Goal: Task Accomplishment & Management: Manage account settings

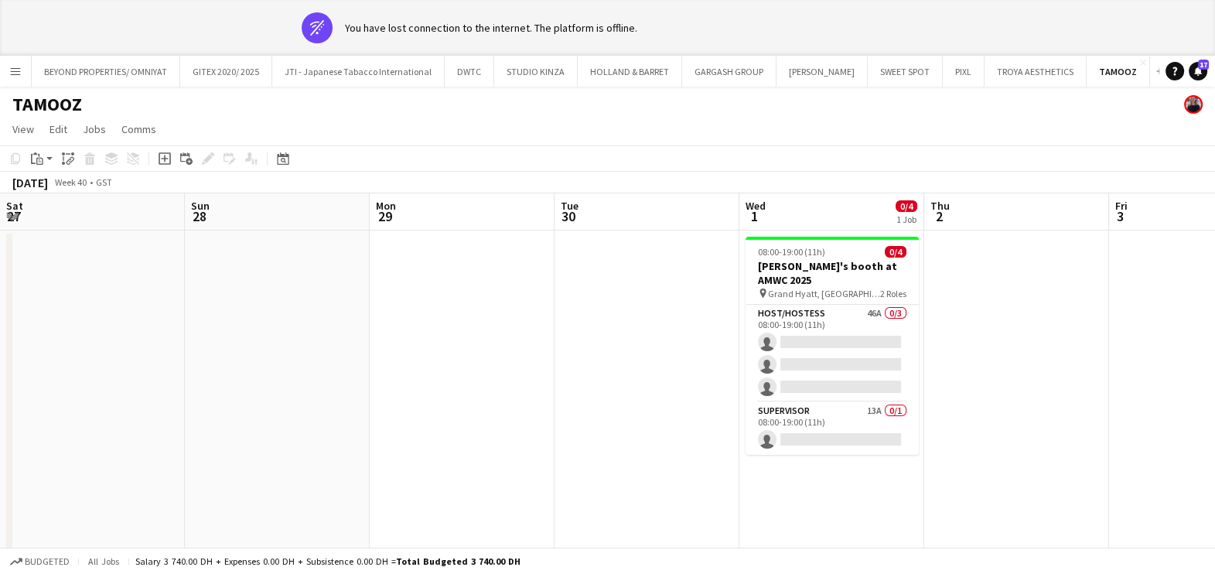
scroll to position [0, 487]
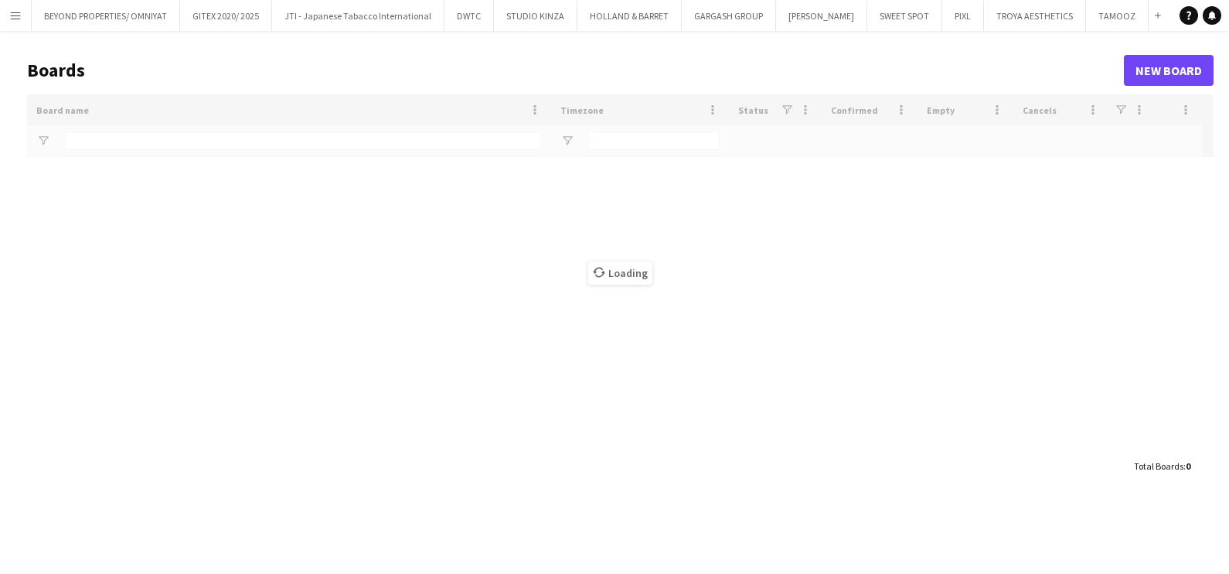
type input "*****"
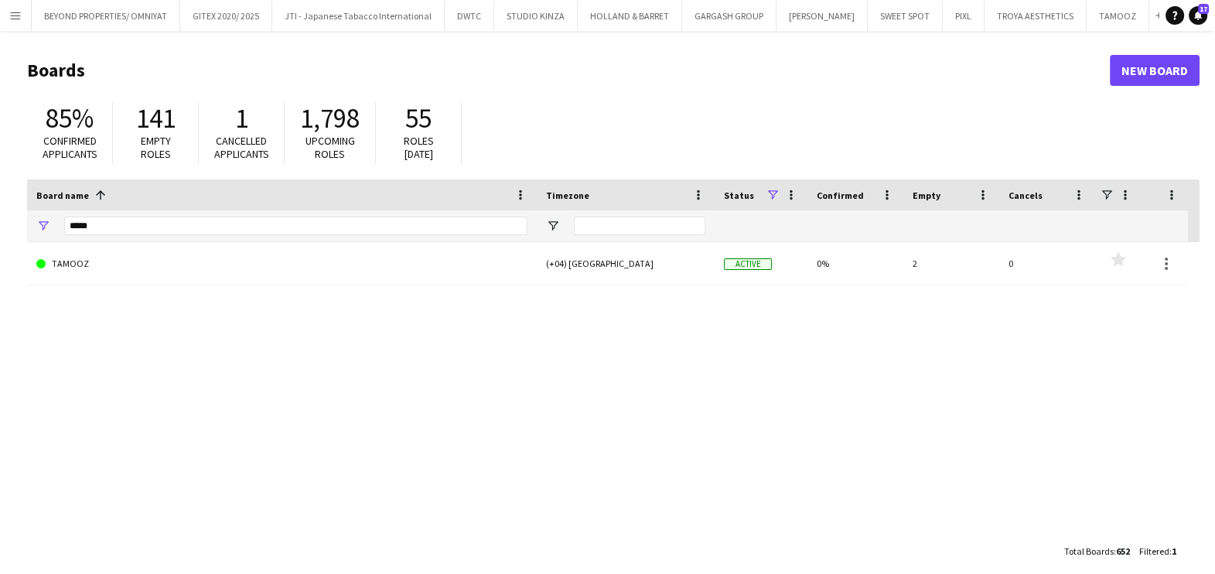
click at [21, 21] on app-icon "Menu" at bounding box center [15, 15] width 12 height 12
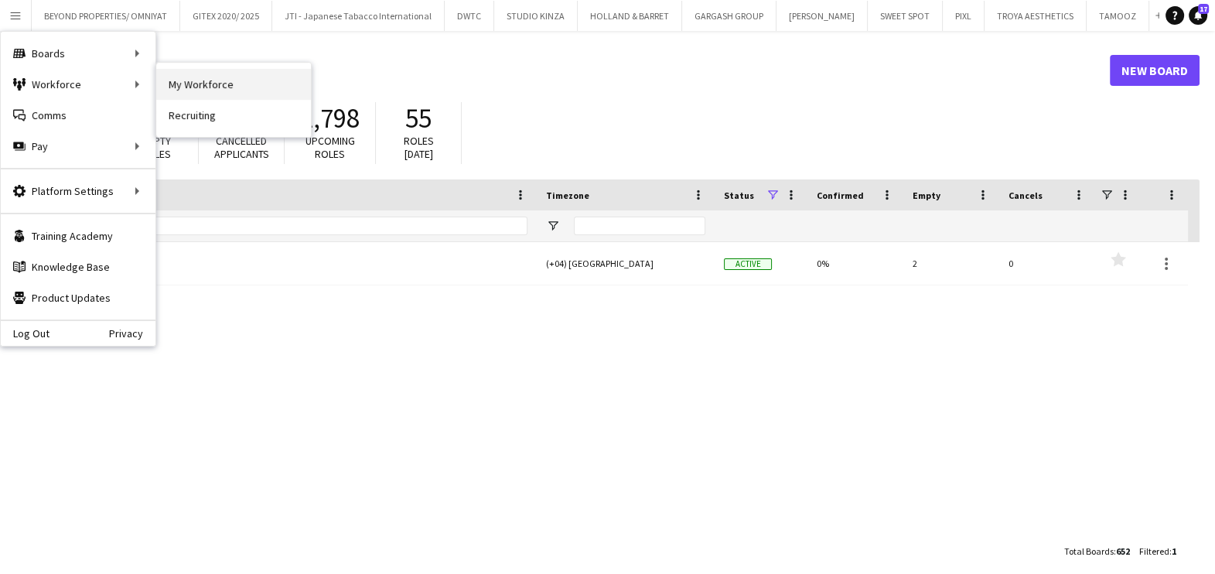
click at [189, 87] on link "My Workforce" at bounding box center [233, 84] width 155 height 31
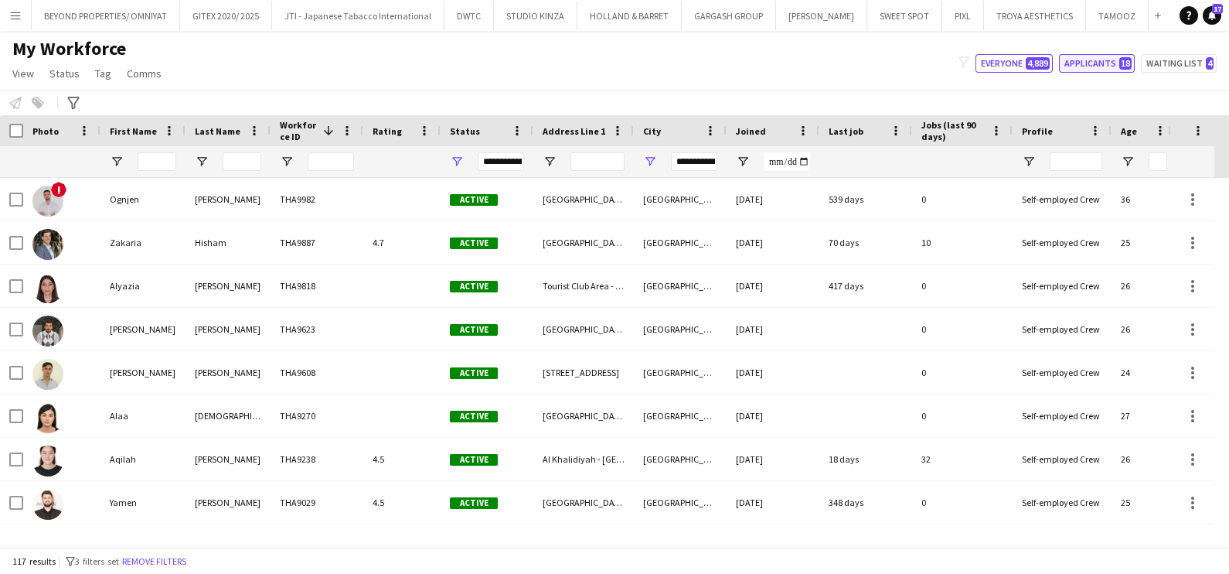
click at [1117, 68] on button "Applicants 18" at bounding box center [1097, 63] width 76 height 19
type input "**********"
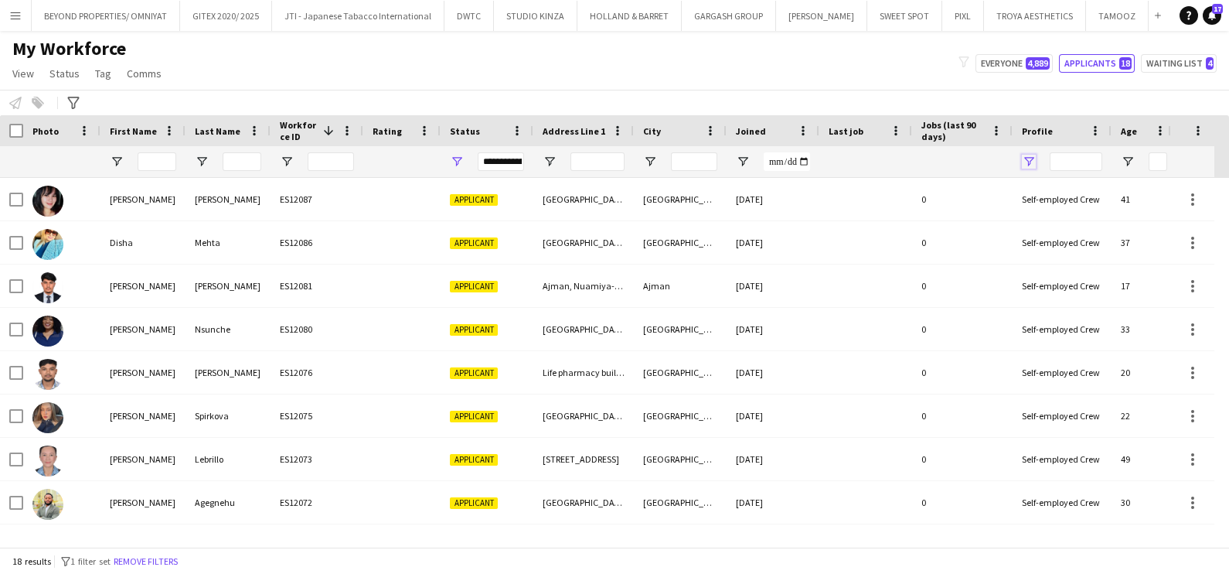
click at [1031, 162] on span "Open Filter Menu" at bounding box center [1029, 162] width 14 height 14
click at [1042, 86] on div "My Workforce View Views Default view New view Update view Delete view Edit name…" at bounding box center [614, 63] width 1229 height 53
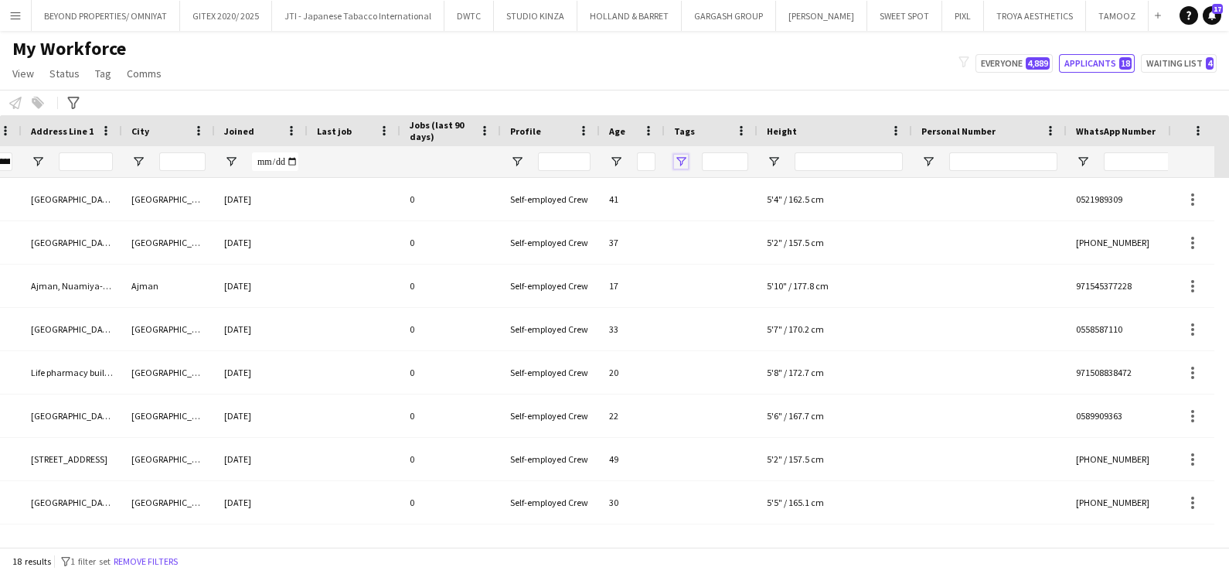
click at [680, 159] on span "Open Filter Menu" at bounding box center [681, 162] width 14 height 14
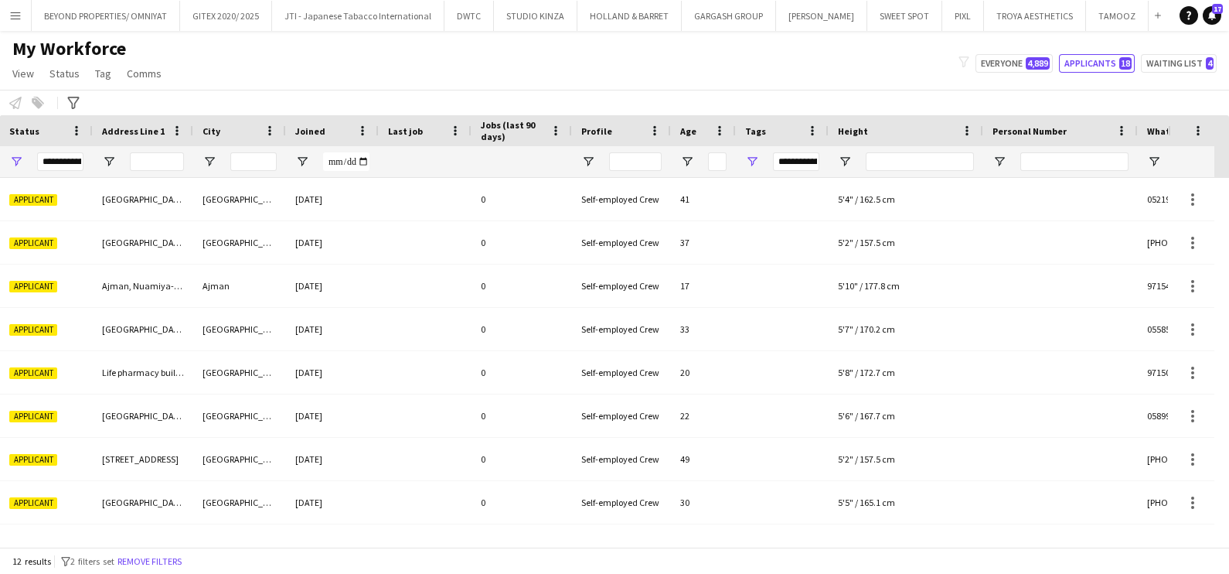
scroll to position [0, 355]
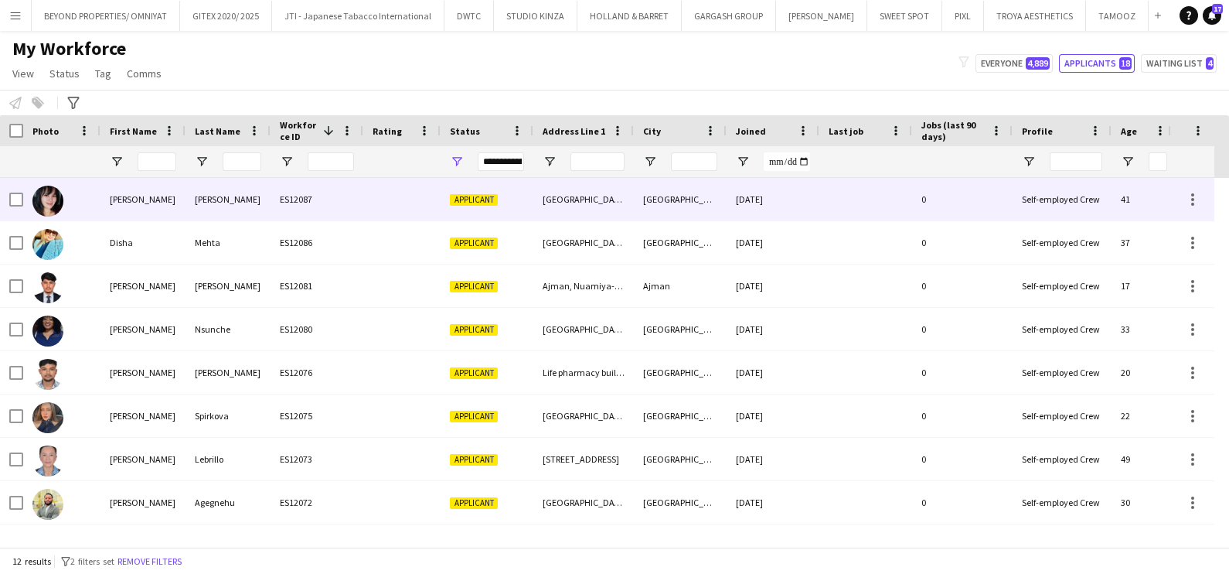
click at [249, 202] on div "Fausto" at bounding box center [228, 199] width 85 height 43
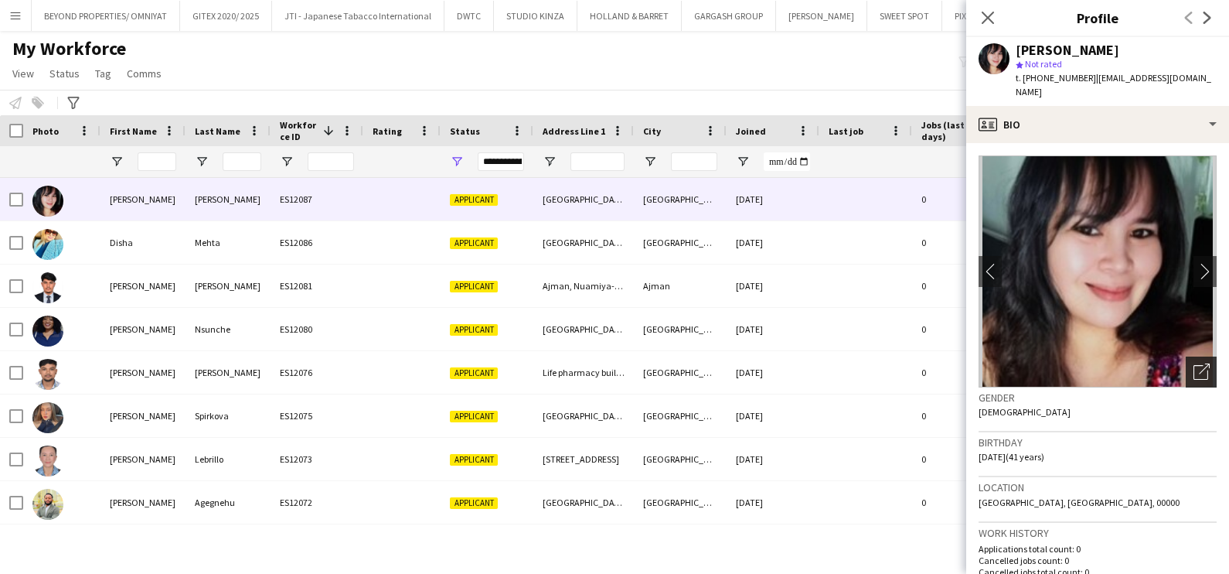
click at [1194, 363] on icon "Open photos pop-in" at bounding box center [1202, 371] width 16 height 16
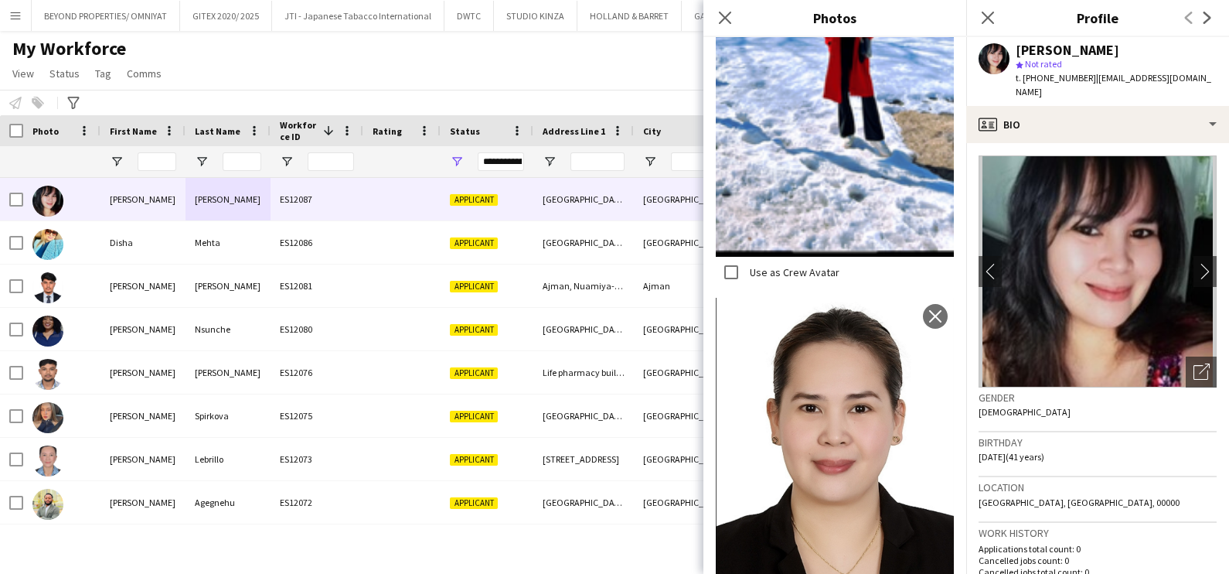
scroll to position [0, 0]
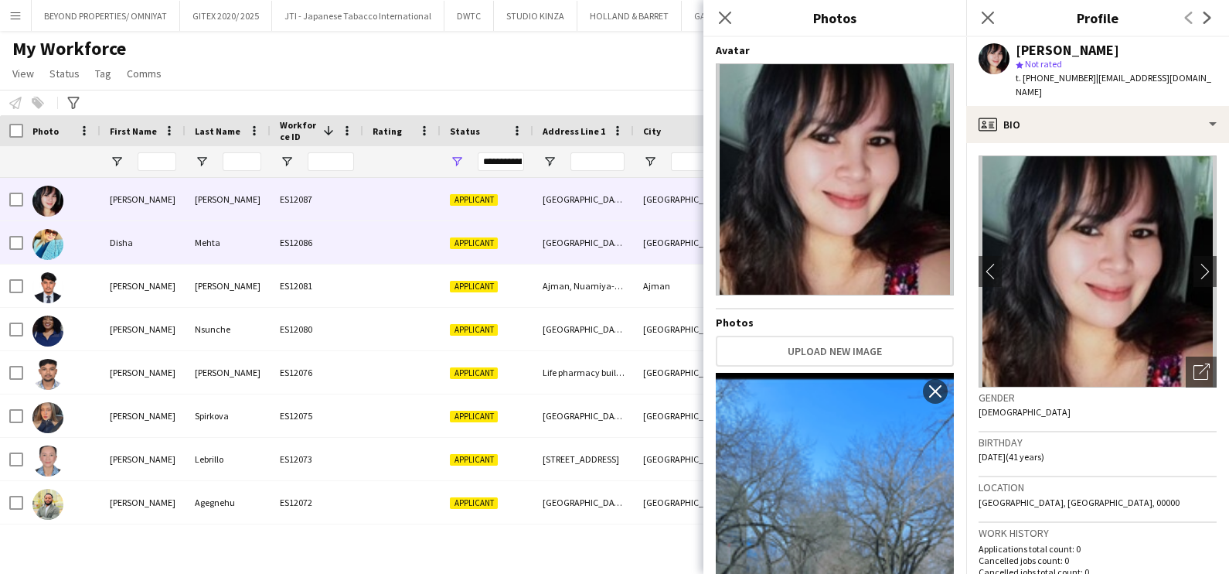
click at [243, 240] on div "Mehta" at bounding box center [228, 242] width 85 height 43
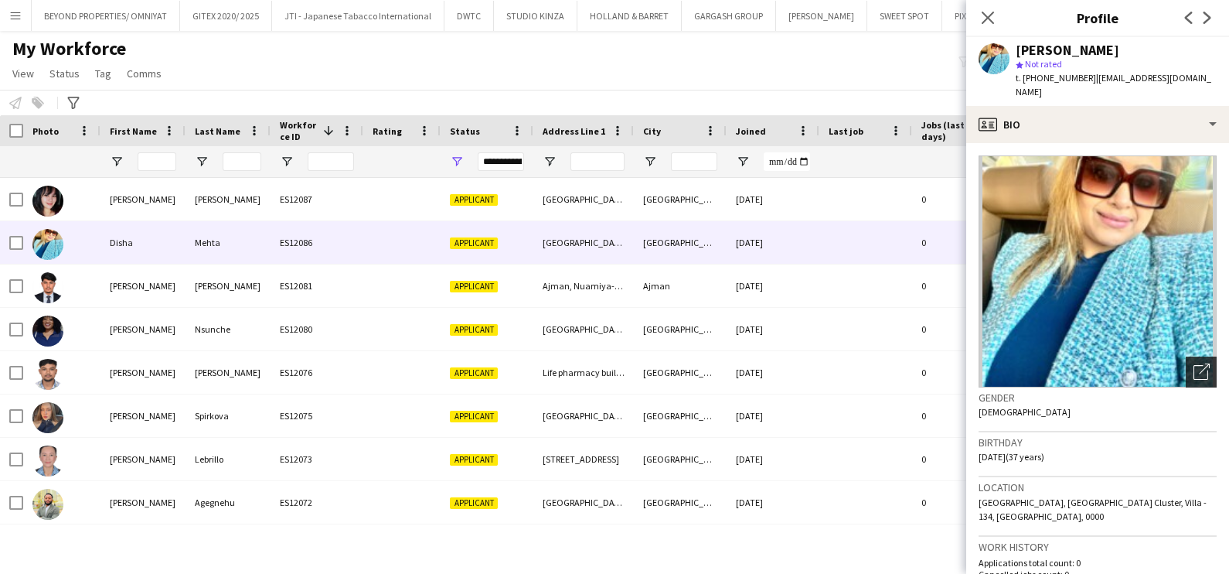
click at [1199, 363] on icon at bounding box center [1204, 368] width 11 height 11
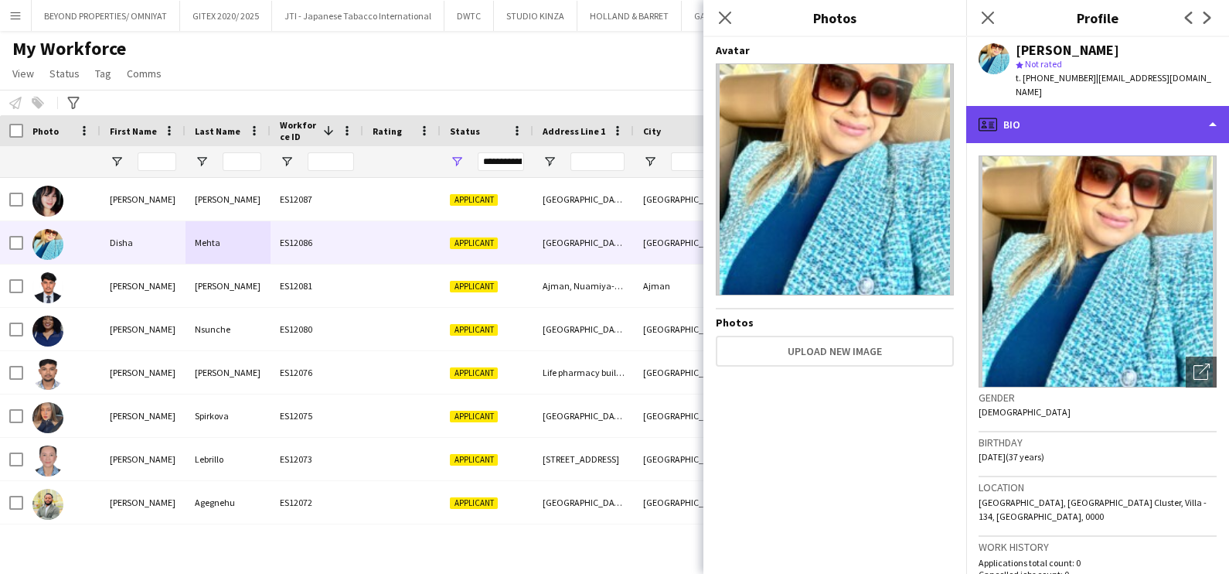
click at [1036, 108] on div "profile Bio" at bounding box center [1097, 124] width 263 height 37
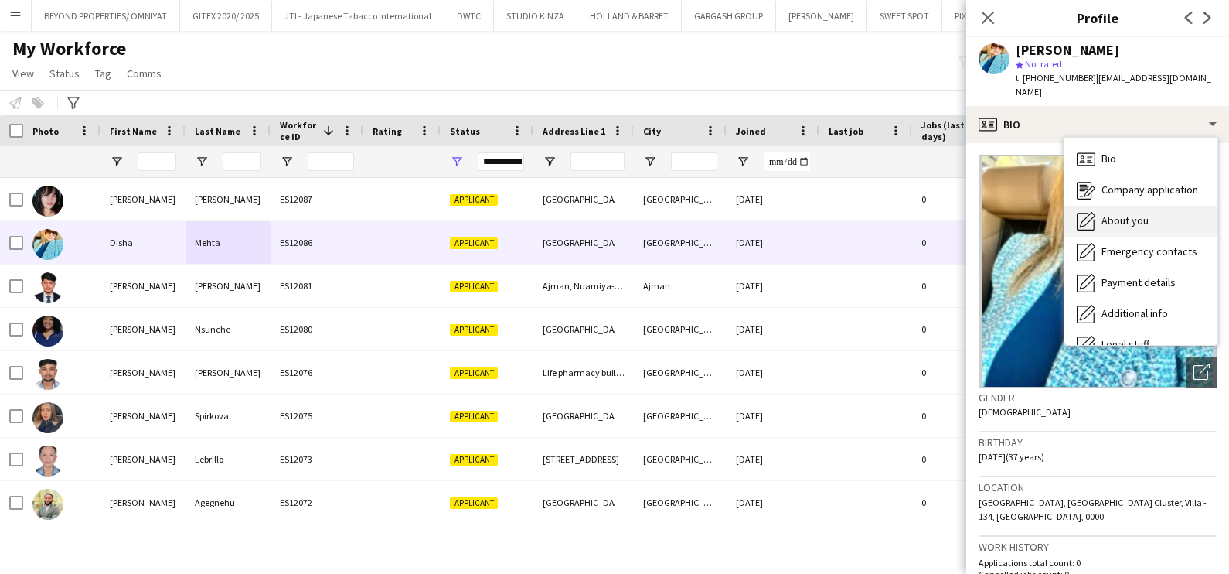
click at [1109, 213] on span "About you" at bounding box center [1125, 220] width 47 height 14
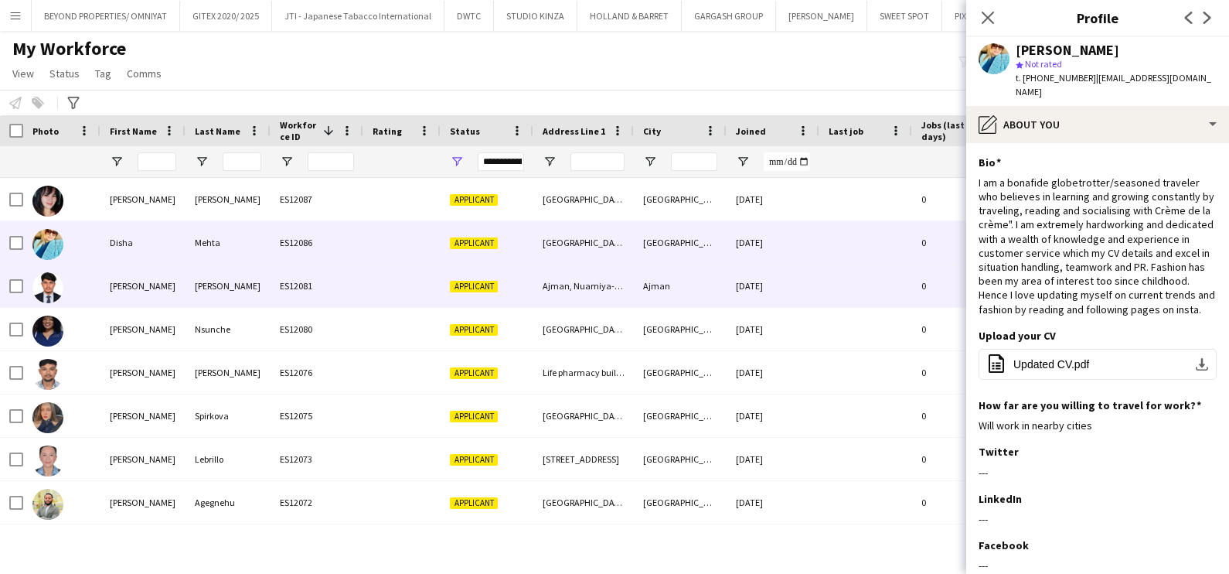
click at [127, 275] on div "Mohammed Faisal" at bounding box center [143, 285] width 85 height 43
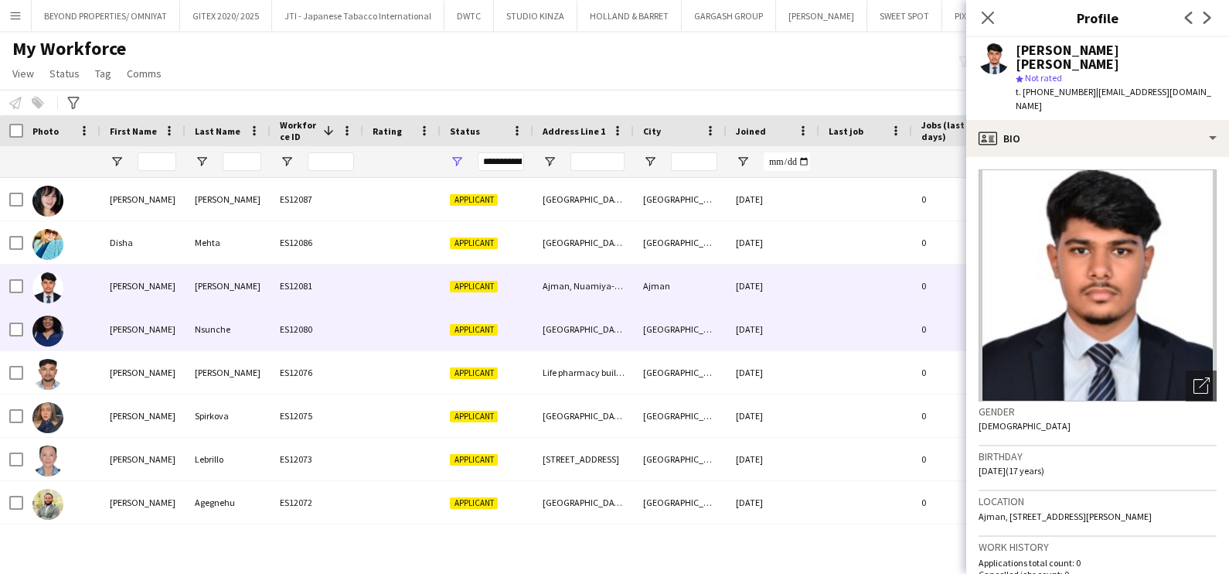
click at [612, 326] on div "United Arab Emirates" at bounding box center [583, 329] width 101 height 43
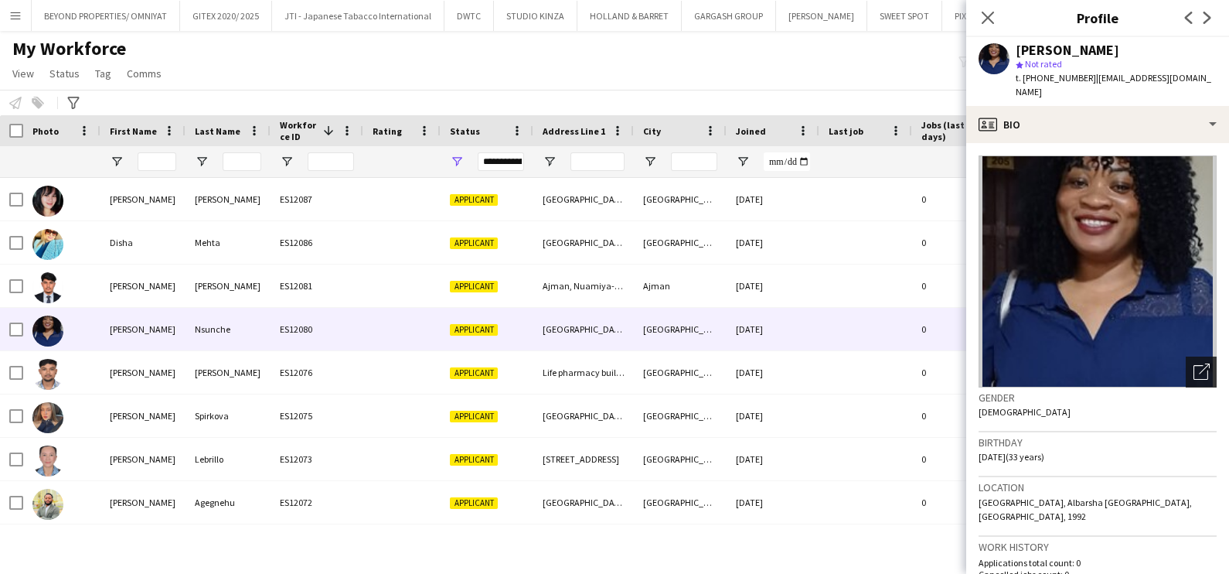
click at [1186, 356] on div "Open photos pop-in" at bounding box center [1201, 371] width 31 height 31
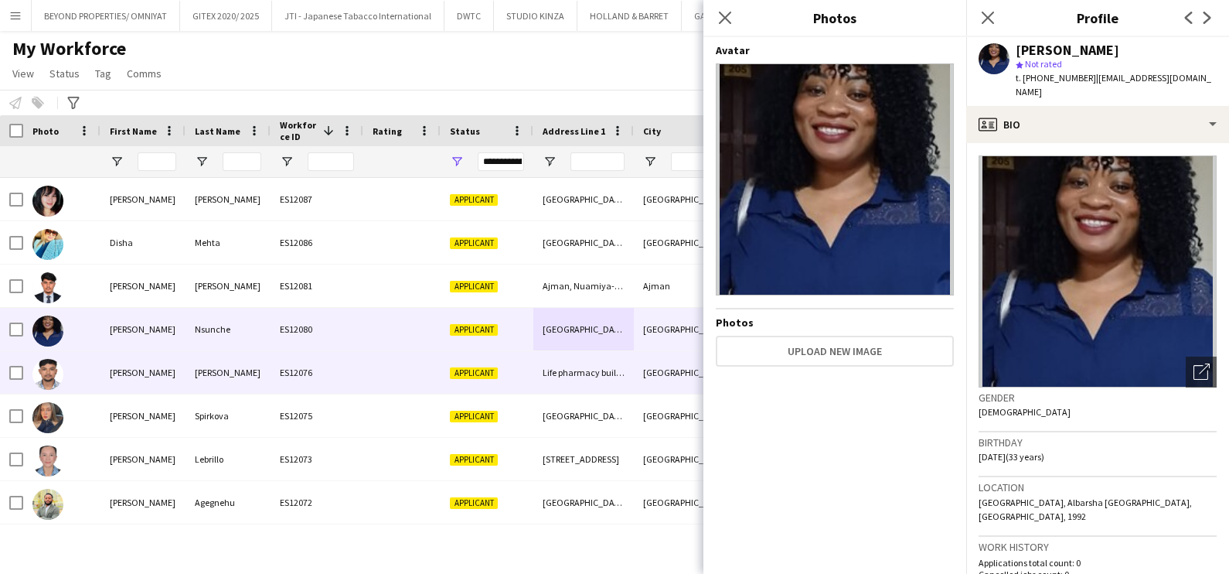
click at [192, 366] on div "Girish Pillai" at bounding box center [228, 372] width 85 height 43
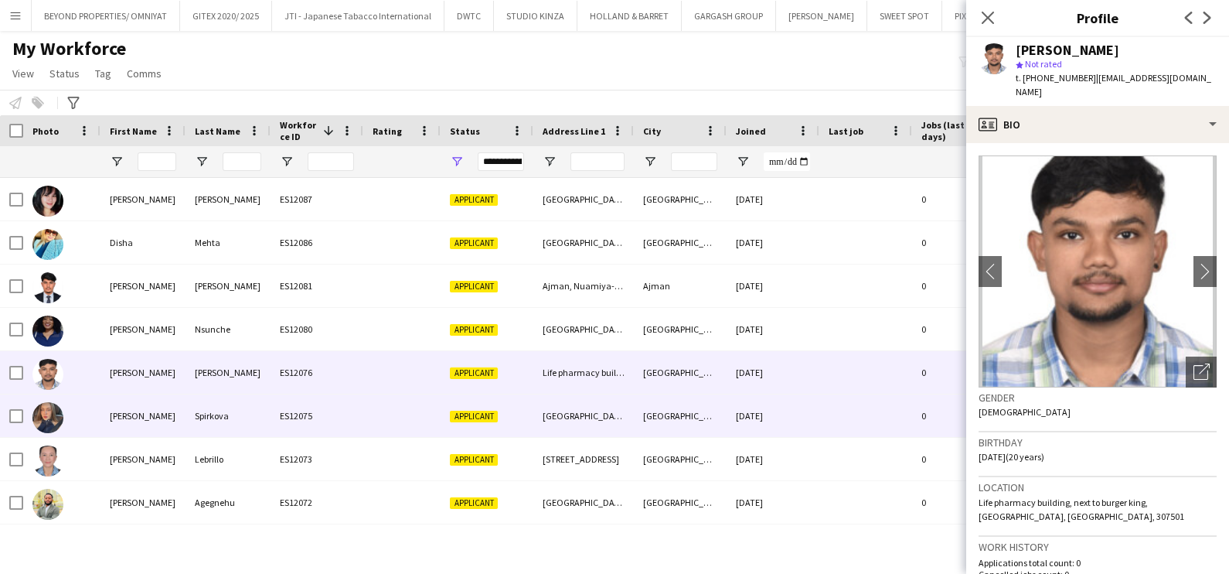
click at [438, 427] on div at bounding box center [401, 415] width 77 height 43
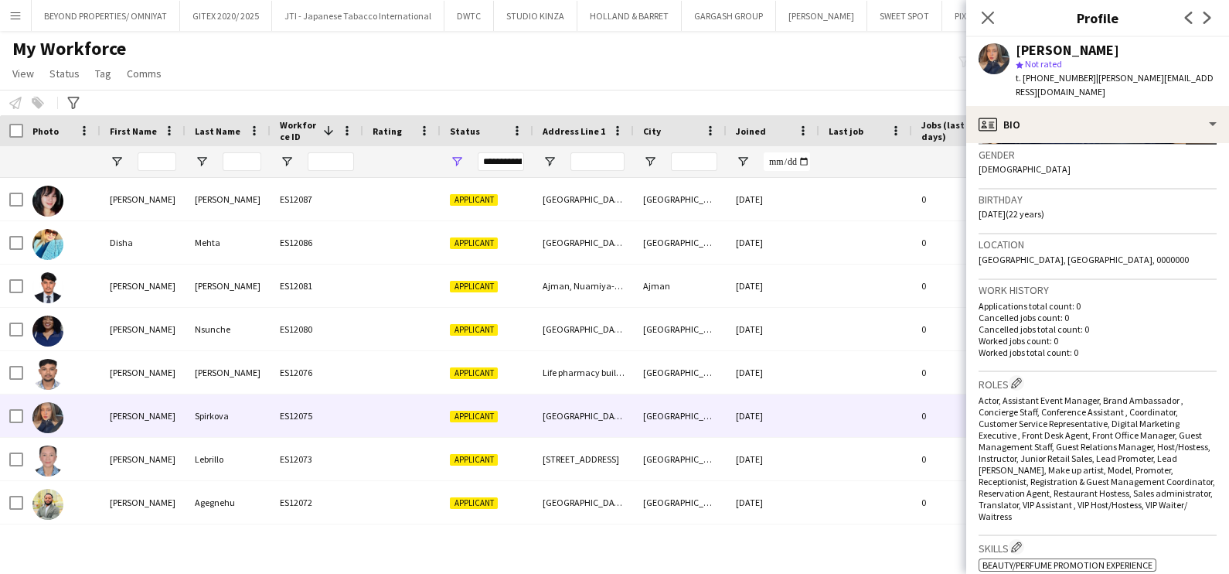
scroll to position [96, 0]
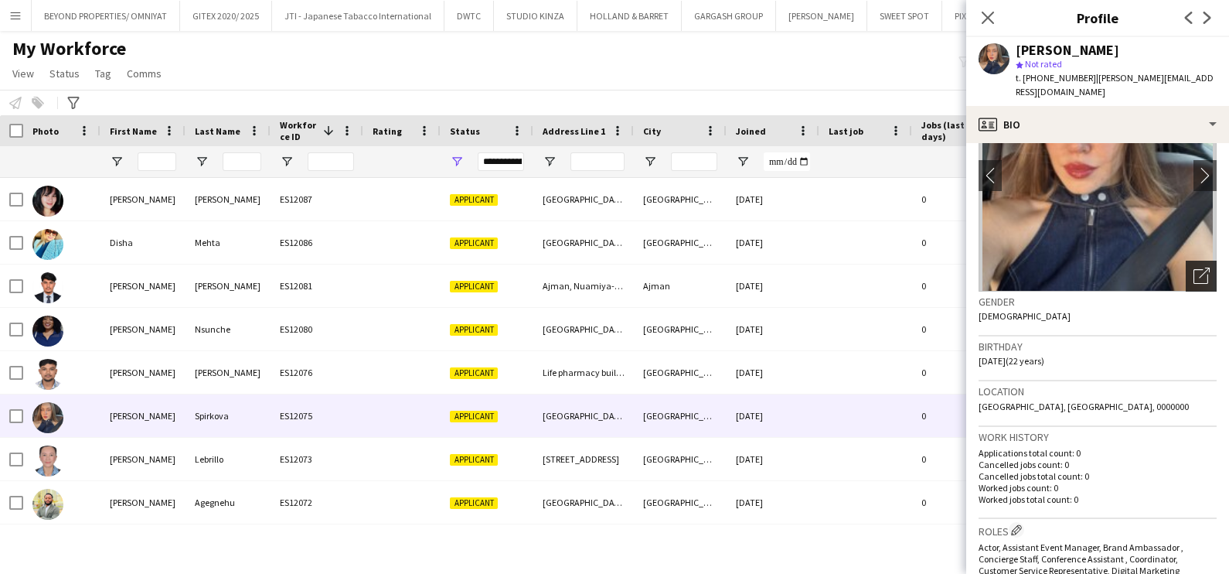
click at [1196, 261] on div "Open photos pop-in" at bounding box center [1201, 276] width 31 height 31
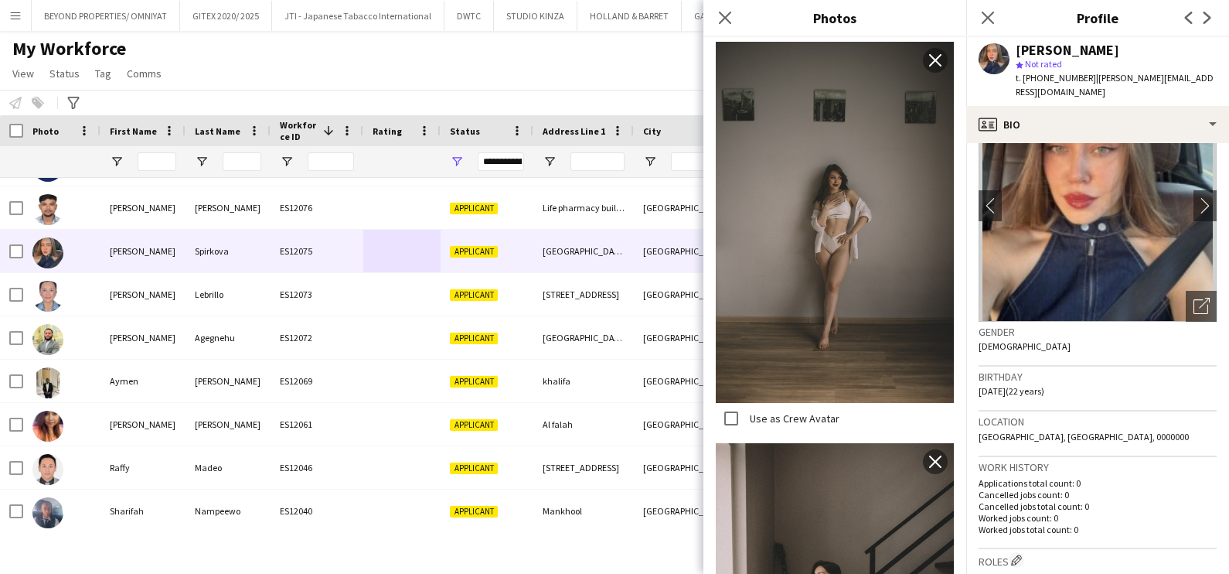
scroll to position [0, 0]
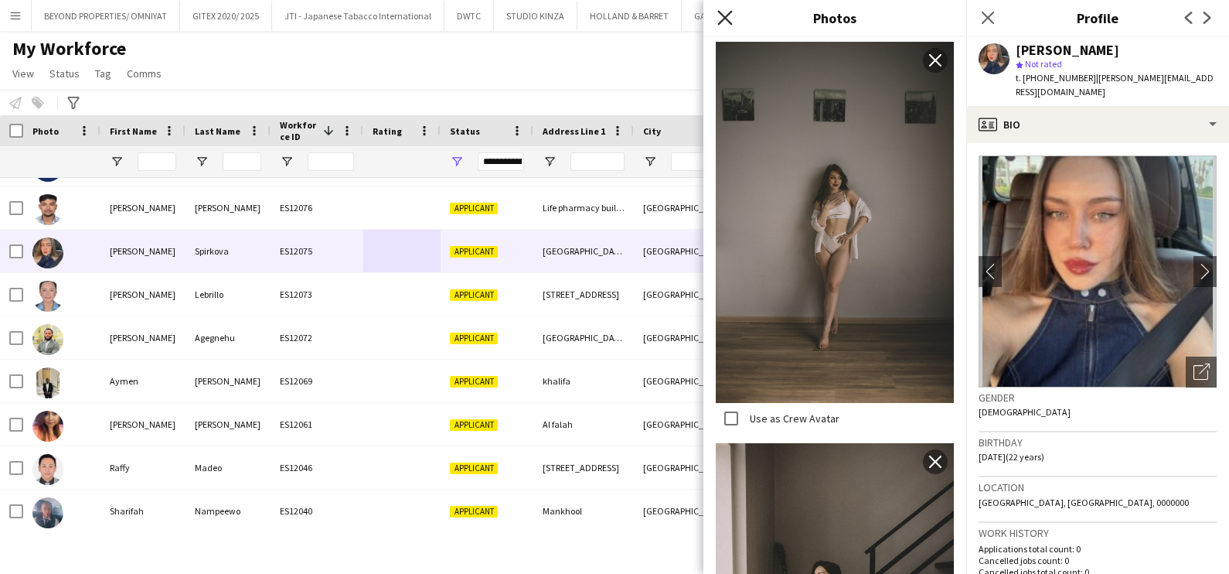
click at [731, 16] on icon "Close pop-in" at bounding box center [724, 17] width 15 height 15
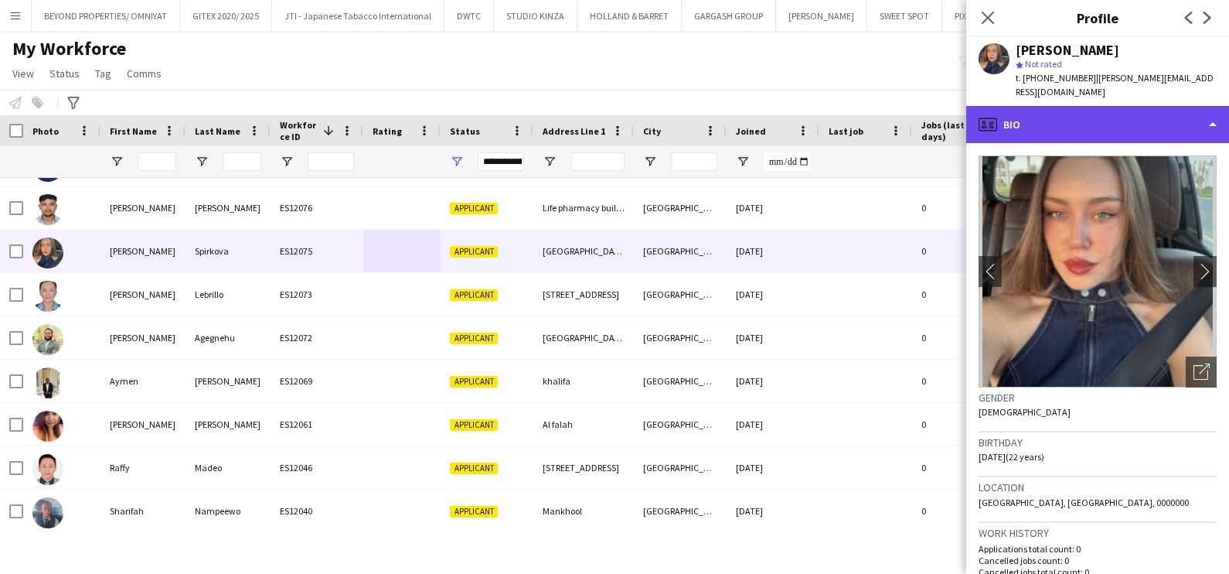
click at [1114, 108] on div "profile Bio" at bounding box center [1097, 124] width 263 height 37
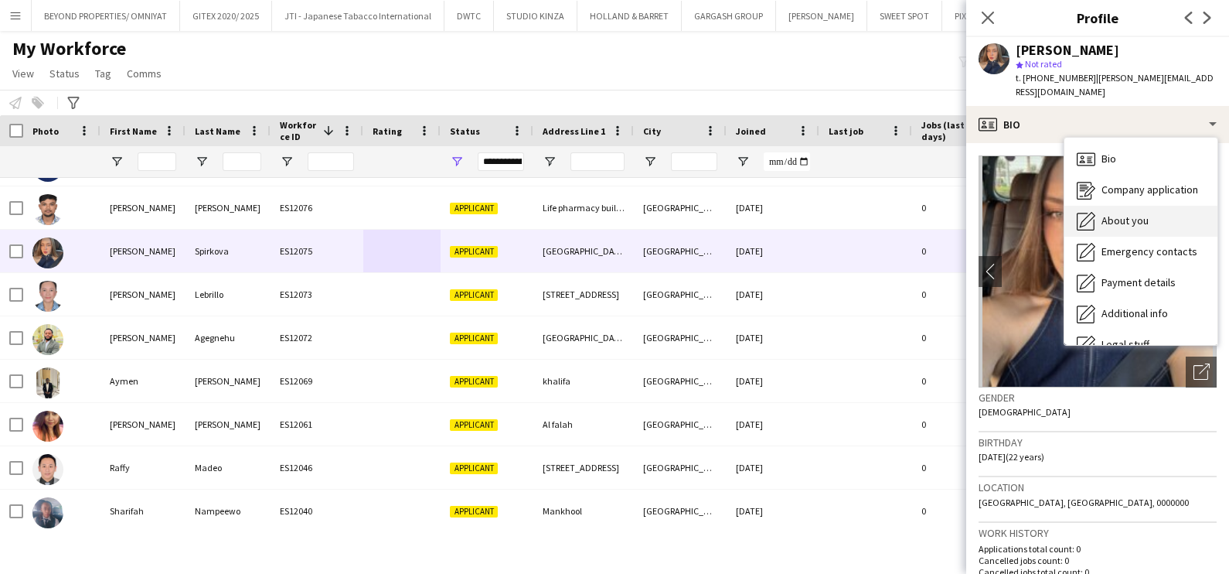
click at [1123, 213] on span "About you" at bounding box center [1125, 220] width 47 height 14
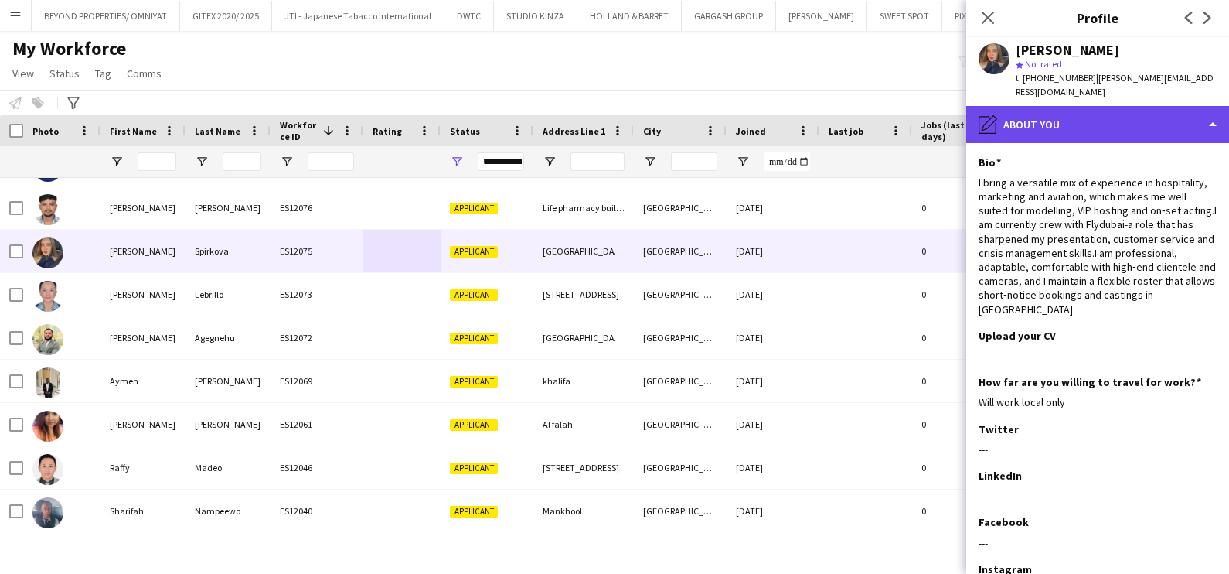
click at [1086, 106] on div "pencil4 About you" at bounding box center [1097, 124] width 263 height 37
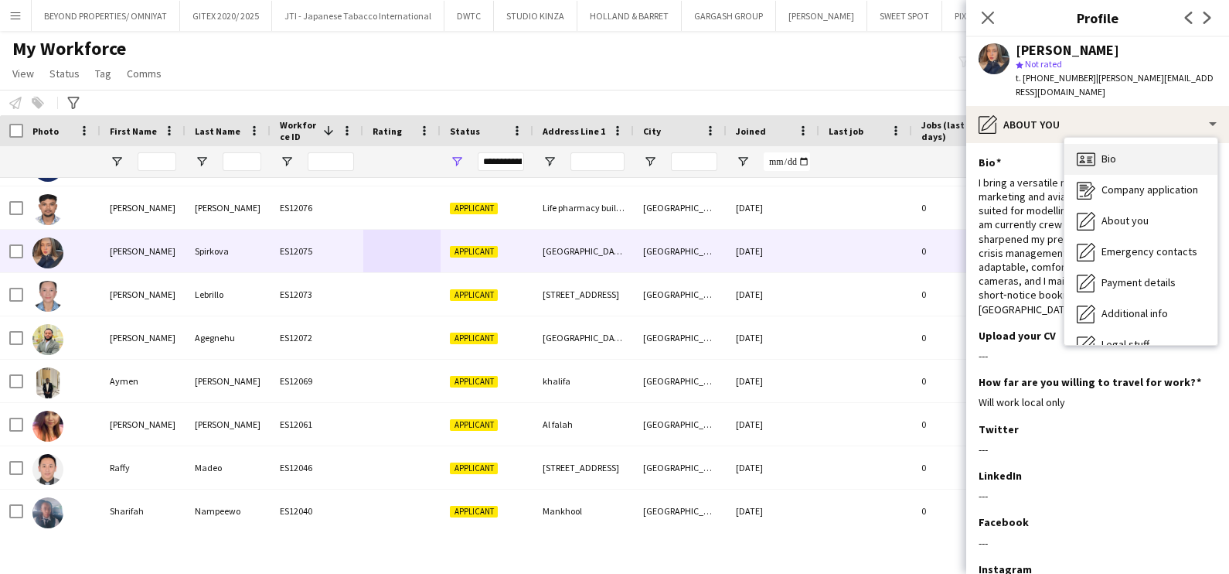
click at [1120, 144] on div "Bio Bio" at bounding box center [1141, 159] width 153 height 31
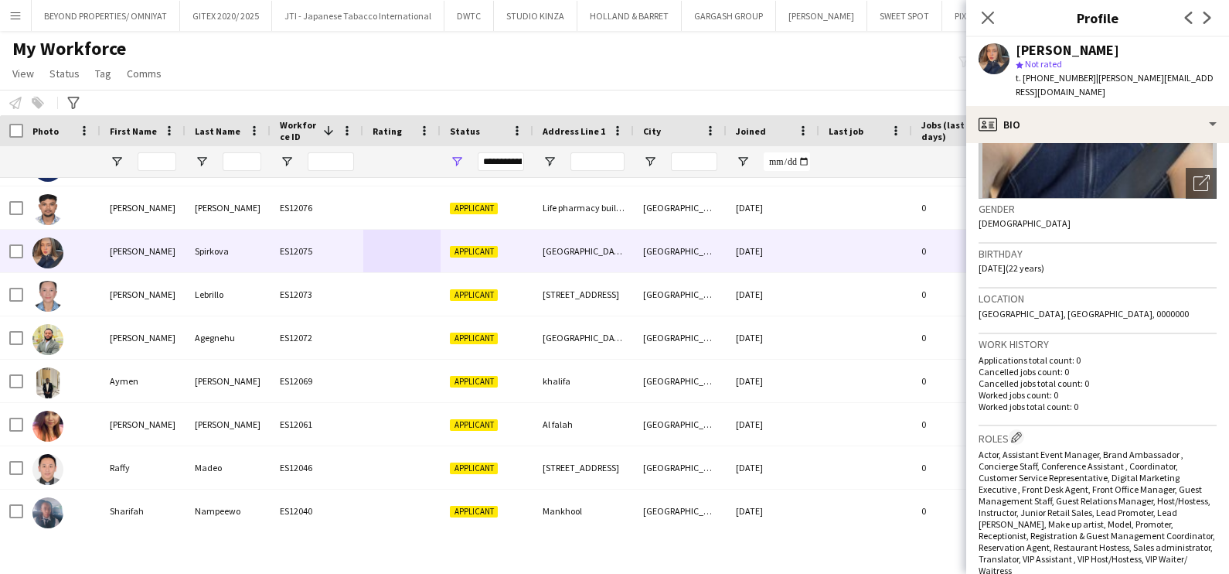
scroll to position [193, 0]
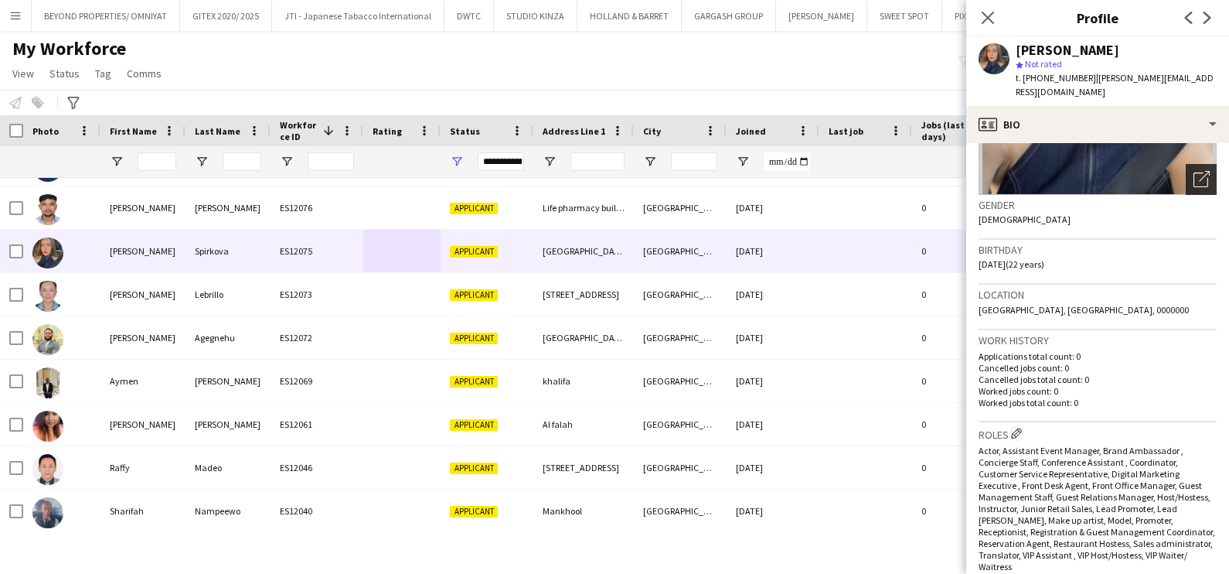
click at [1194, 171] on icon "Open photos pop-in" at bounding box center [1202, 179] width 16 height 16
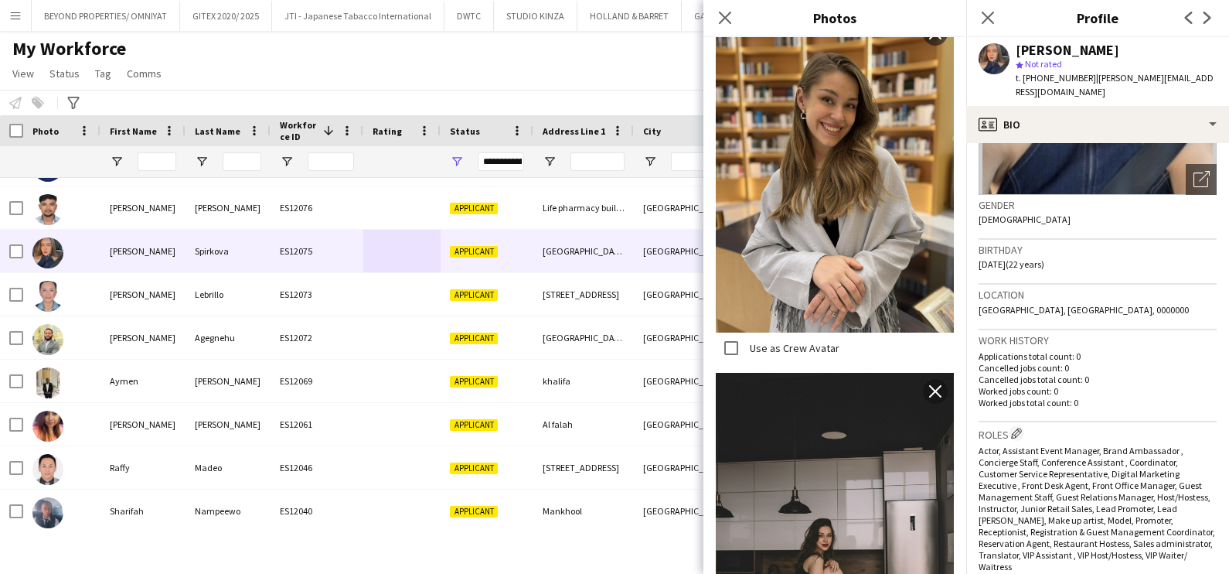
scroll to position [4252, 0]
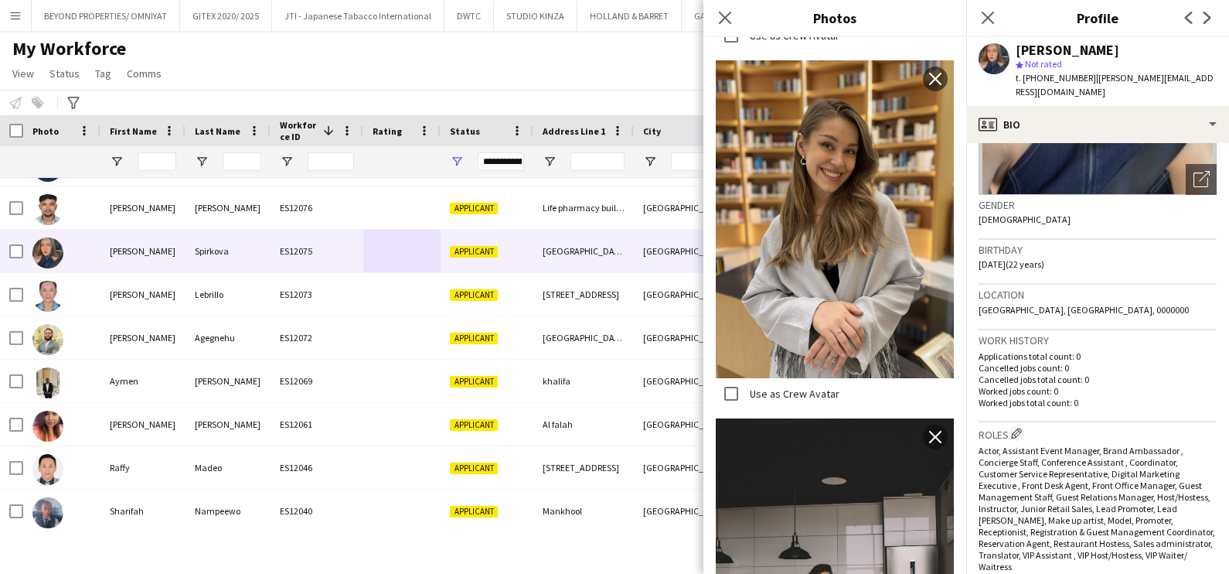
click at [928, 431] on app-icon "close" at bounding box center [935, 437] width 15 height 12
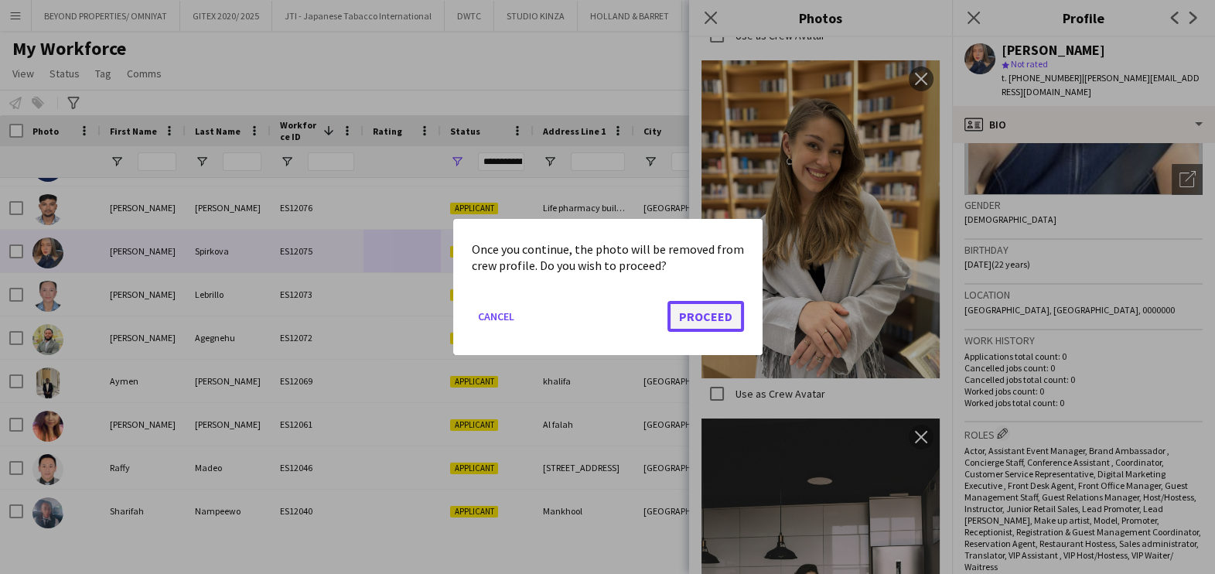
click at [734, 315] on button "Proceed" at bounding box center [705, 316] width 77 height 31
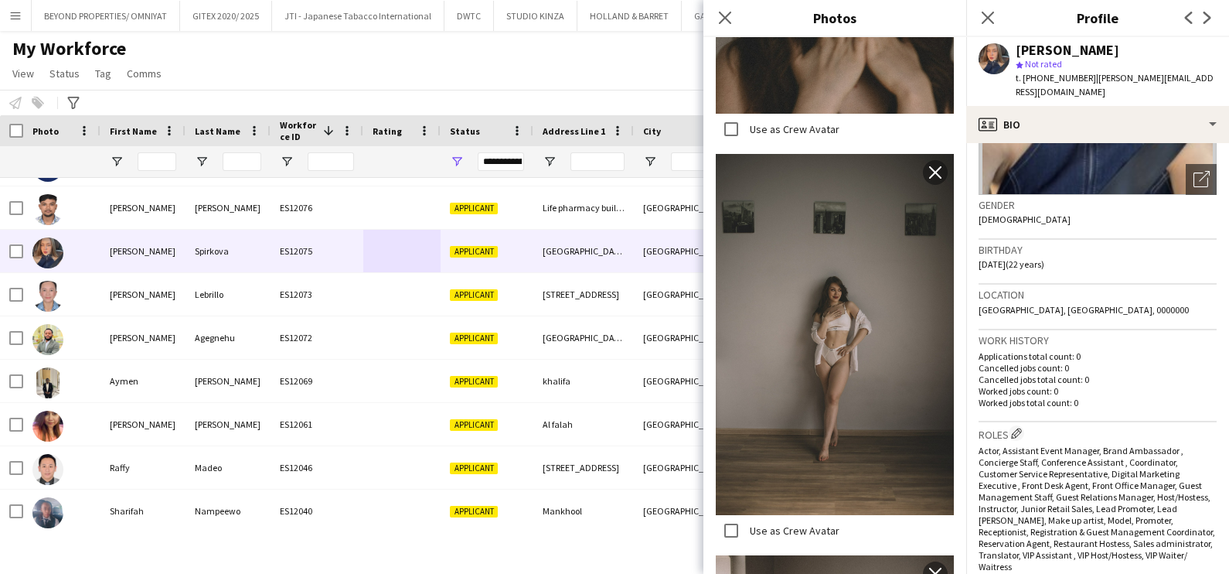
scroll to position [2217, 0]
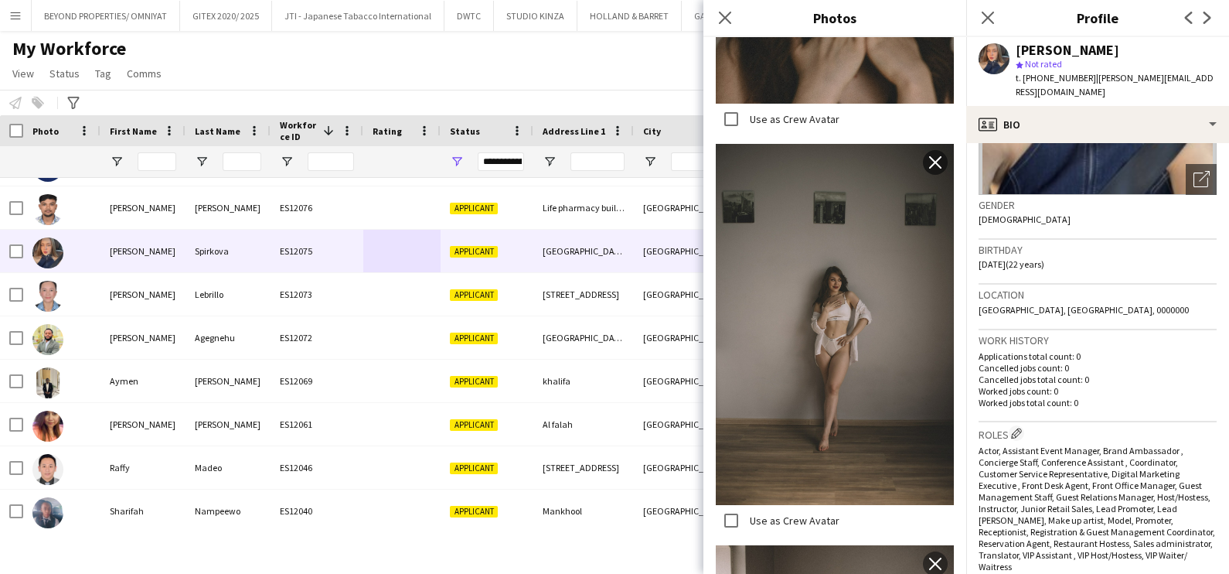
click at [928, 156] on app-icon "close" at bounding box center [935, 162] width 15 height 12
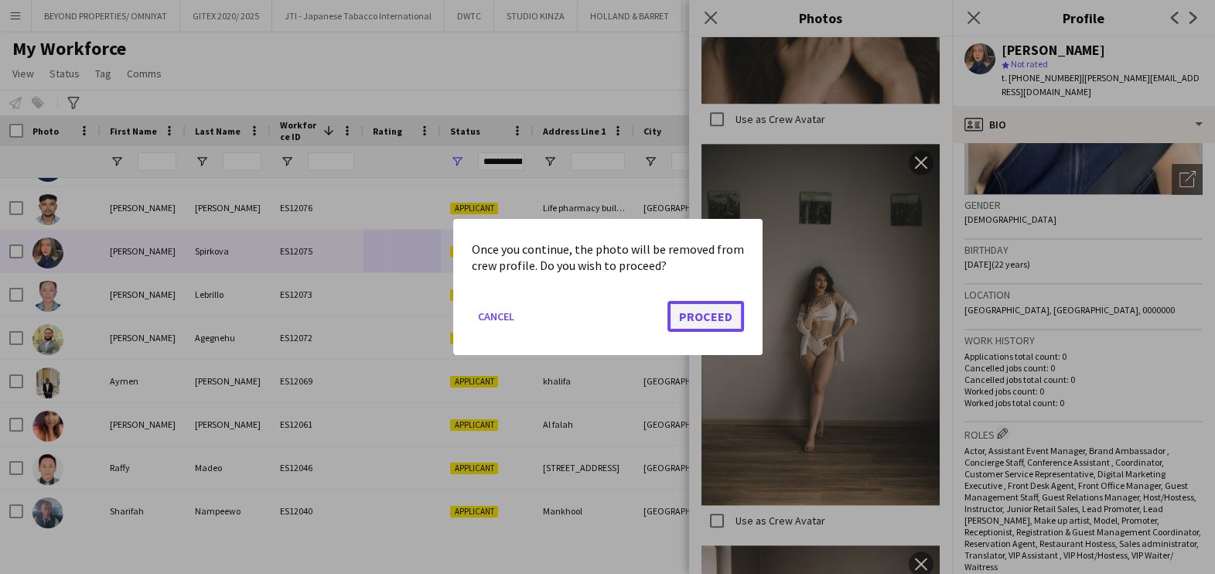
click at [717, 302] on button "Proceed" at bounding box center [705, 316] width 77 height 31
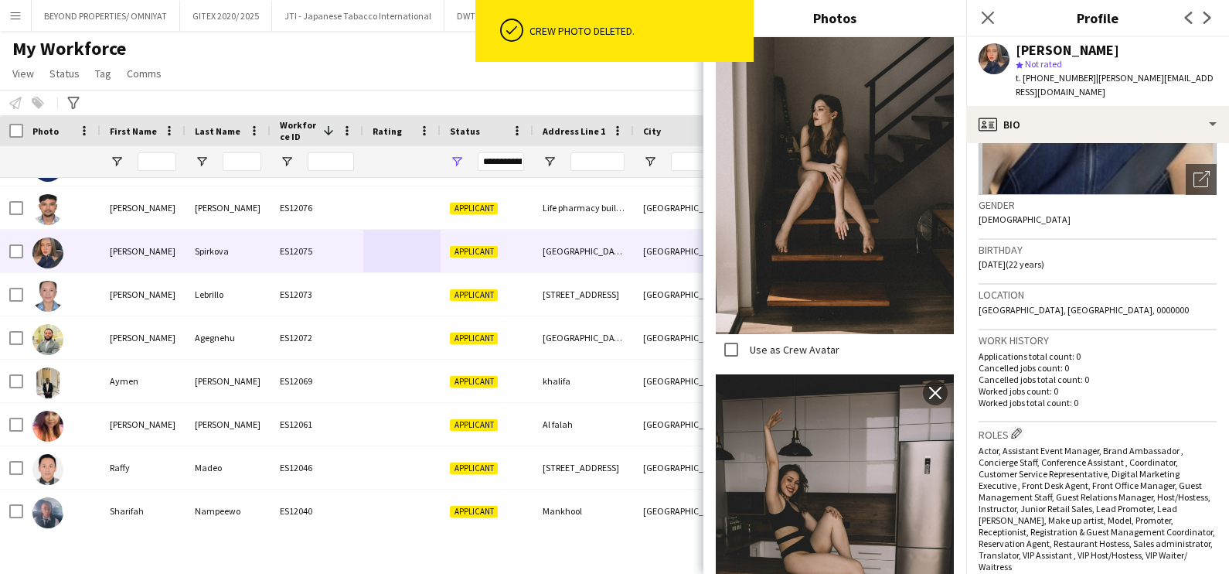
scroll to position [2319, 0]
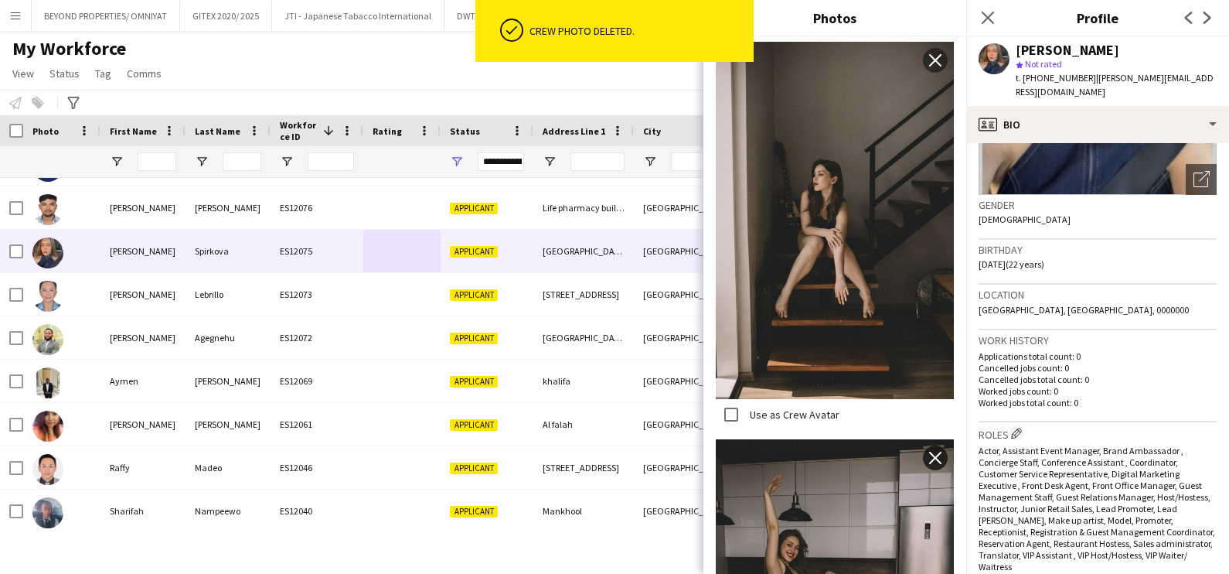
click at [928, 452] on app-icon "close" at bounding box center [935, 458] width 15 height 12
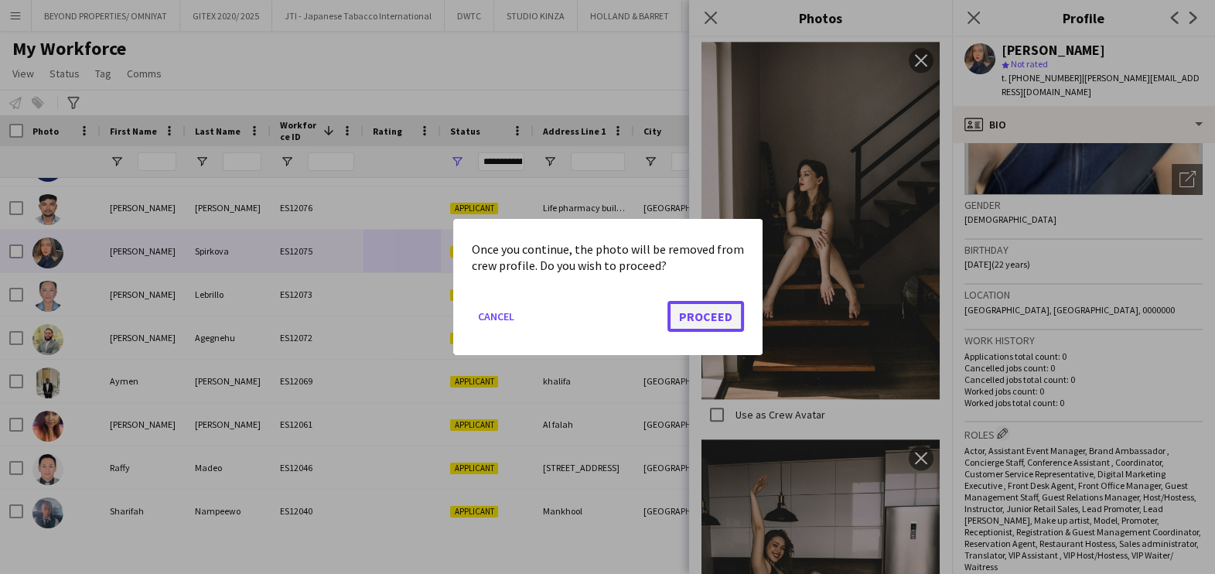
click at [694, 315] on button "Proceed" at bounding box center [705, 316] width 77 height 31
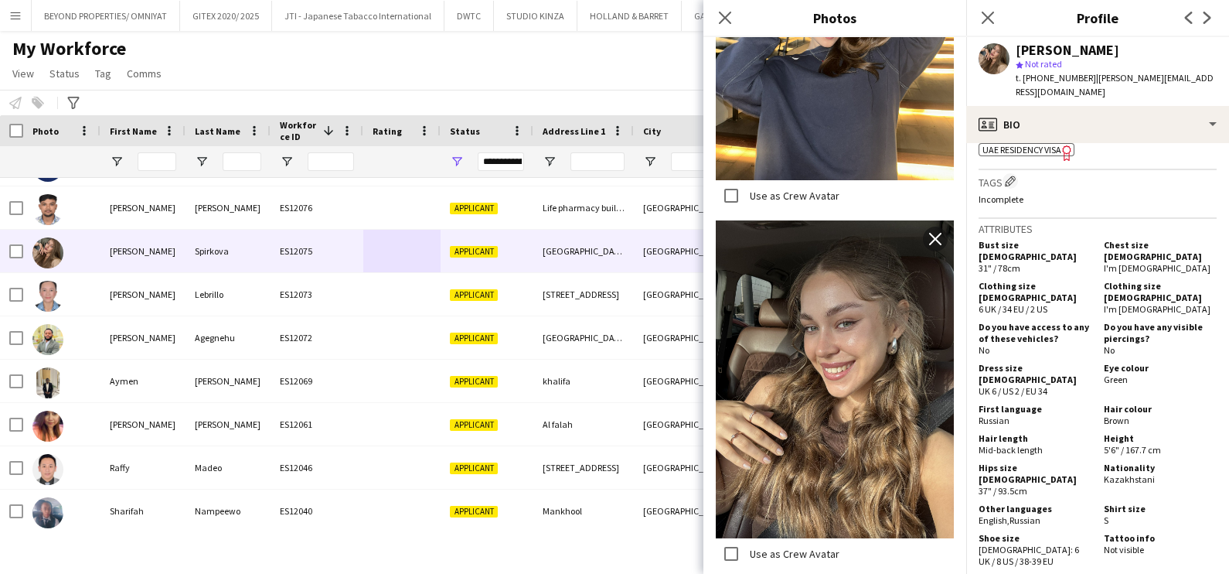
scroll to position [3887, 0]
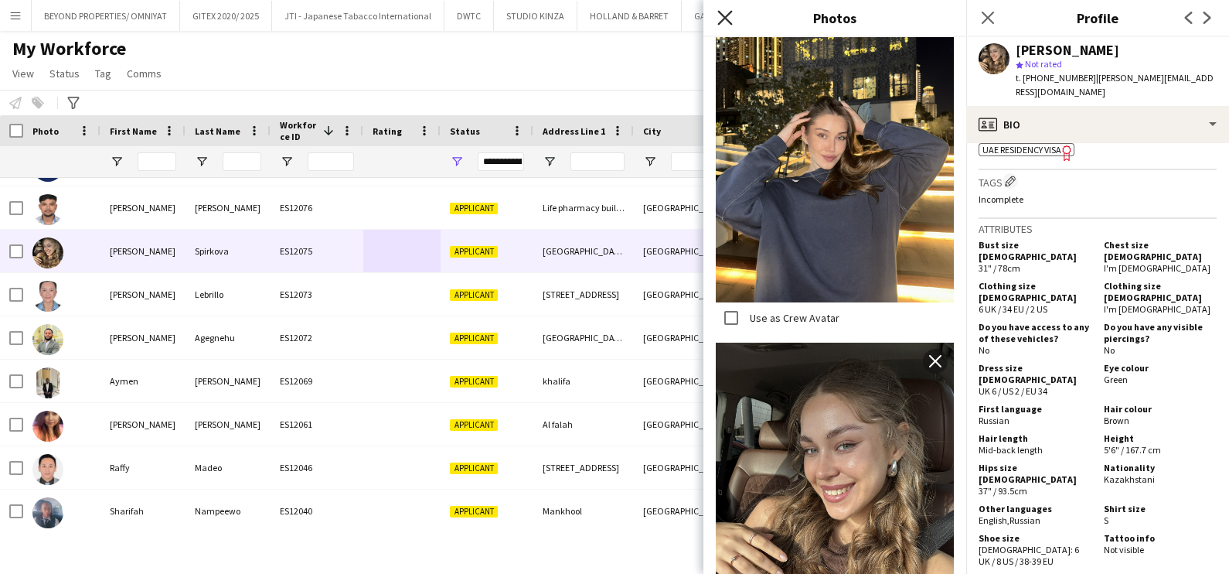
click at [722, 16] on icon "Close pop-in" at bounding box center [724, 17] width 15 height 15
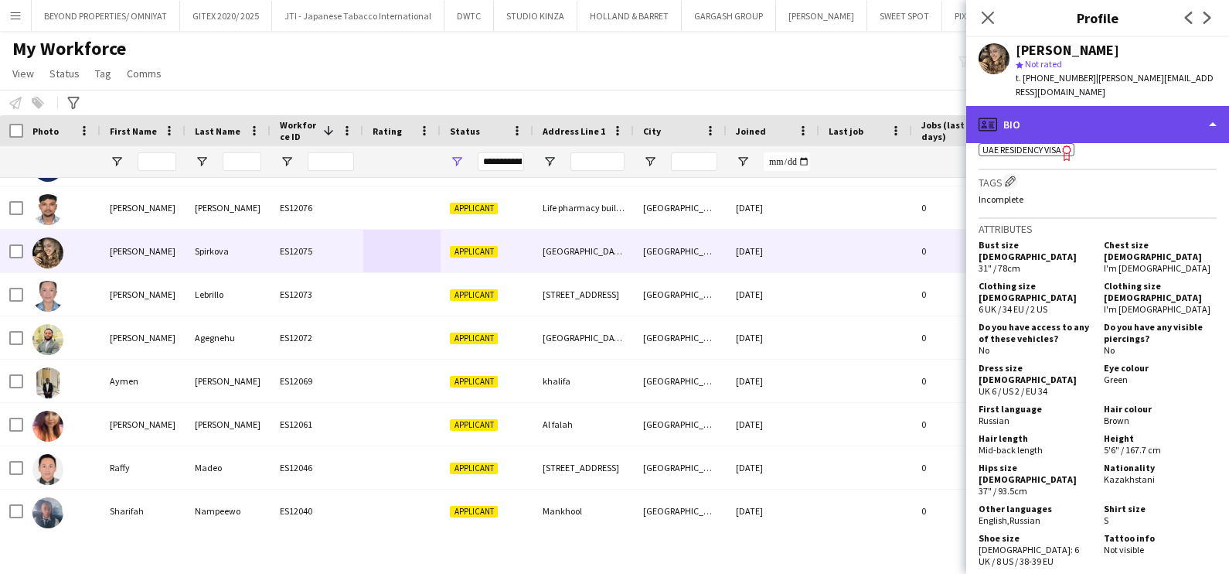
click at [1034, 109] on div "profile Bio" at bounding box center [1097, 124] width 263 height 37
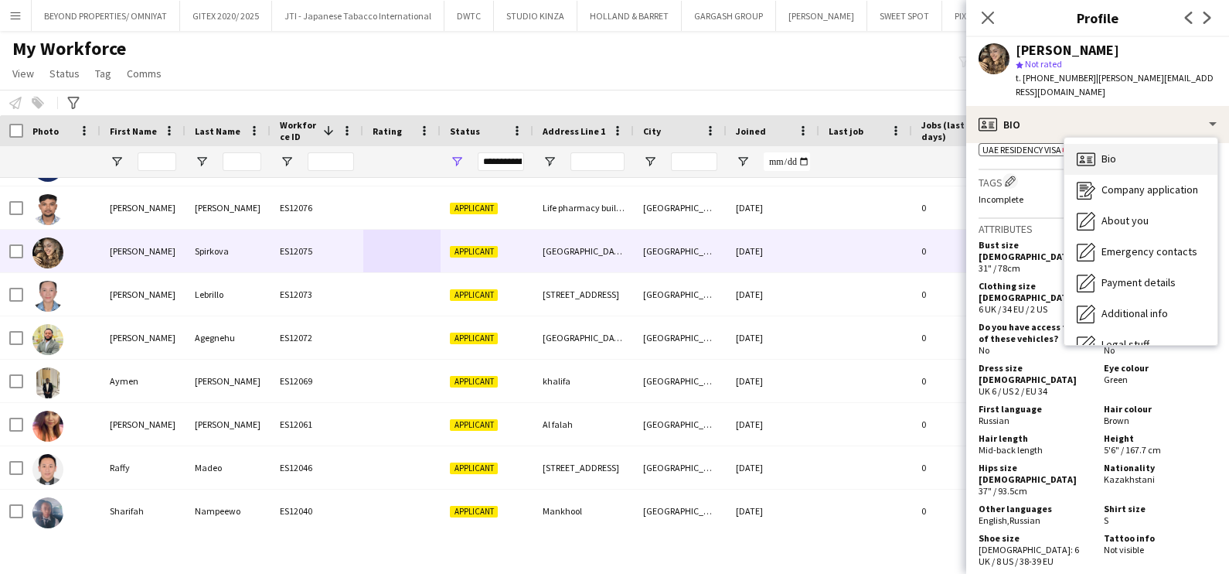
click at [1129, 144] on div "Bio Bio" at bounding box center [1141, 159] width 153 height 31
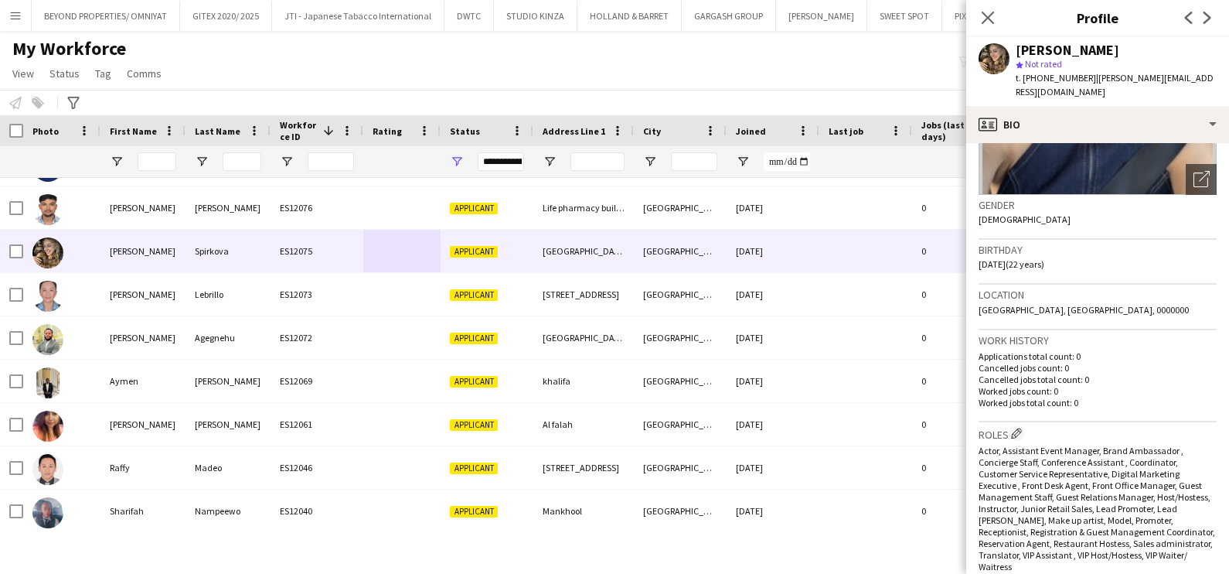
scroll to position [0, 0]
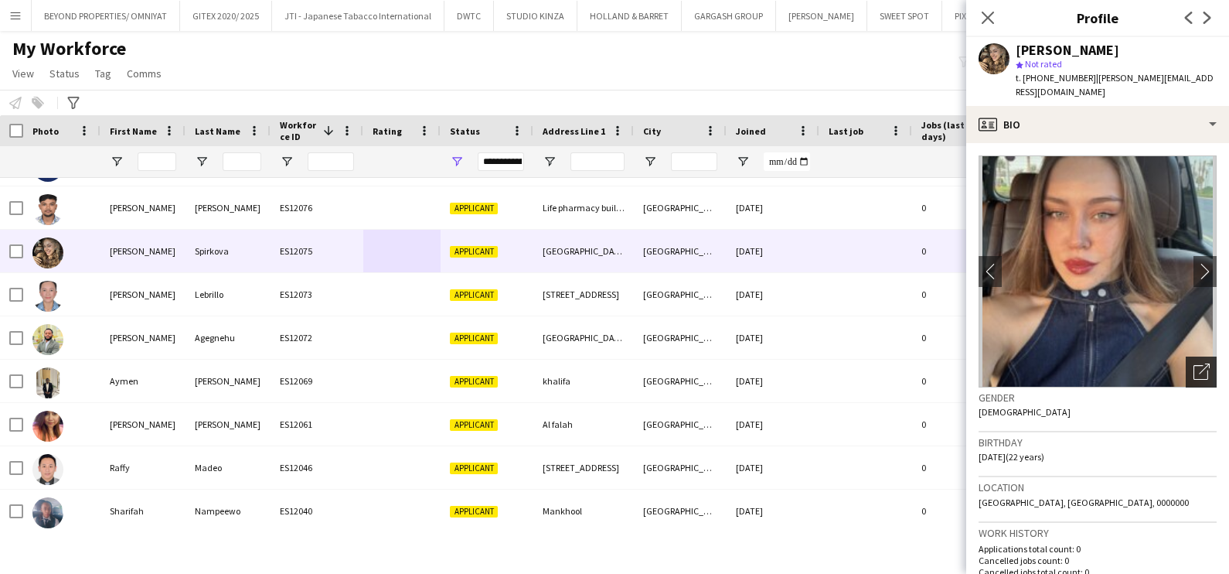
click at [1188, 370] on div "Open photos pop-in" at bounding box center [1201, 371] width 31 height 31
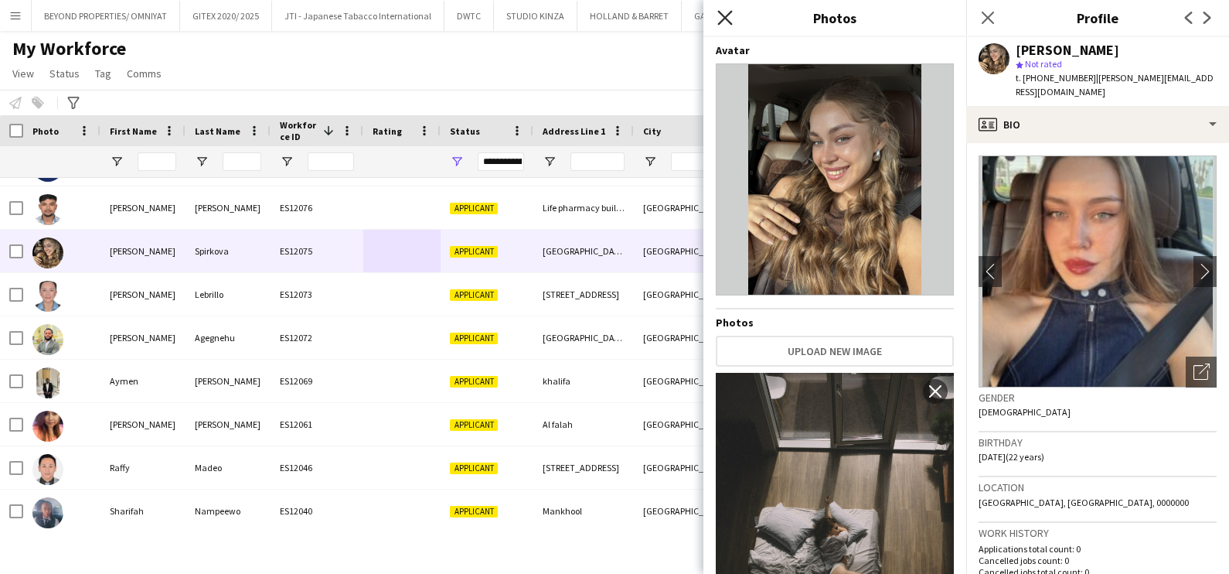
click at [726, 19] on icon at bounding box center [724, 17] width 15 height 15
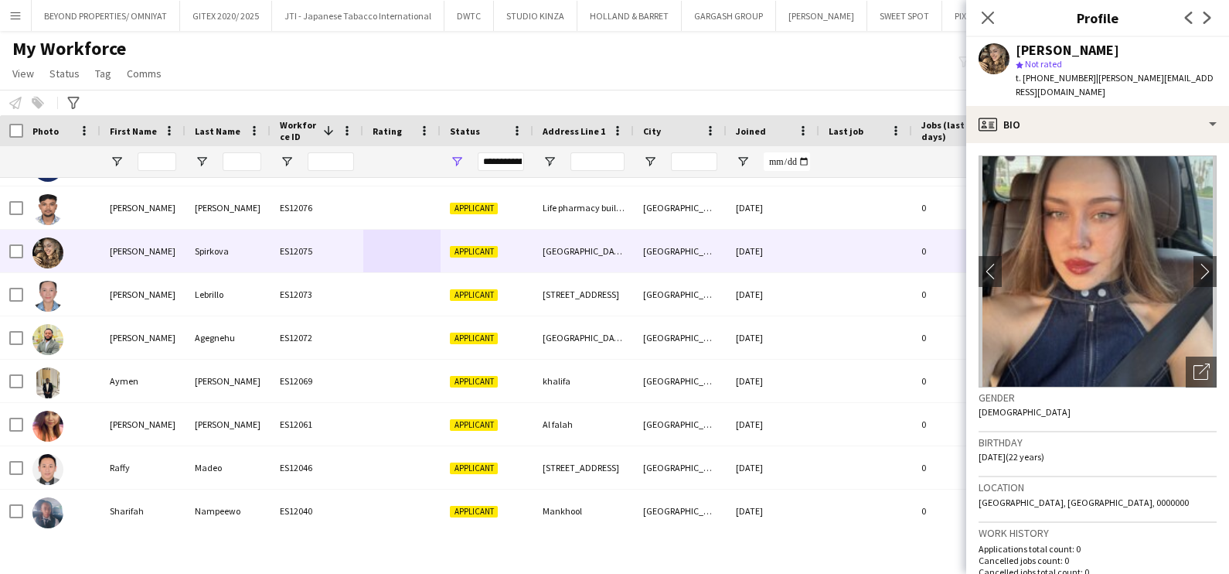
click at [772, 65] on div "My Workforce View Views Default view New view Update view Delete view Edit name…" at bounding box center [614, 63] width 1229 height 53
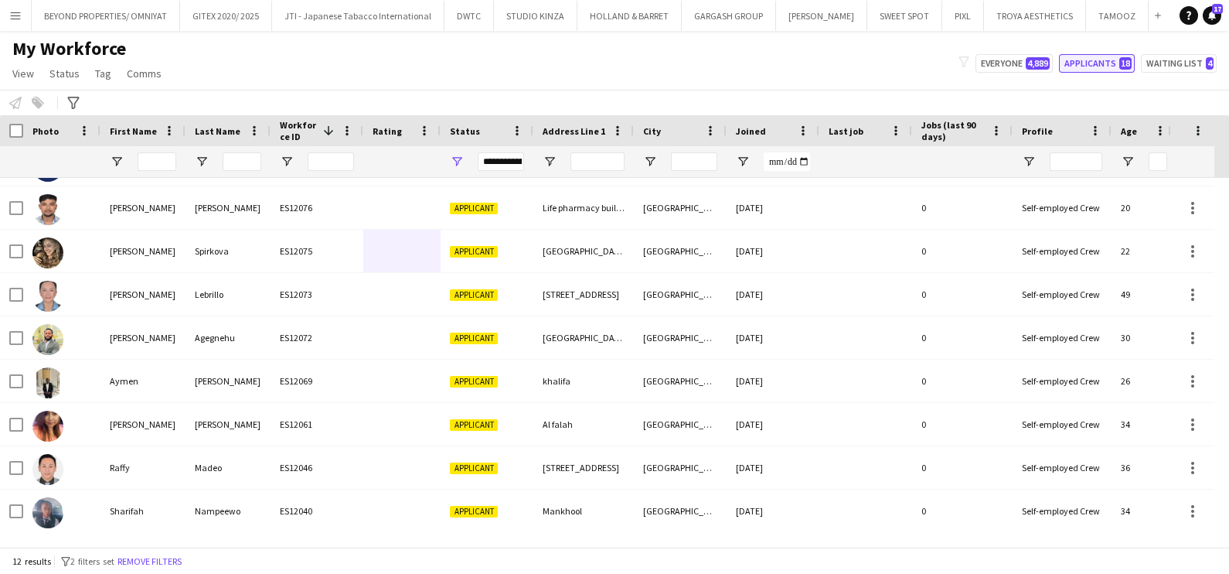
click at [1086, 66] on button "Applicants 18" at bounding box center [1097, 63] width 76 height 19
click at [1076, 64] on button "Applicants 18" at bounding box center [1097, 63] width 76 height 19
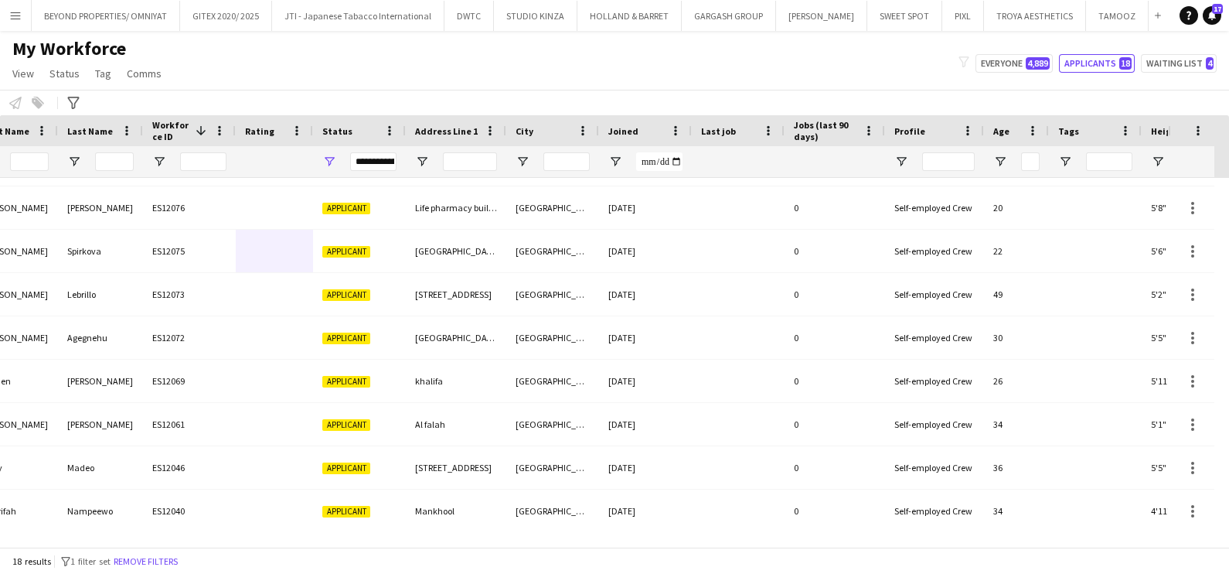
scroll to position [0, 299]
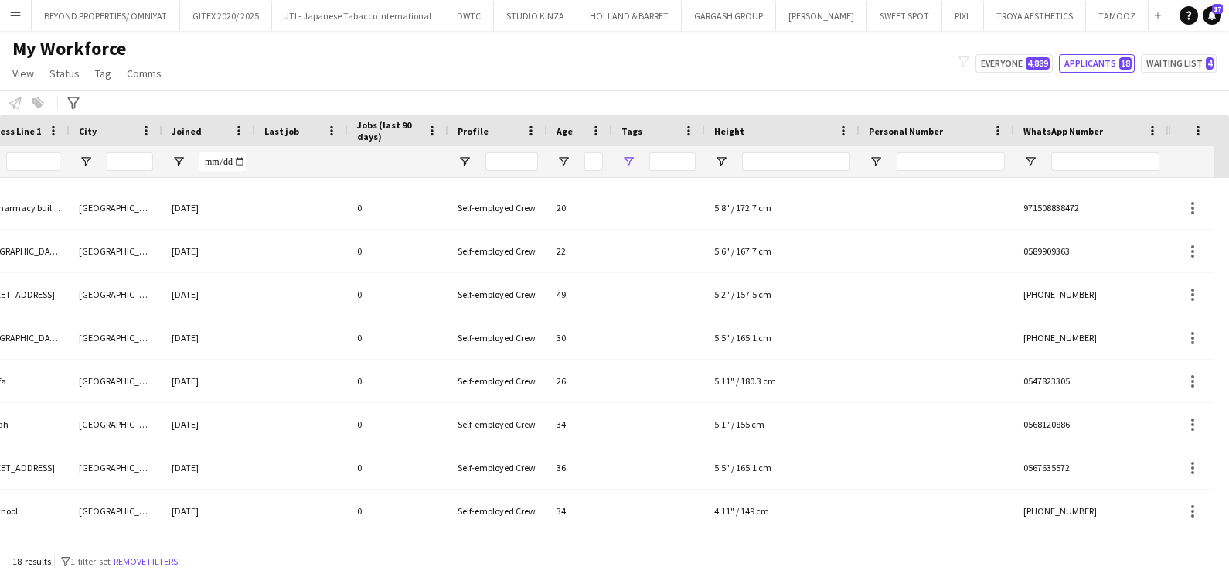
drag, startPoint x: 619, startPoint y: 155, endPoint x: 626, endPoint y: 162, distance: 9.8
click at [619, 155] on div at bounding box center [658, 161] width 93 height 31
drag, startPoint x: 631, startPoint y: 162, endPoint x: 639, endPoint y: 168, distance: 9.9
click at [630, 162] on span "Open Filter Menu" at bounding box center [629, 162] width 14 height 14
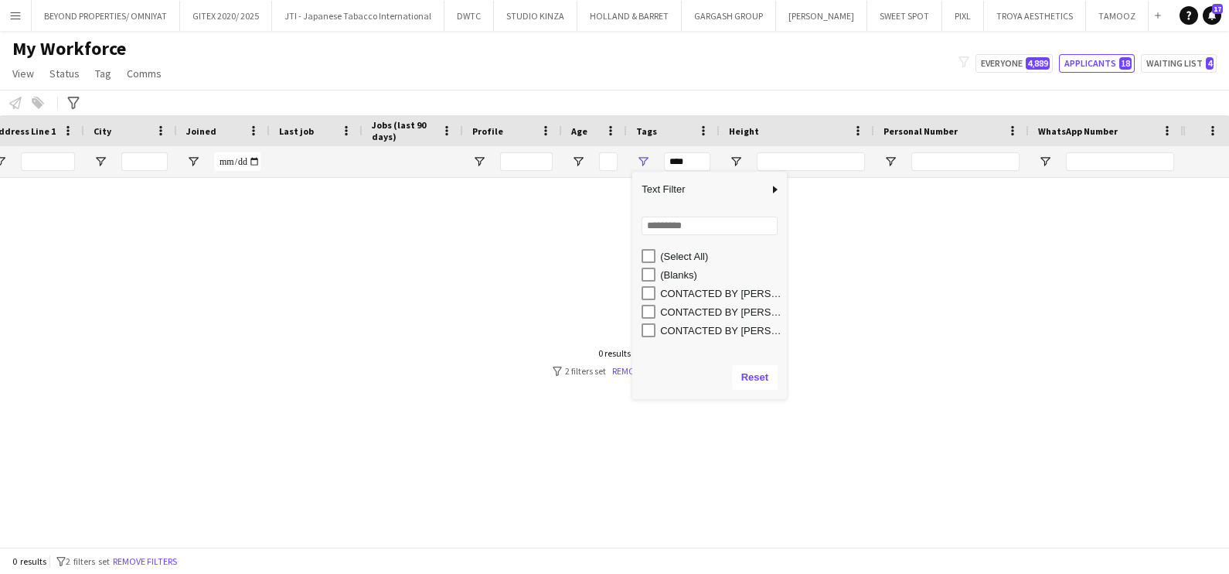
click at [632, 316] on div "CONTACTED BY SARAH W" at bounding box center [709, 311] width 155 height 19
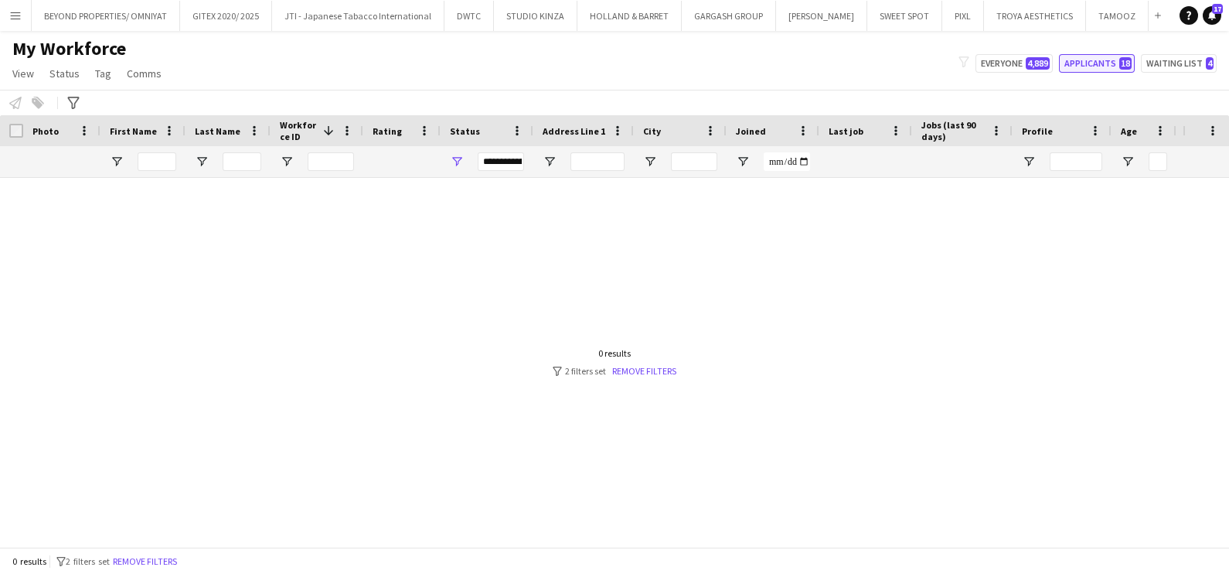
click at [1116, 66] on button "Applicants 18" at bounding box center [1097, 63] width 76 height 19
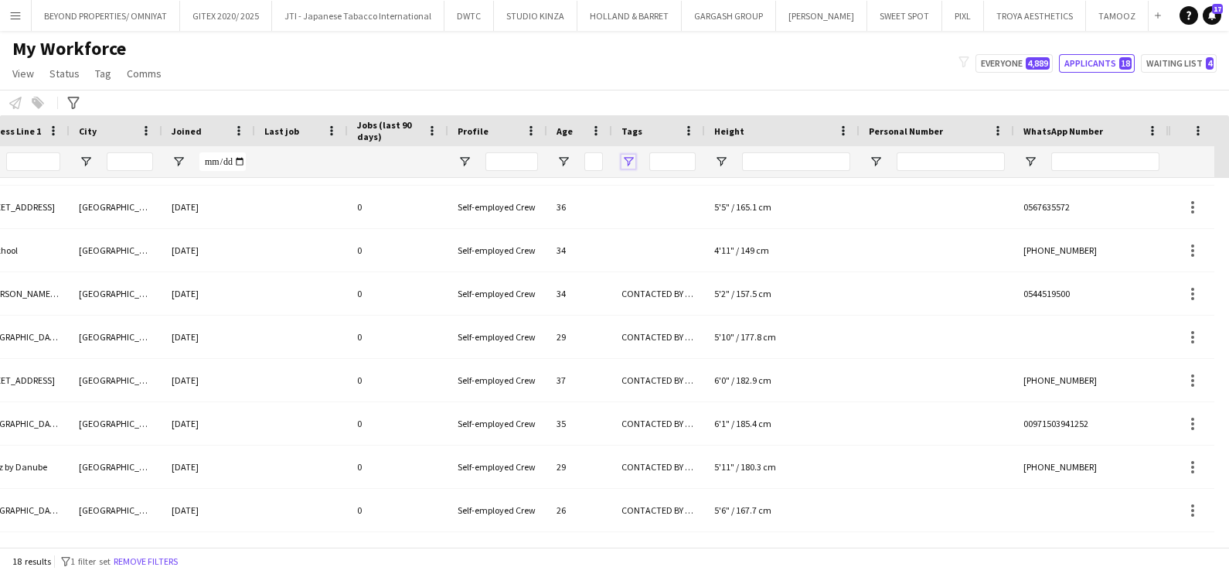
click at [629, 160] on span "Open Filter Menu" at bounding box center [629, 162] width 14 height 14
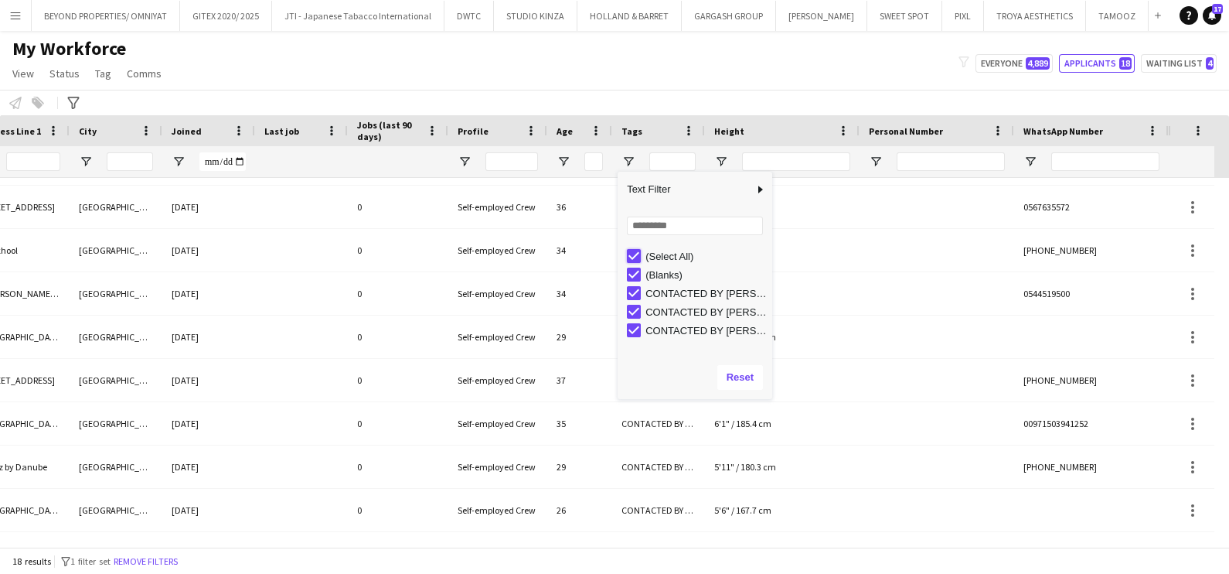
click at [641, 250] on div "(Select All)" at bounding box center [699, 256] width 145 height 19
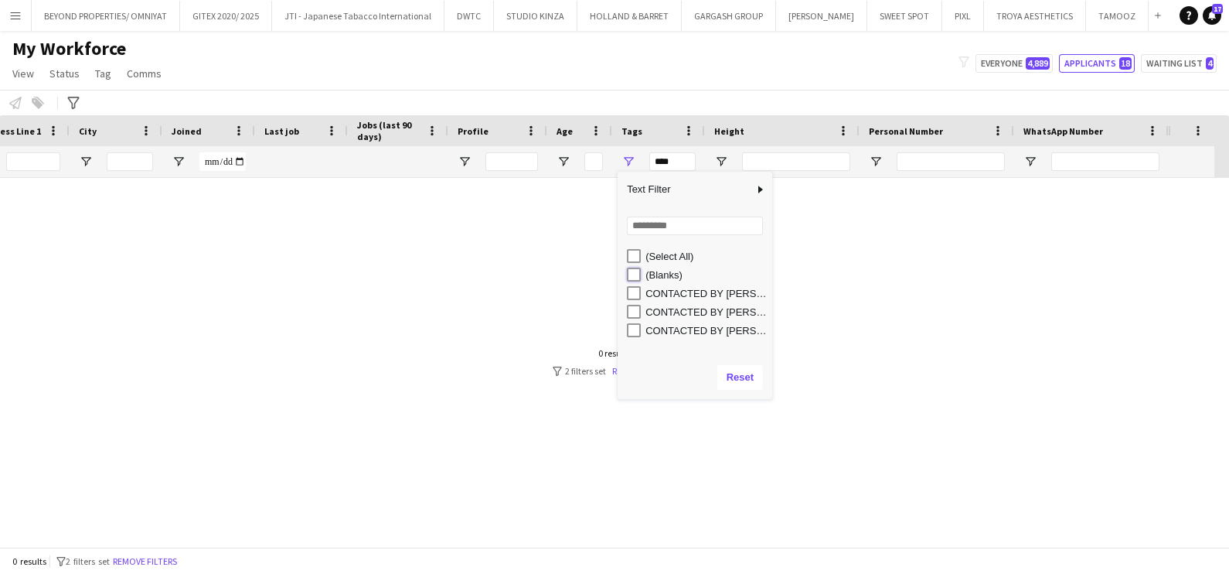
type input "**********"
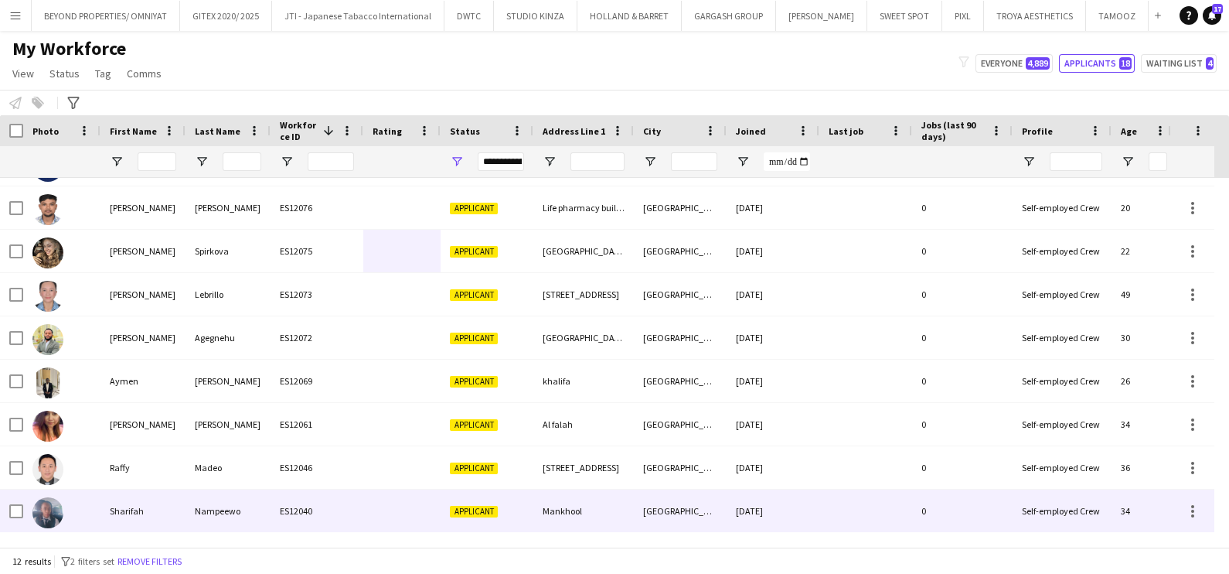
click at [118, 497] on div "Sharifah" at bounding box center [143, 510] width 85 height 43
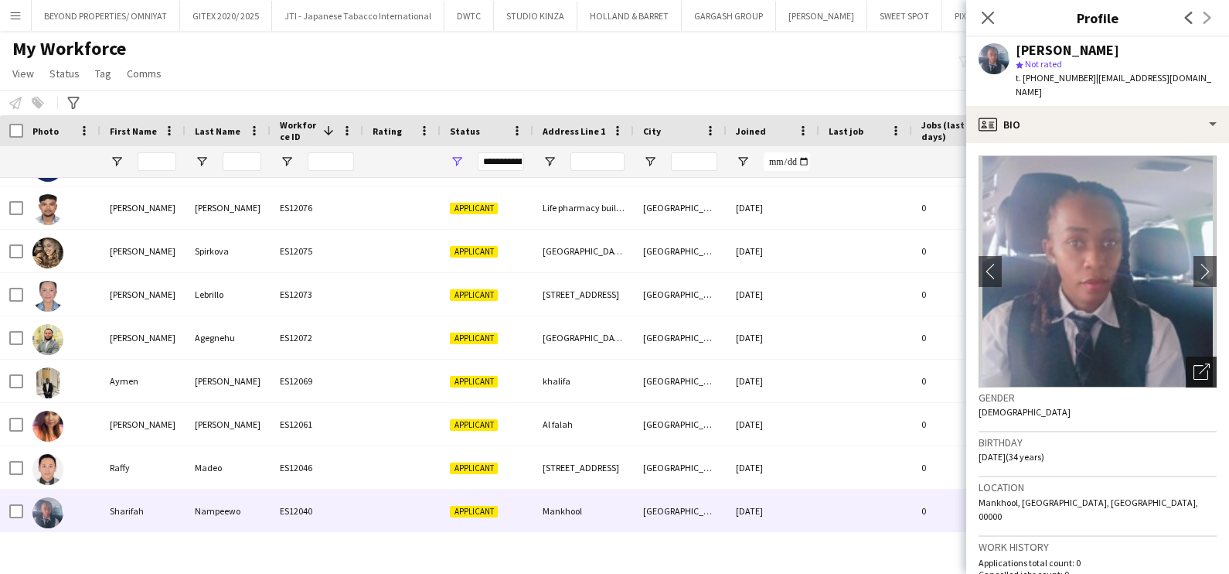
click at [1194, 363] on icon "Open photos pop-in" at bounding box center [1202, 371] width 16 height 16
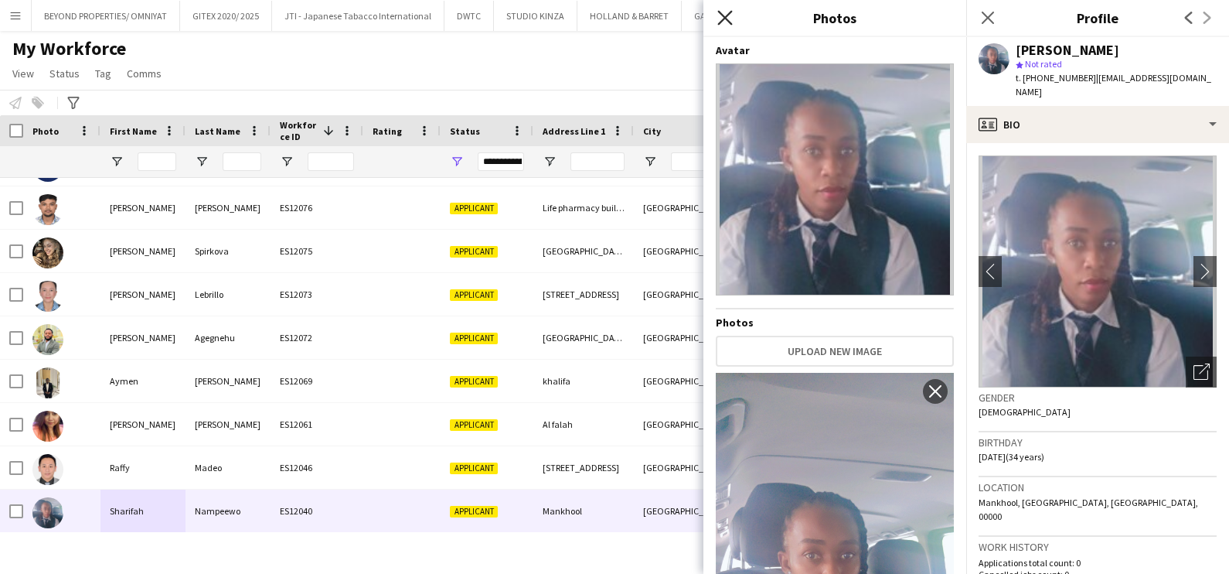
click at [719, 19] on icon "Close pop-in" at bounding box center [724, 17] width 15 height 15
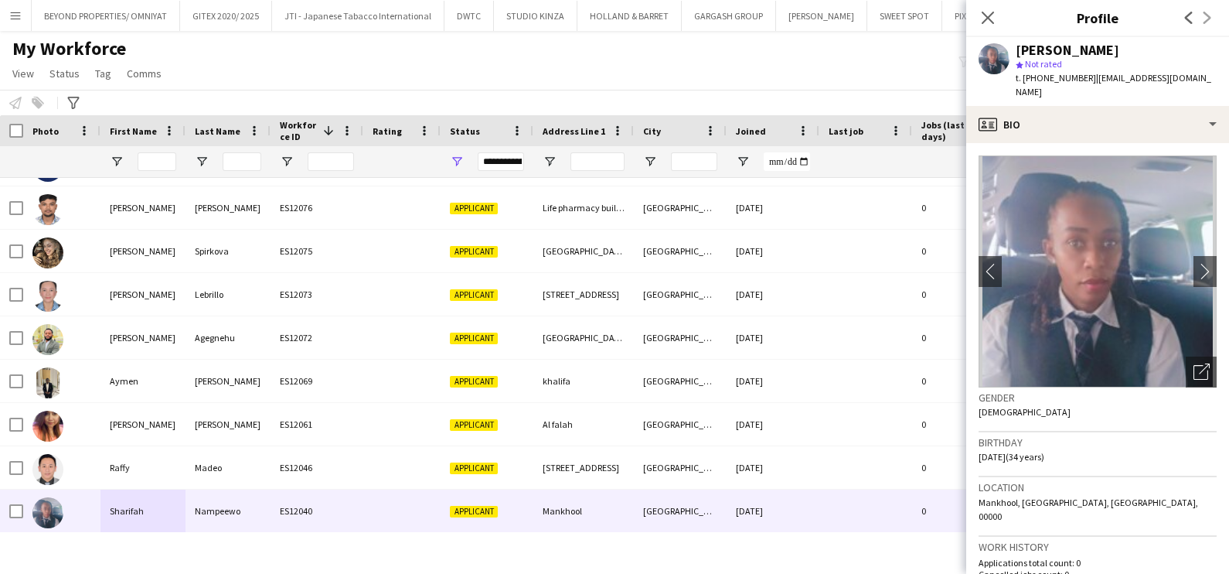
click at [580, 49] on div "My Workforce View Views Default view New view Update view Delete view Edit name…" at bounding box center [614, 63] width 1229 height 53
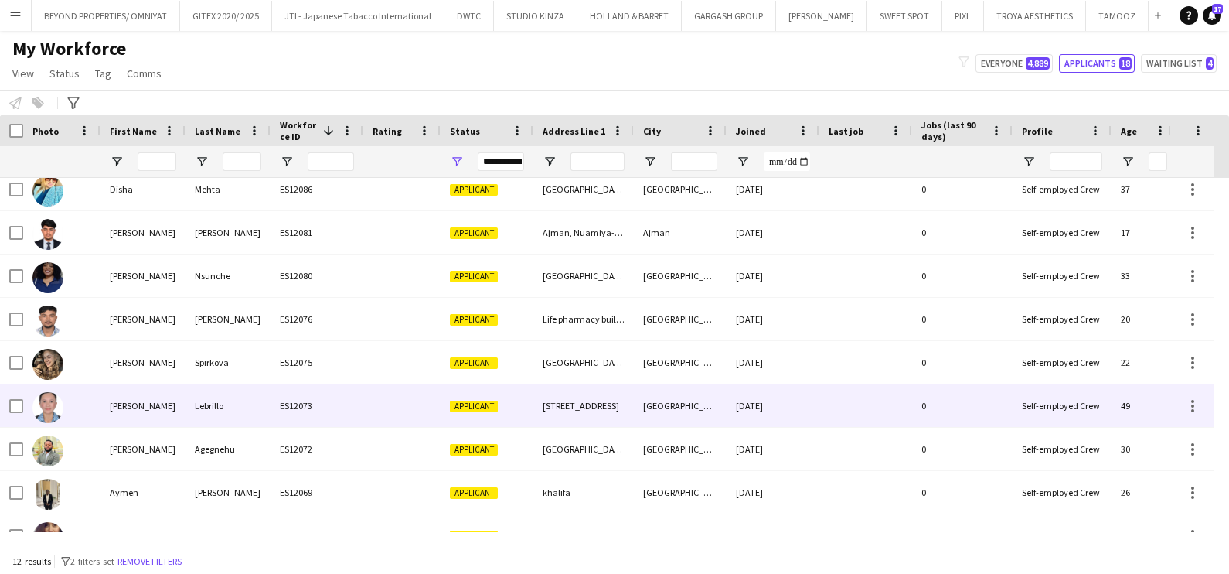
scroll to position [0, 0]
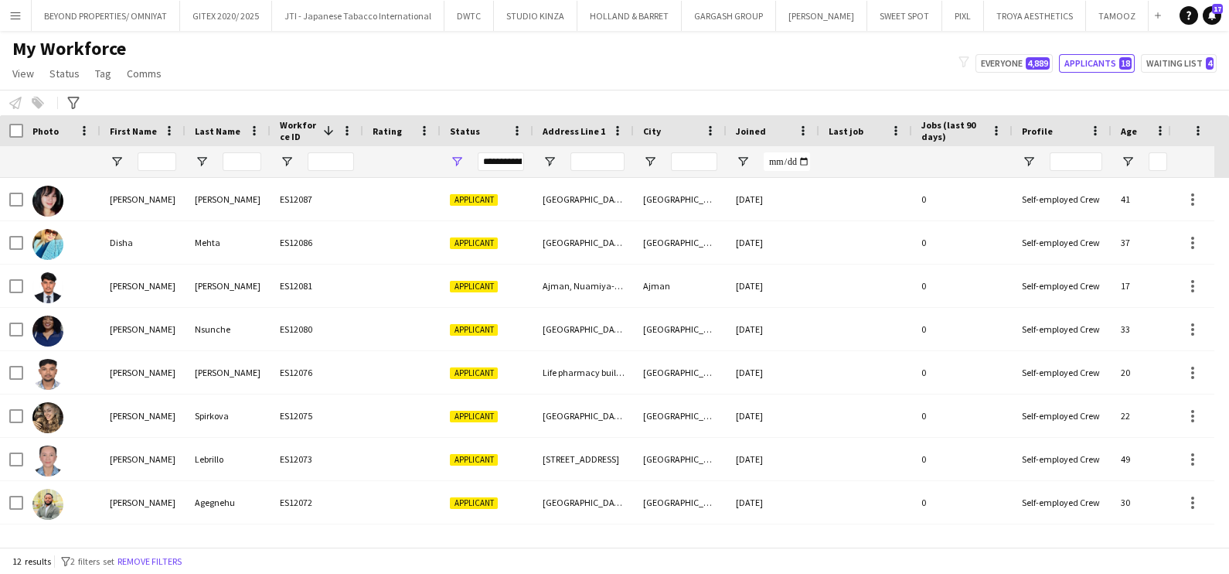
click at [362, 65] on div "My Workforce View Views Default view New view Update view Delete view Edit name…" at bounding box center [614, 63] width 1229 height 53
click at [509, 62] on div "My Workforce View Views Default view New view Update view Delete view Edit name…" at bounding box center [614, 63] width 1229 height 53
click at [1155, 15] on app-icon "Add" at bounding box center [1158, 15] width 6 height 6
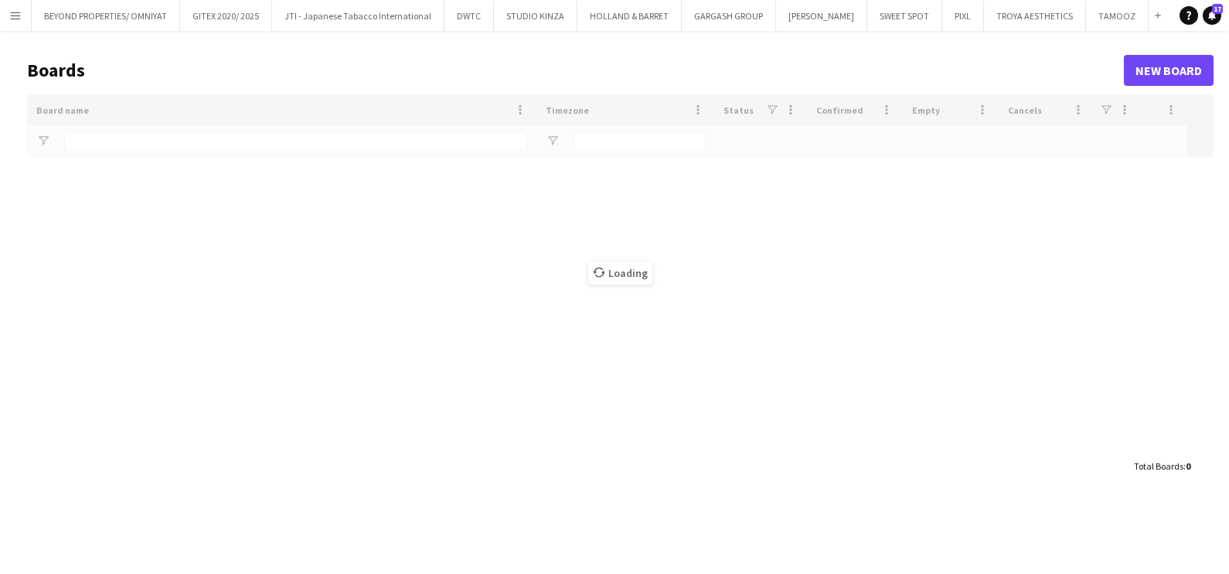
click at [224, 135] on div "Loading" at bounding box center [620, 272] width 1187 height 356
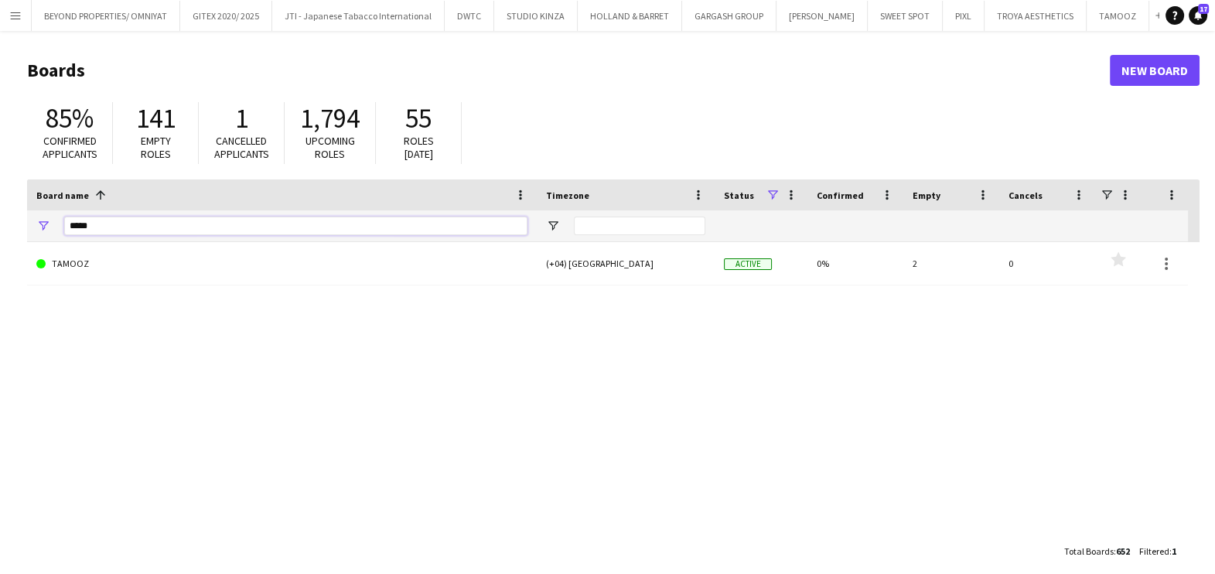
click at [248, 231] on input "*****" at bounding box center [295, 225] width 463 height 19
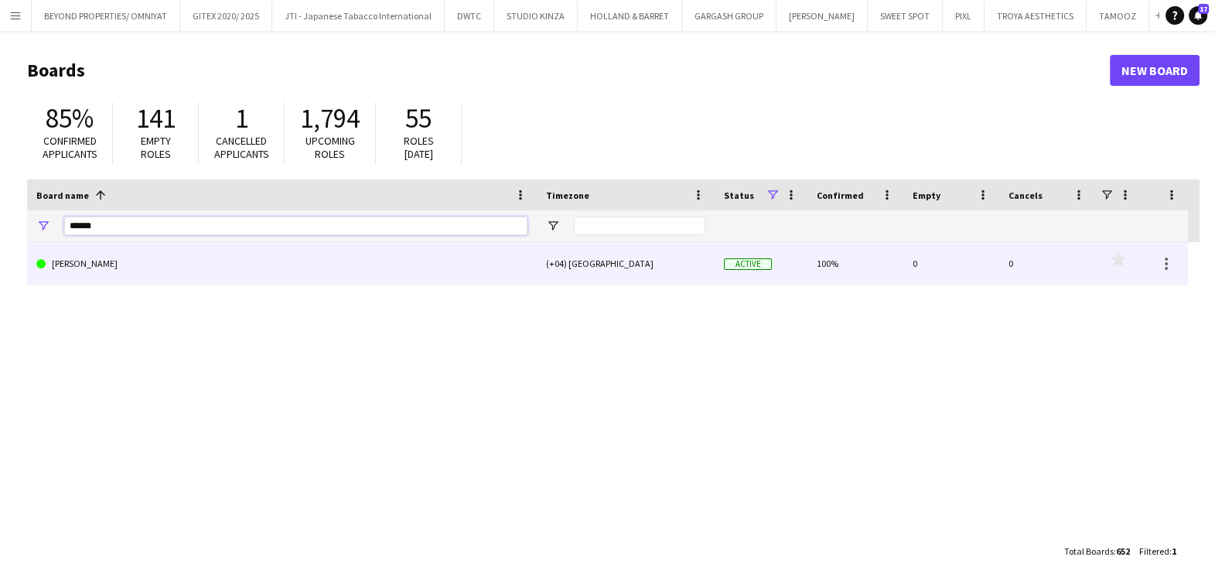
type input "******"
click at [190, 277] on link "SALATA" at bounding box center [281, 263] width 491 height 43
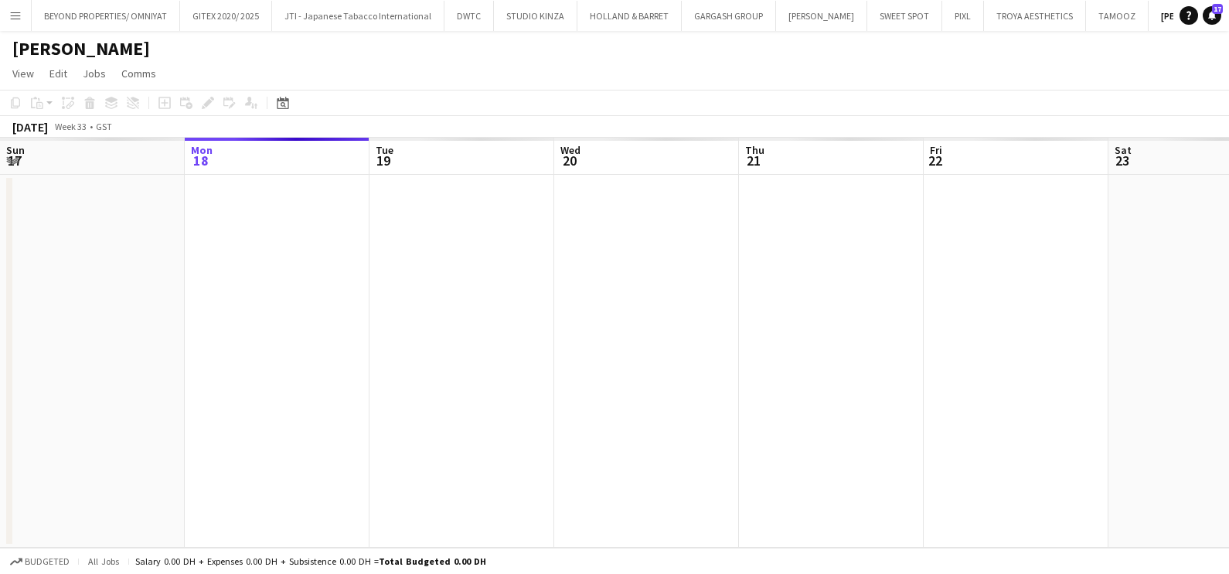
scroll to position [0, 25]
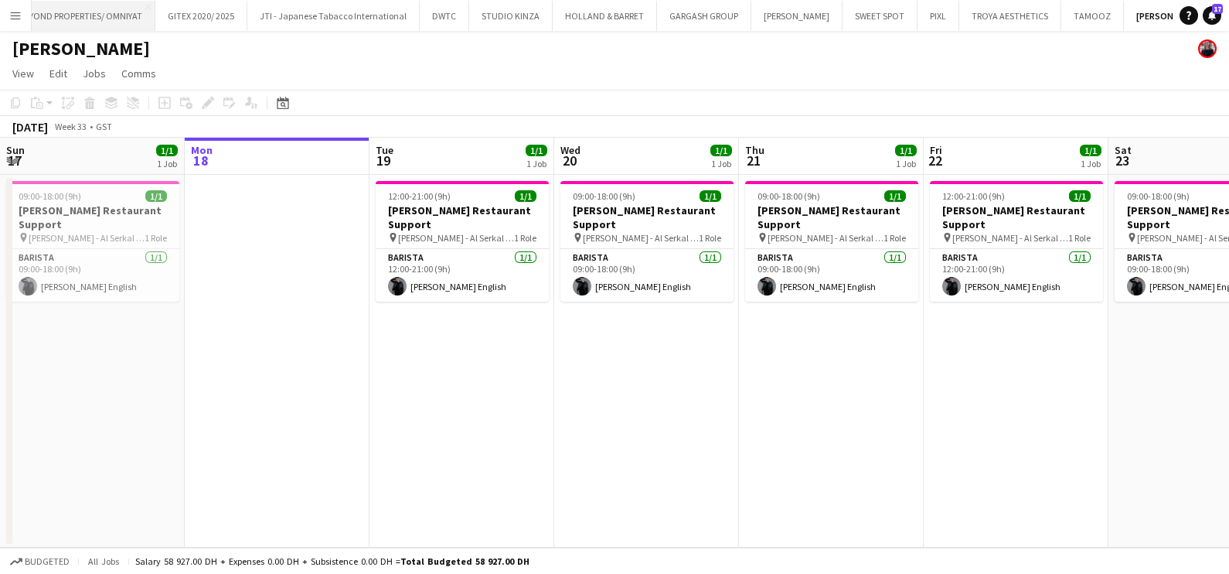
click at [63, 20] on button "BEYOND PROPERTIES/ OMNIYAT Close" at bounding box center [81, 16] width 148 height 30
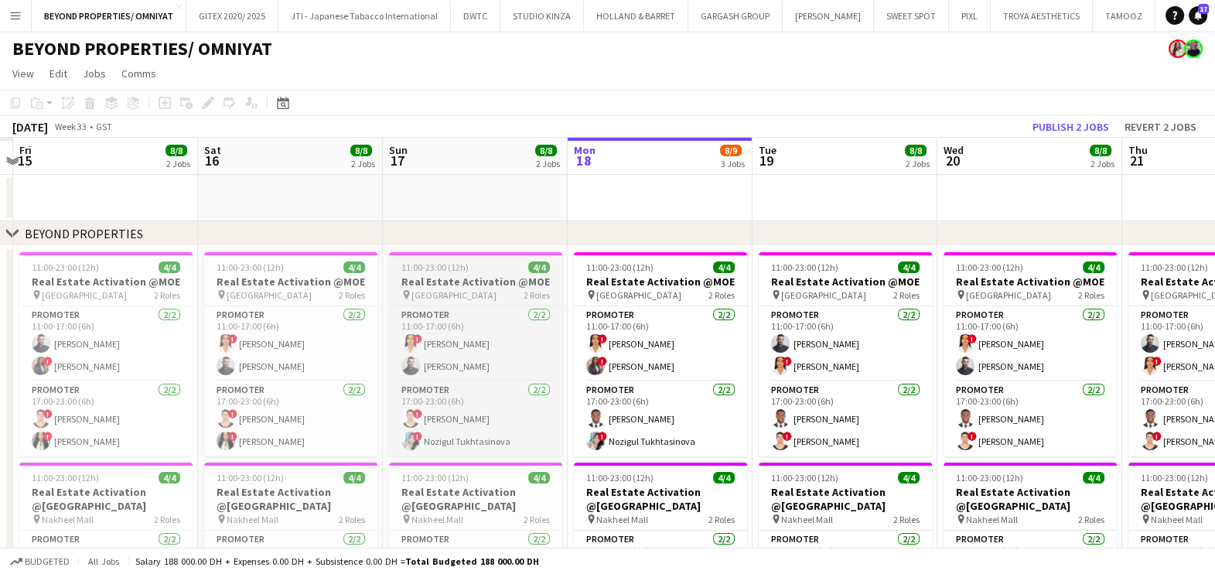
drag, startPoint x: 81, startPoint y: 305, endPoint x: 491, endPoint y: 291, distance: 410.0
click at [478, 296] on app-calendar-viewport "Wed 13 Thu 14 Fri 15 8/8 2 Jobs Sat 16 8/8 2 Jobs Sun 17 8/8 2 Jobs Mon 18 8/9 …" at bounding box center [607, 532] width 1215 height 789
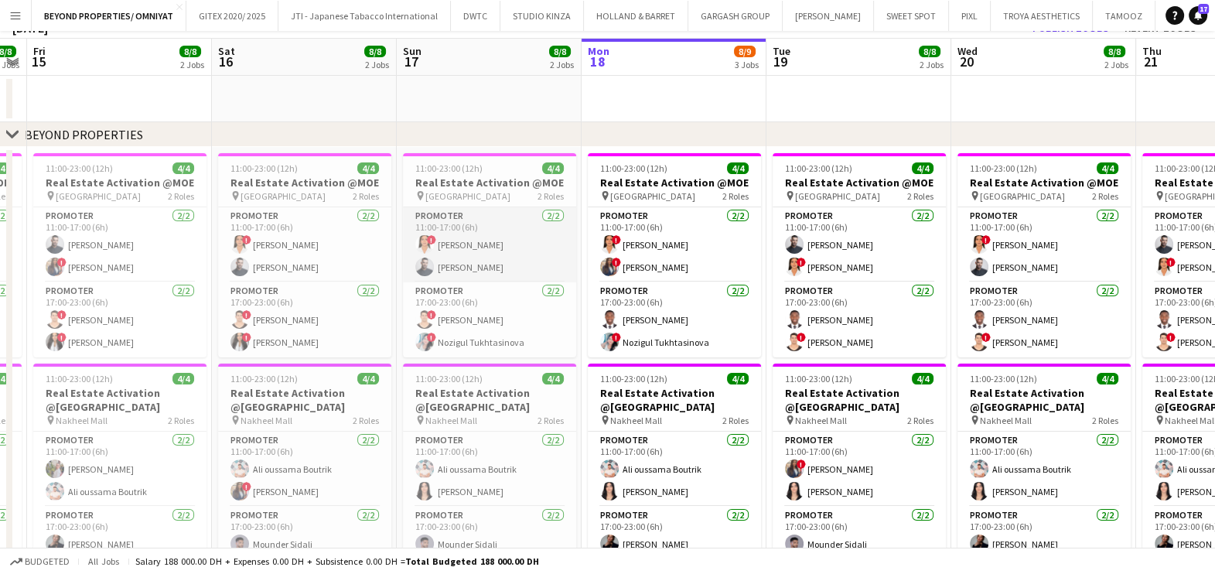
scroll to position [377, 0]
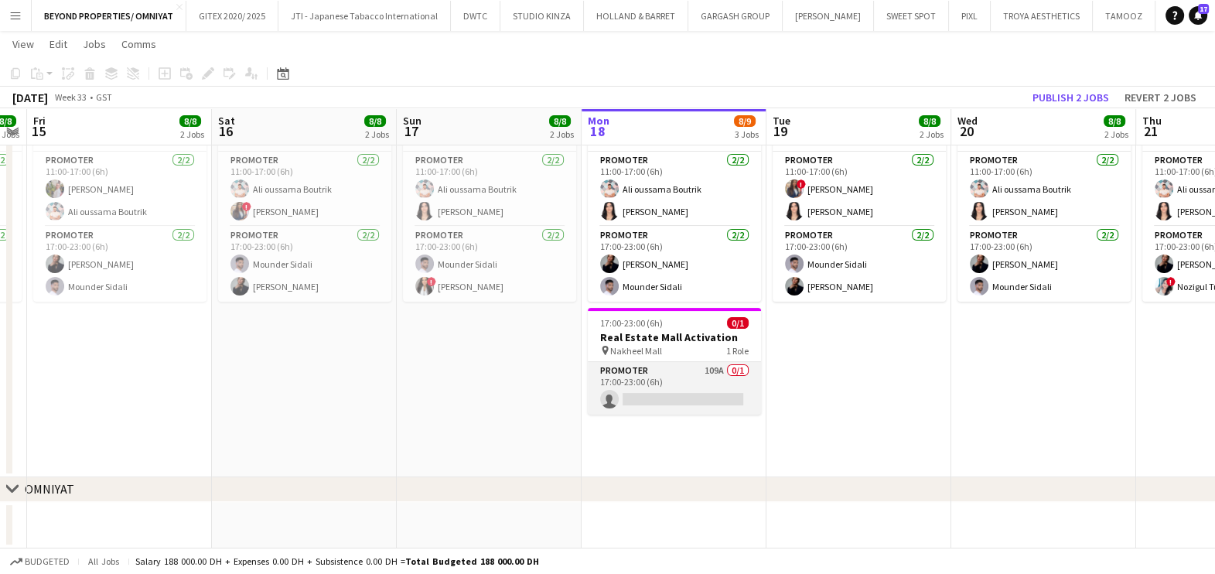
click at [663, 394] on app-card-role "Promoter 109A 0/1 17:00-23:00 (6h) single-neutral-actions" at bounding box center [674, 388] width 173 height 53
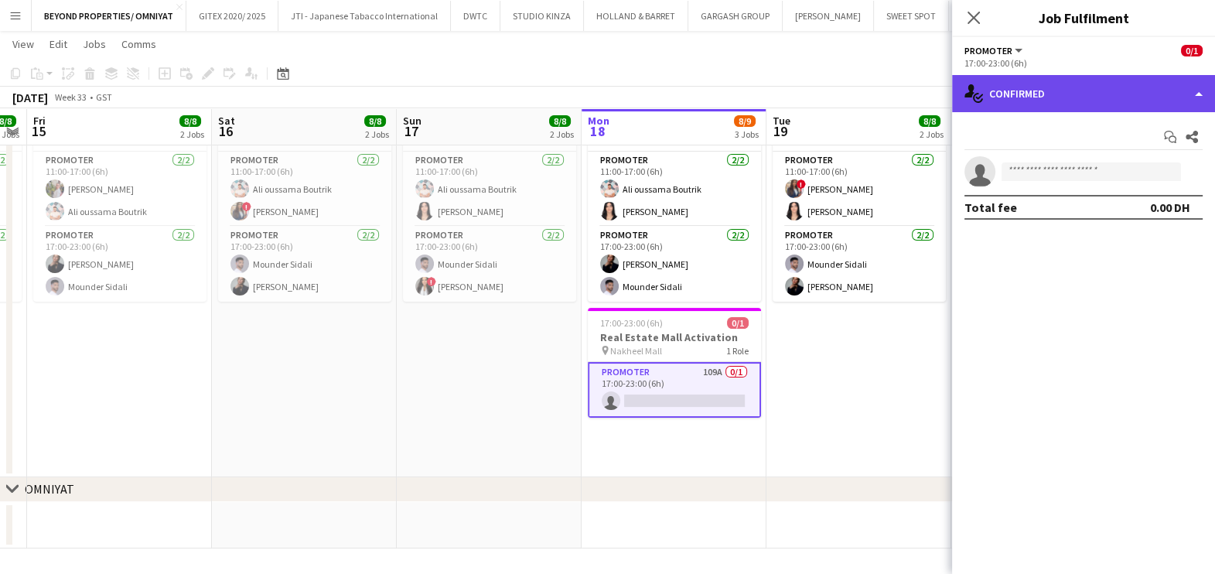
click at [1096, 81] on div "single-neutral-actions-check-2 Confirmed" at bounding box center [1083, 93] width 263 height 37
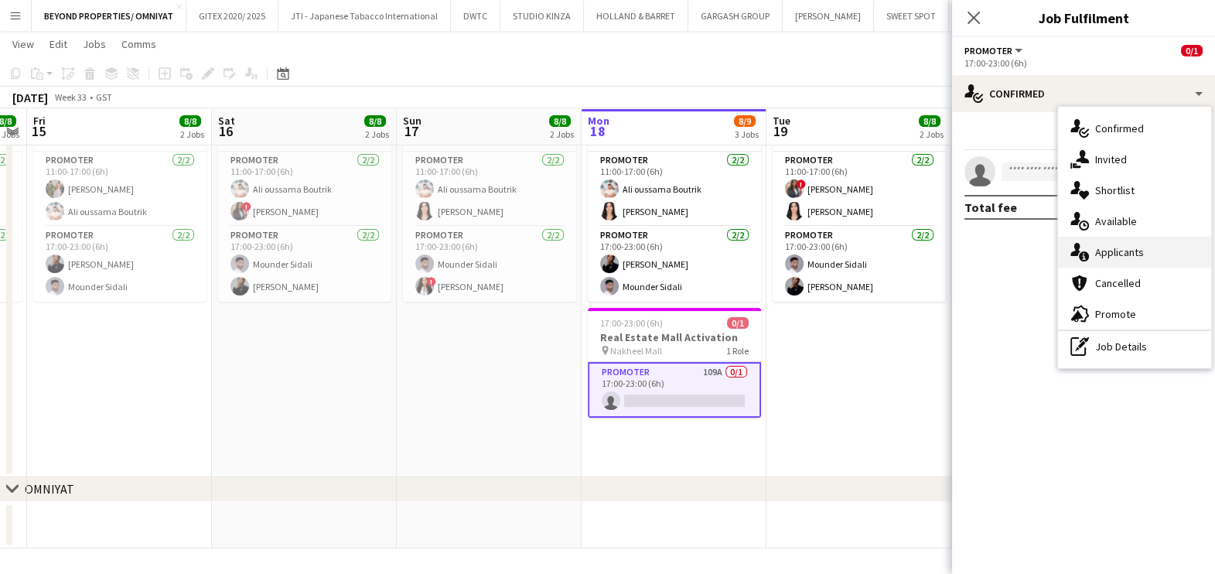
click at [1138, 259] on div "single-neutral-actions-information Applicants" at bounding box center [1134, 252] width 153 height 31
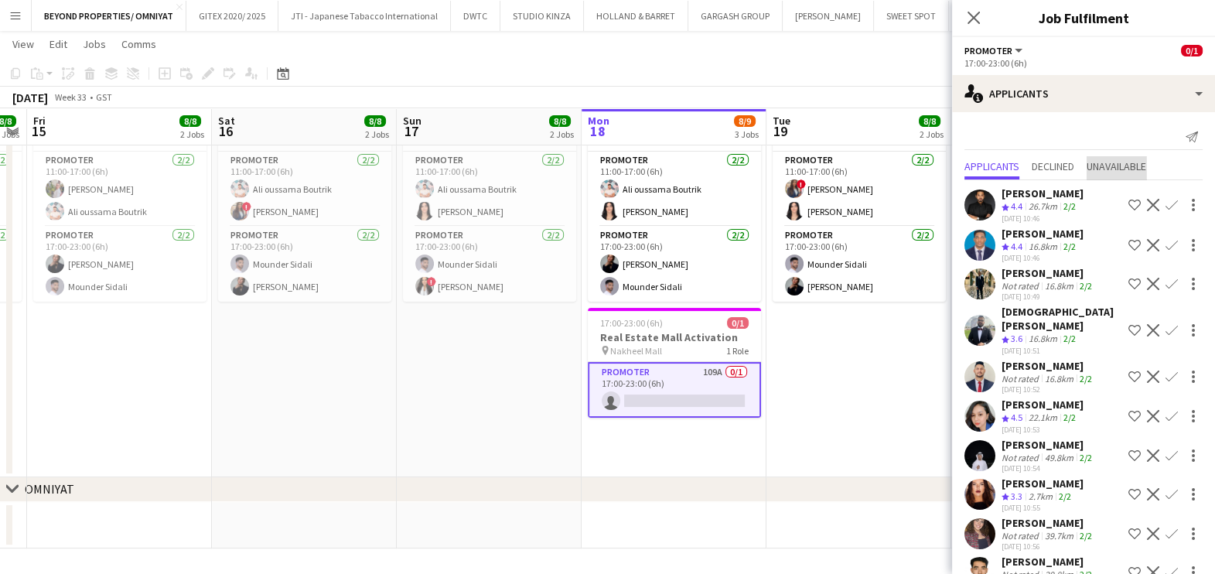
click at [1113, 163] on span "Unavailable" at bounding box center [1116, 166] width 60 height 11
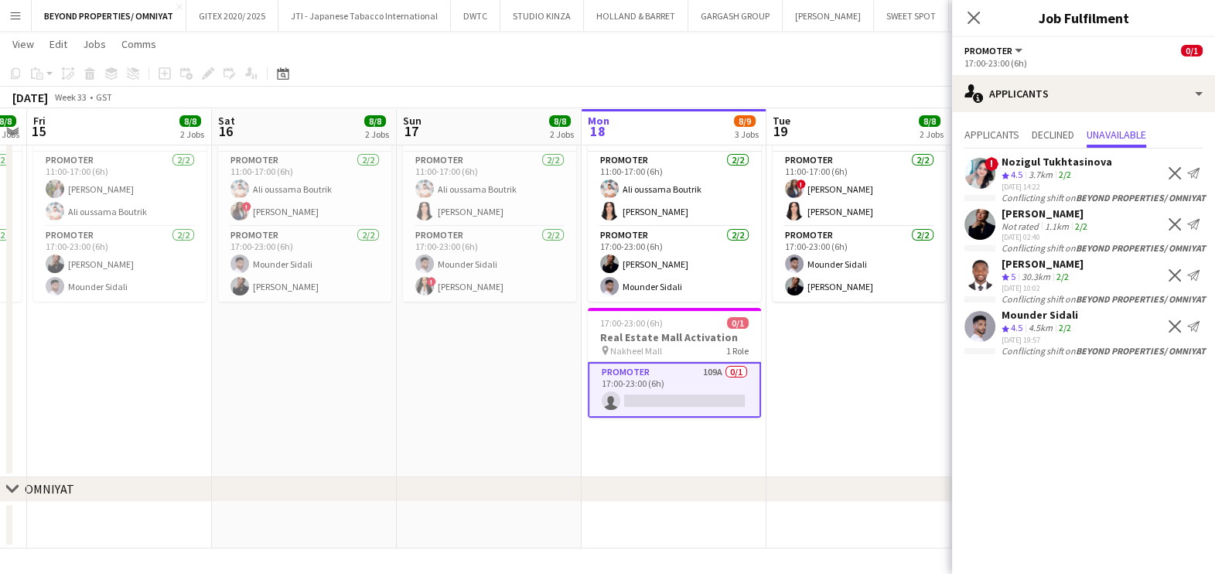
click at [1045, 325] on div "4.5km" at bounding box center [1040, 328] width 30 height 13
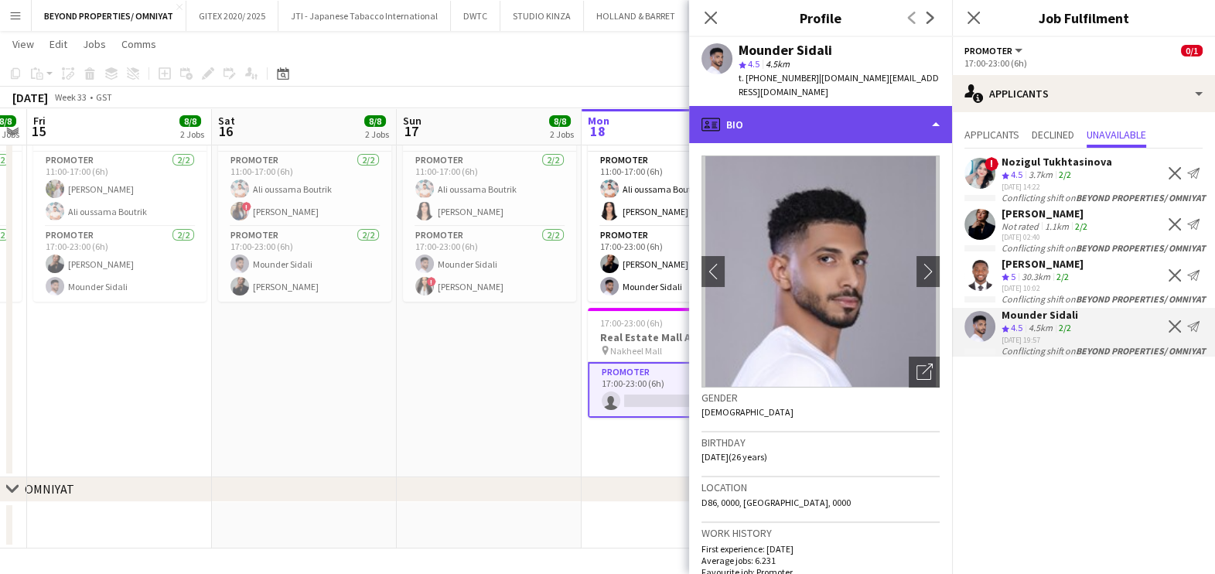
click at [782, 106] on div "profile Bio" at bounding box center [820, 124] width 263 height 37
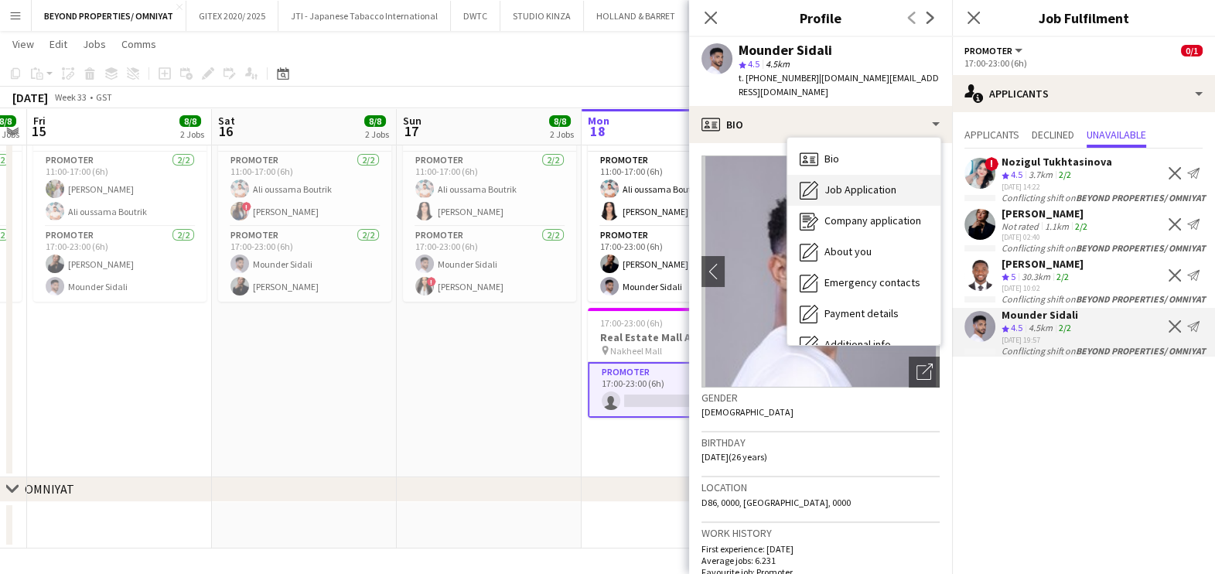
click at [840, 182] on span "Job Application" at bounding box center [860, 189] width 72 height 14
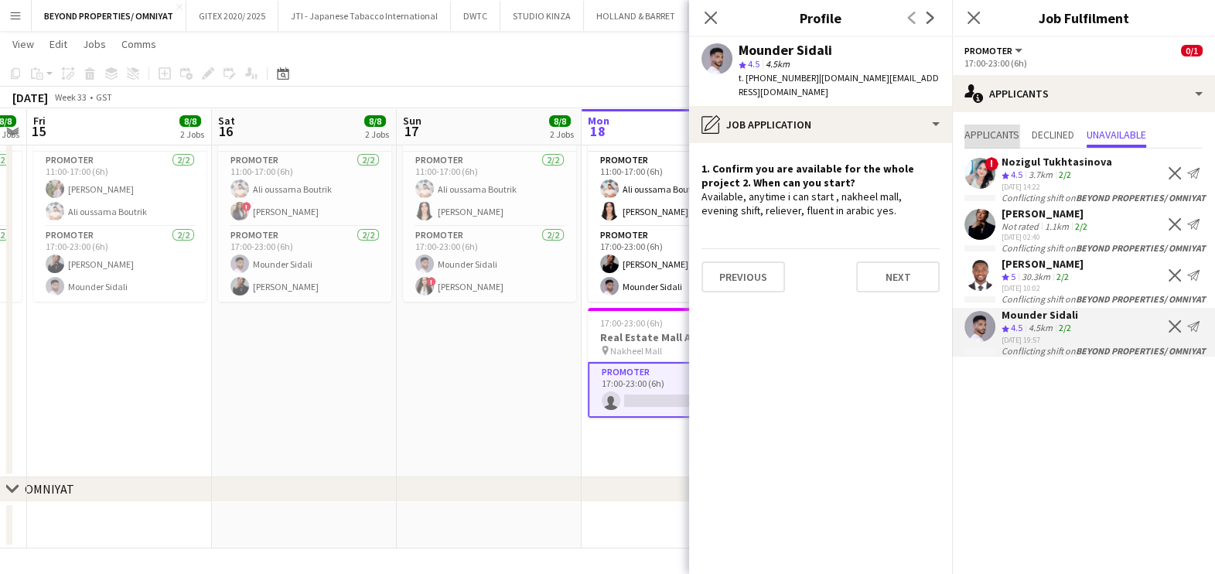
click at [1004, 135] on span "Applicants" at bounding box center [991, 134] width 55 height 11
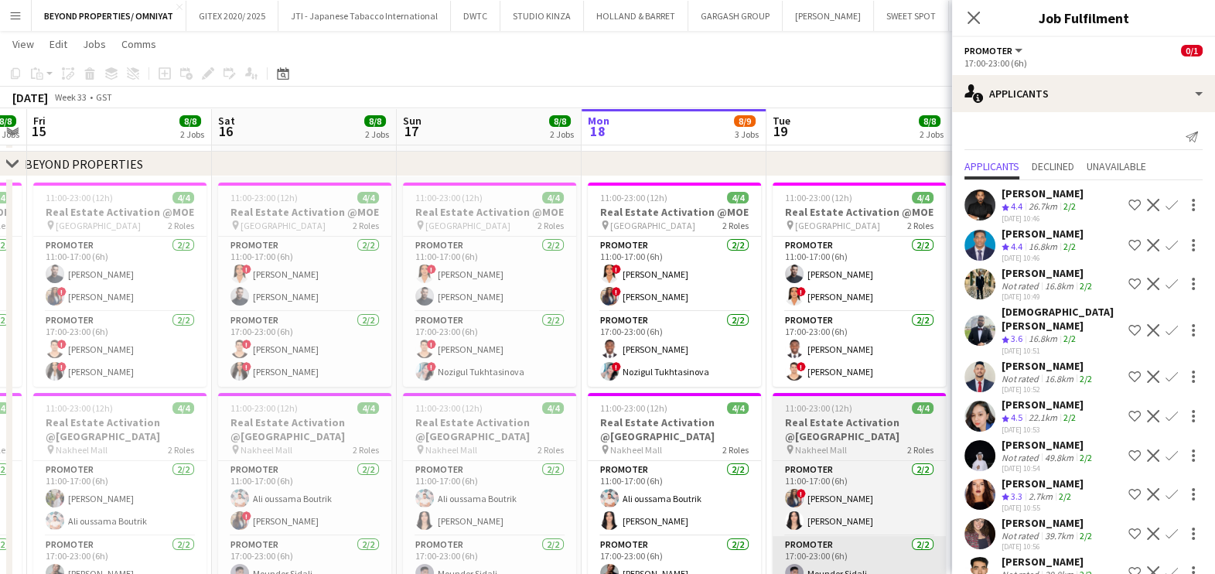
scroll to position [0, 0]
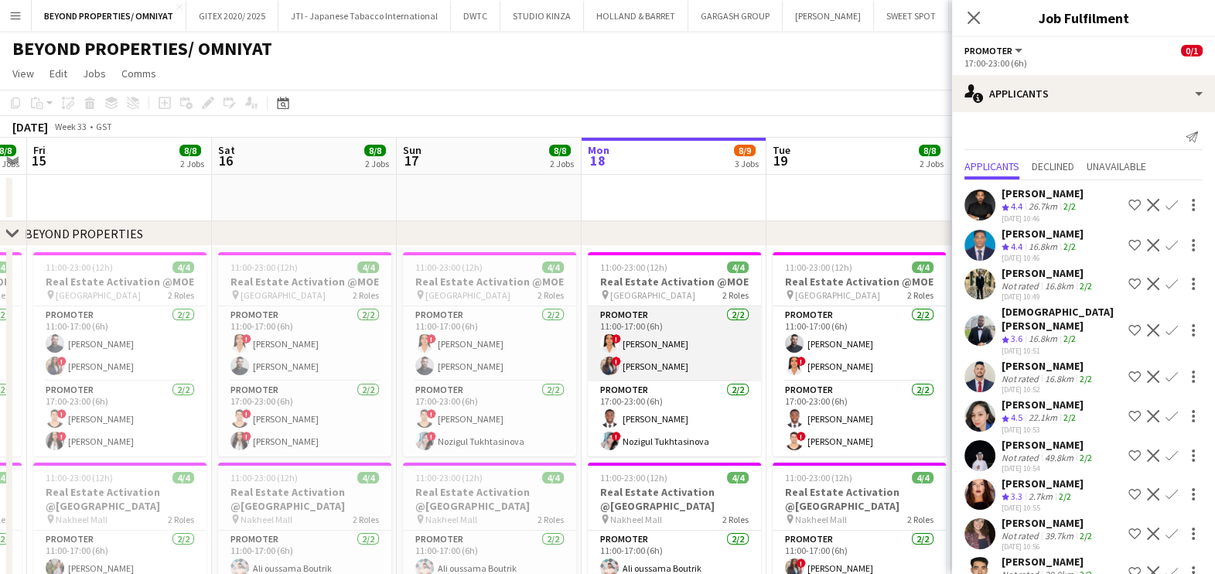
click at [639, 351] on app-card-role "Promoter 2/2 11:00-17:00 (6h) ! maryam qasim ! Rajaa Fannan" at bounding box center [674, 343] width 173 height 75
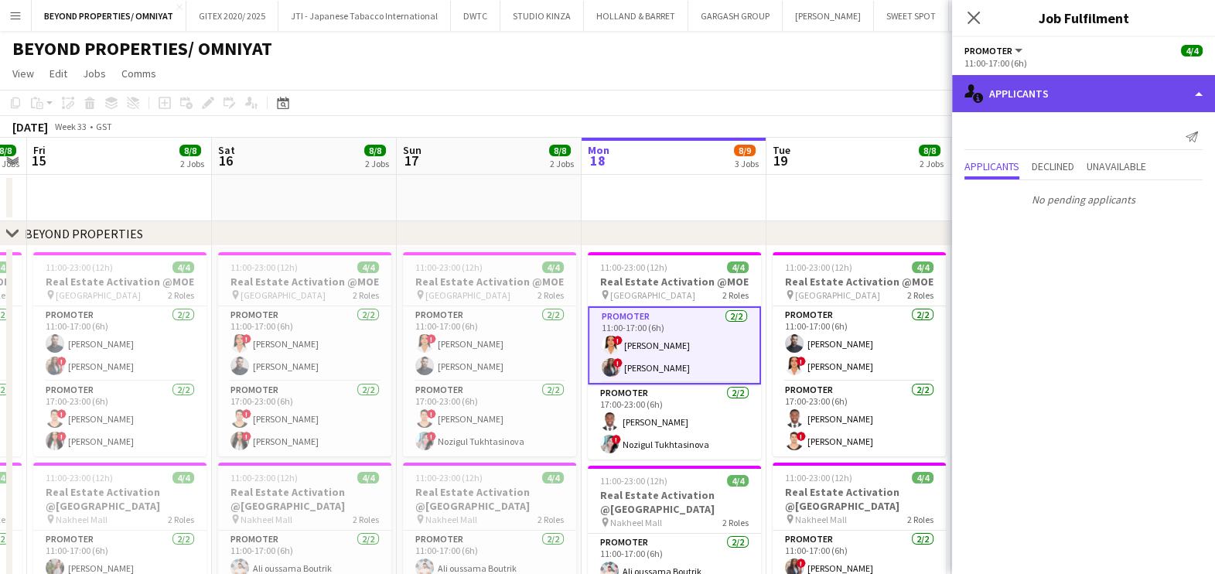
click at [1022, 94] on div "single-neutral-actions-information Applicants" at bounding box center [1083, 93] width 263 height 37
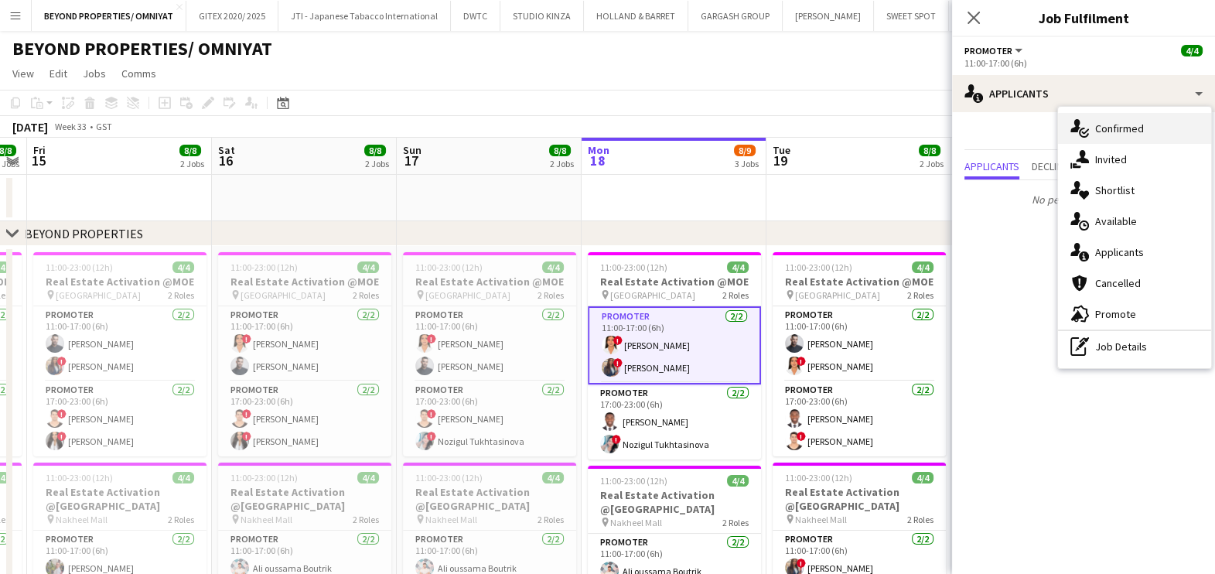
click at [1092, 138] on div "single-neutral-actions-check-2 Confirmed" at bounding box center [1134, 128] width 153 height 31
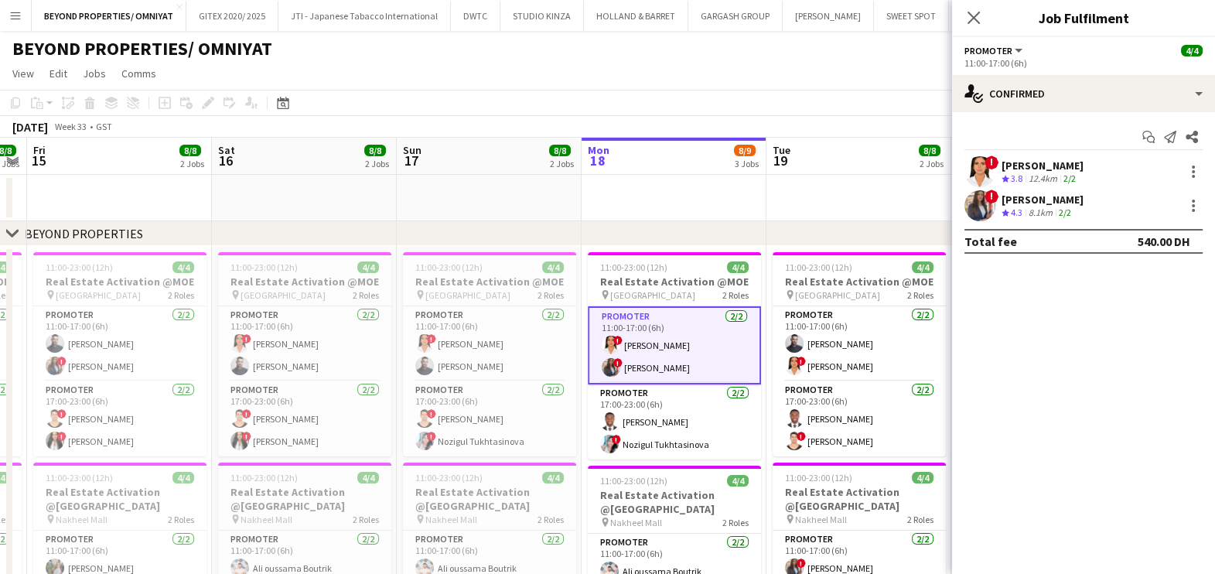
click at [1042, 162] on div "maryam qasim" at bounding box center [1042, 165] width 82 height 14
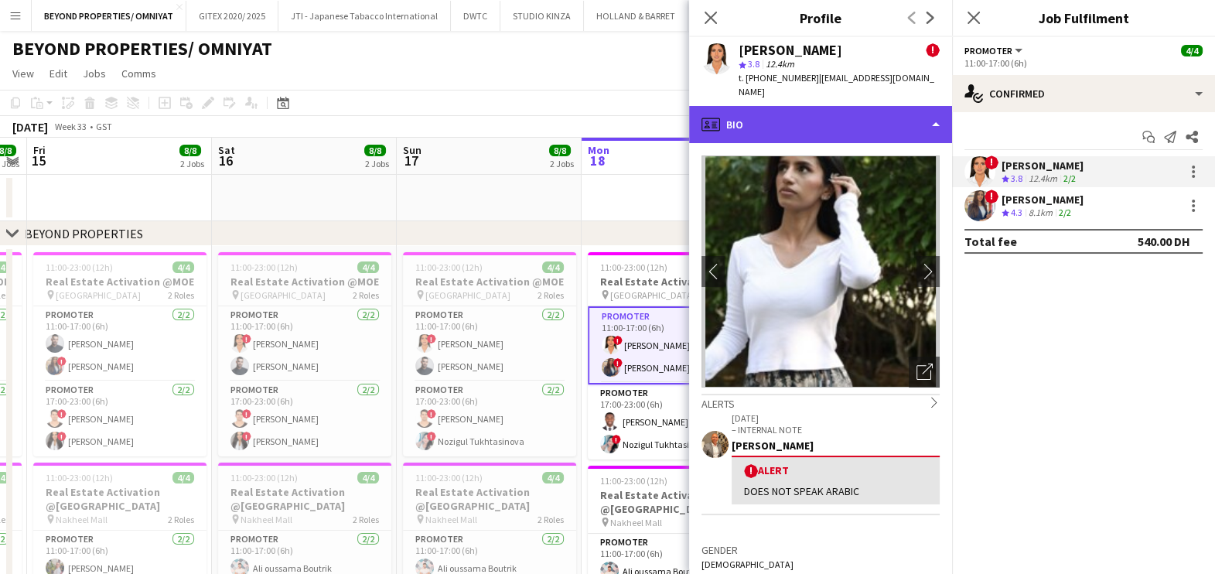
click at [838, 106] on div "profile Bio" at bounding box center [820, 124] width 263 height 37
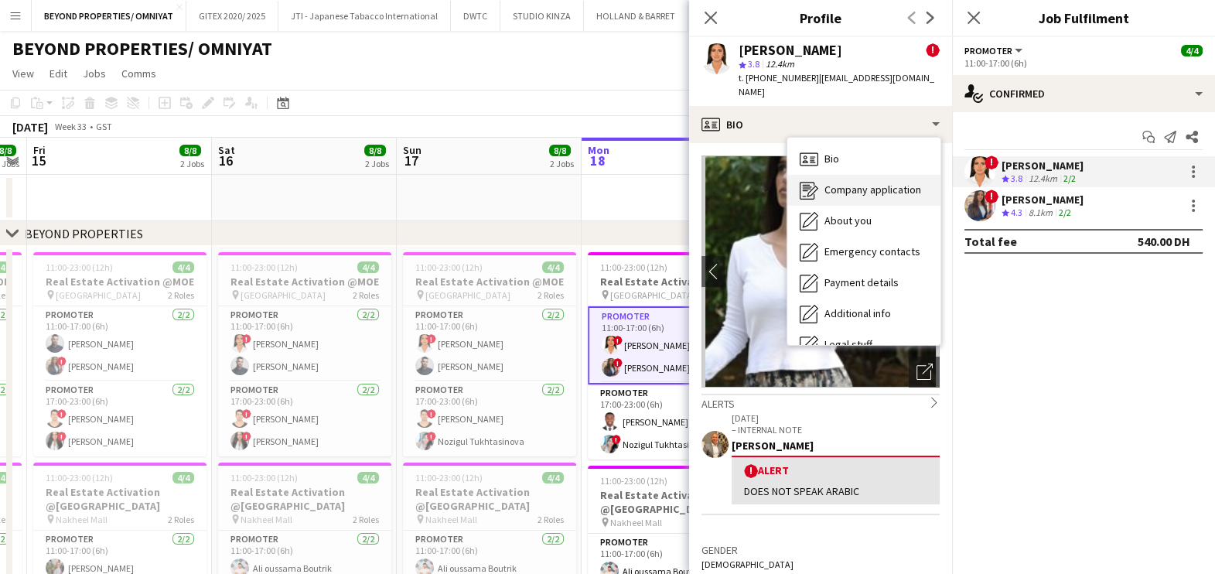
click at [884, 182] on span "Company application" at bounding box center [872, 189] width 97 height 14
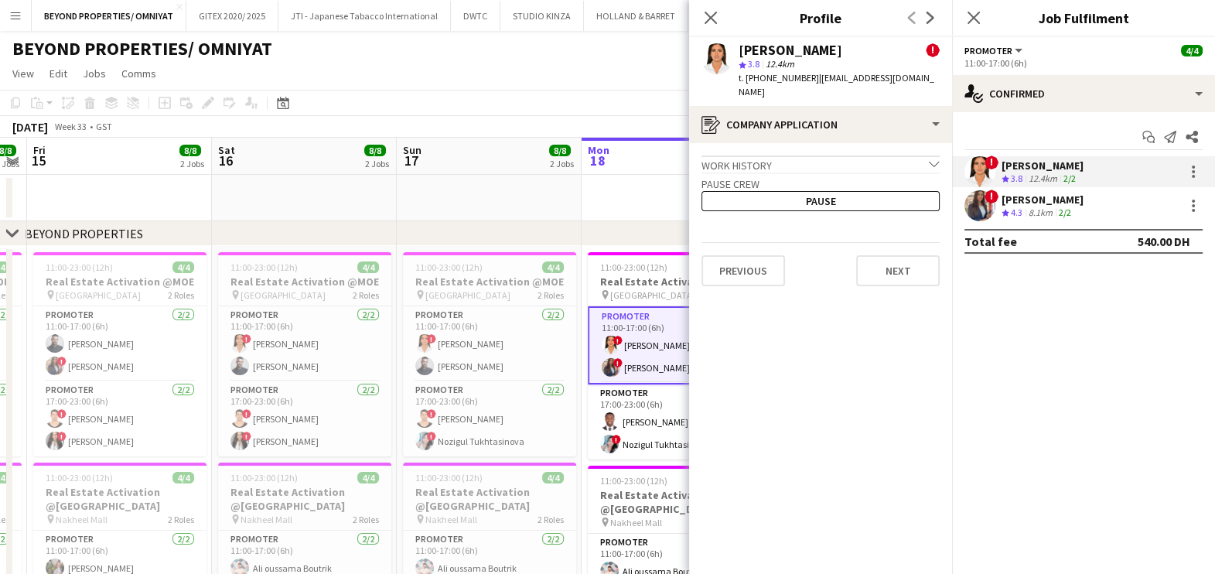
click at [605, 193] on app-date-cell at bounding box center [673, 198] width 185 height 46
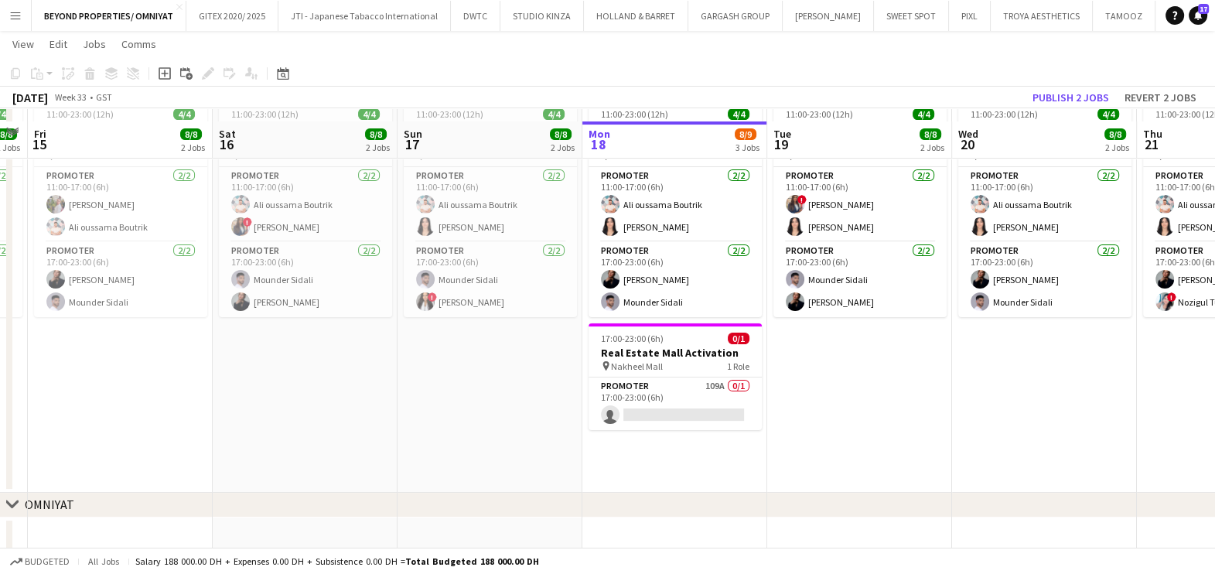
scroll to position [377, 0]
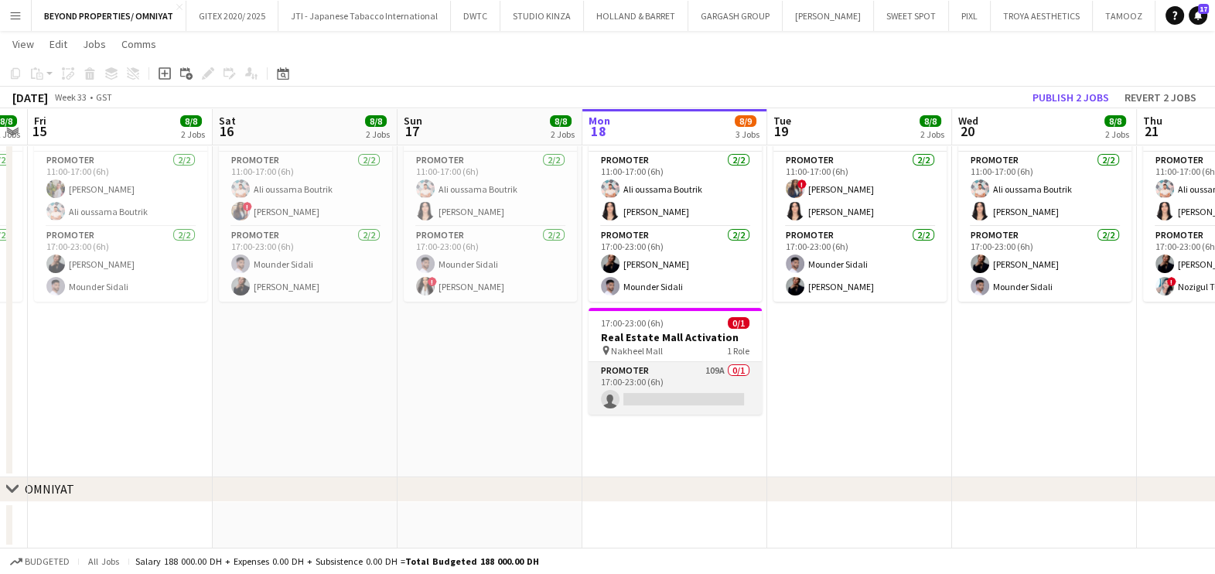
click at [670, 393] on app-card-role "Promoter 109A 0/1 17:00-23:00 (6h) single-neutral-actions" at bounding box center [674, 388] width 173 height 53
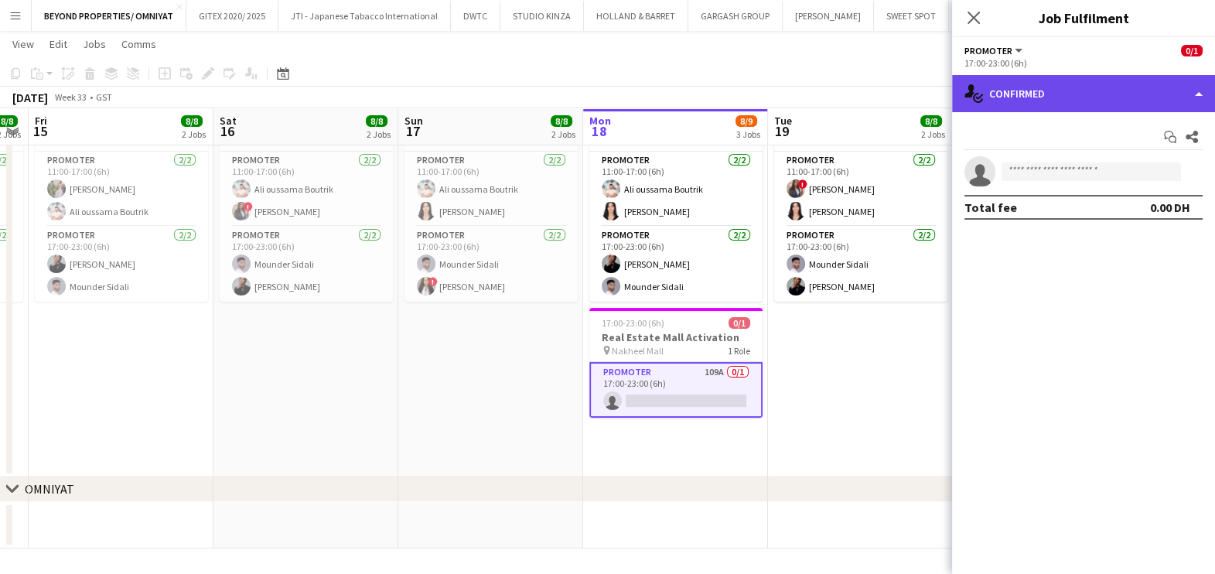
click at [1034, 101] on div "single-neutral-actions-check-2 Confirmed" at bounding box center [1083, 93] width 263 height 37
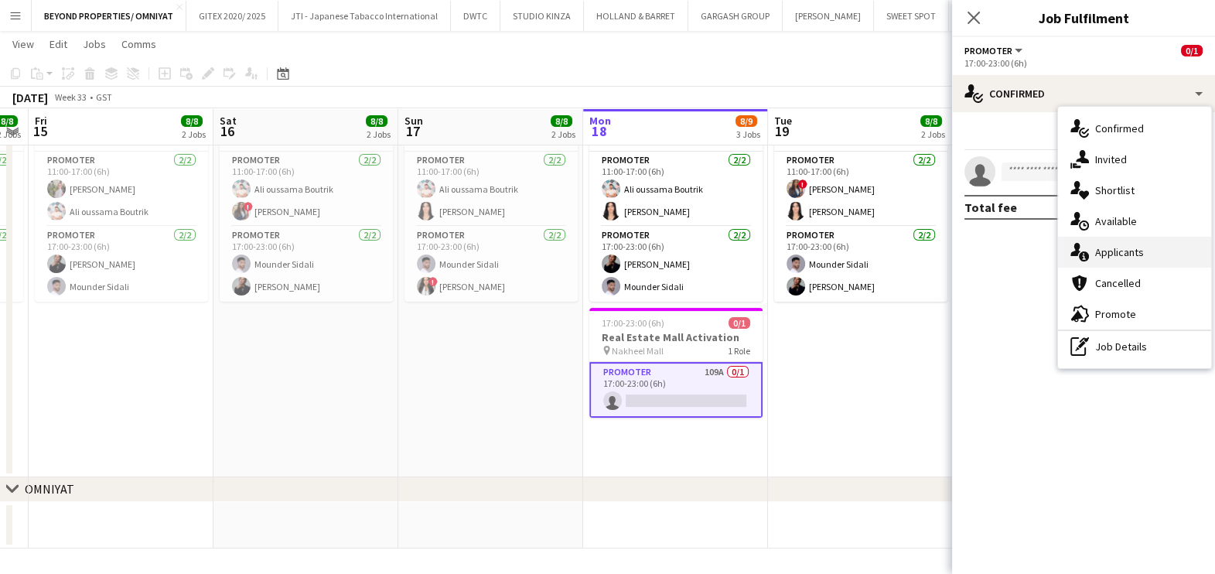
click at [1109, 254] on div "single-neutral-actions-information Applicants" at bounding box center [1134, 252] width 153 height 31
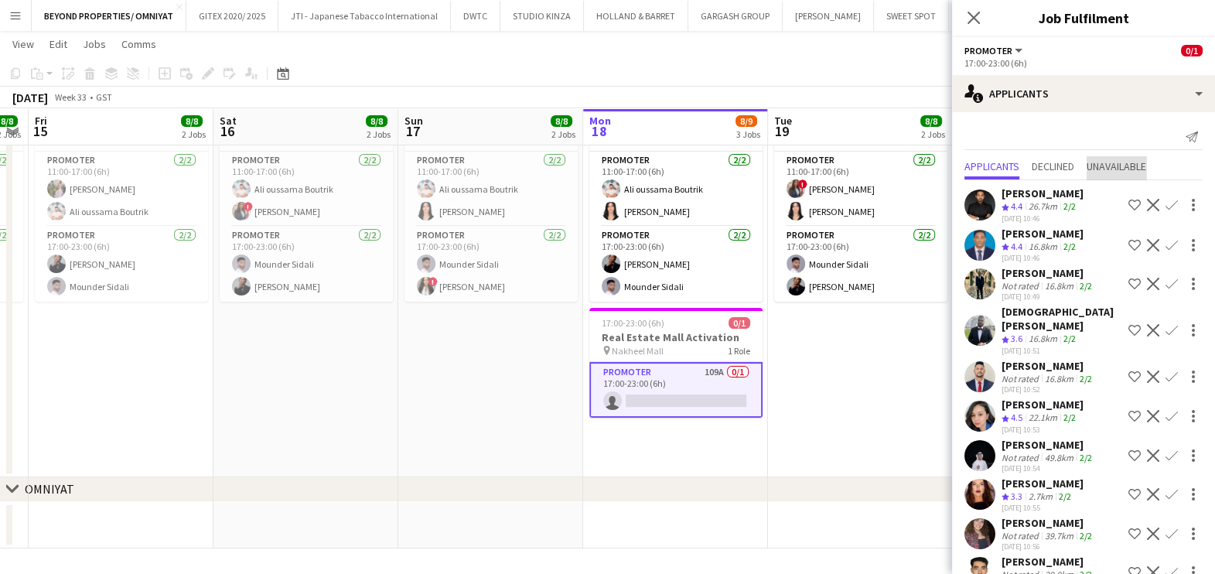
click at [1124, 161] on span "Unavailable" at bounding box center [1116, 166] width 60 height 11
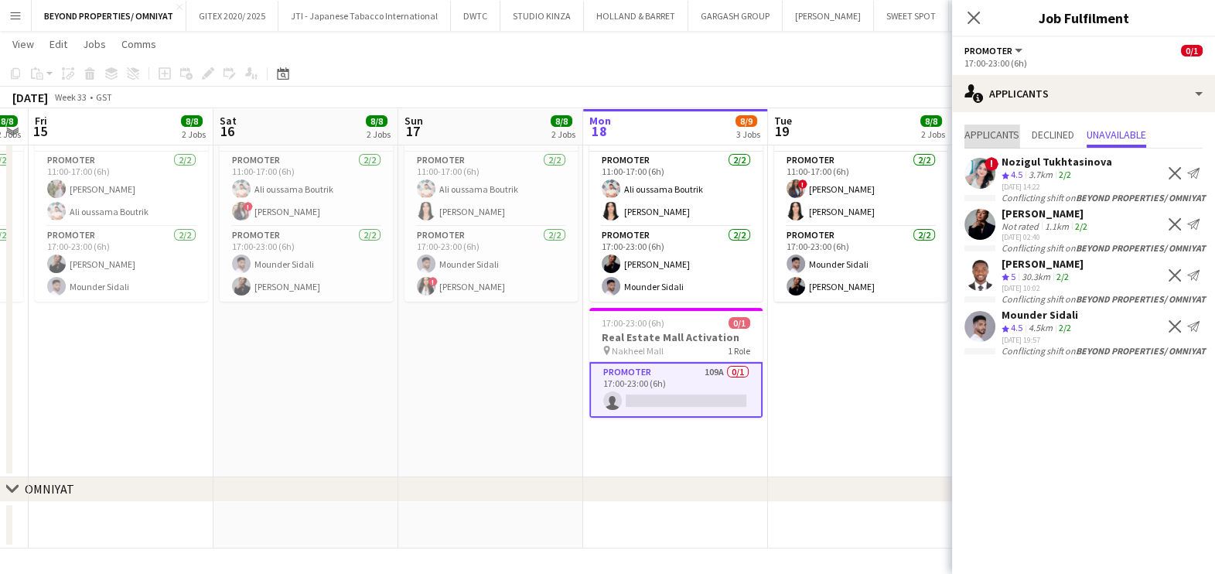
click at [997, 145] on span "Applicants" at bounding box center [991, 135] width 55 height 23
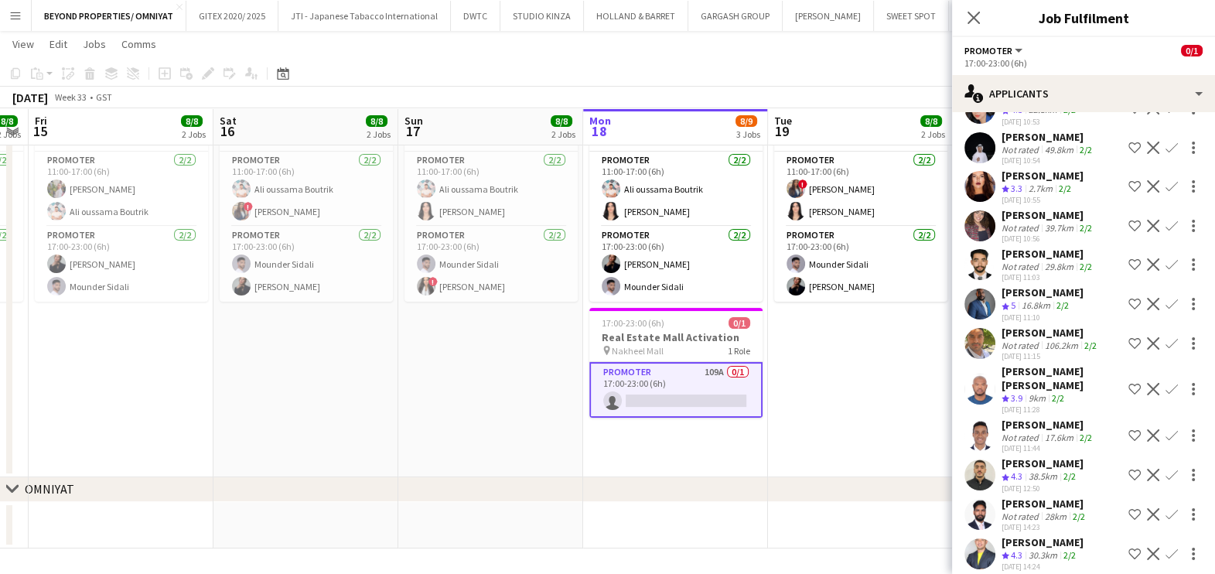
scroll to position [580, 0]
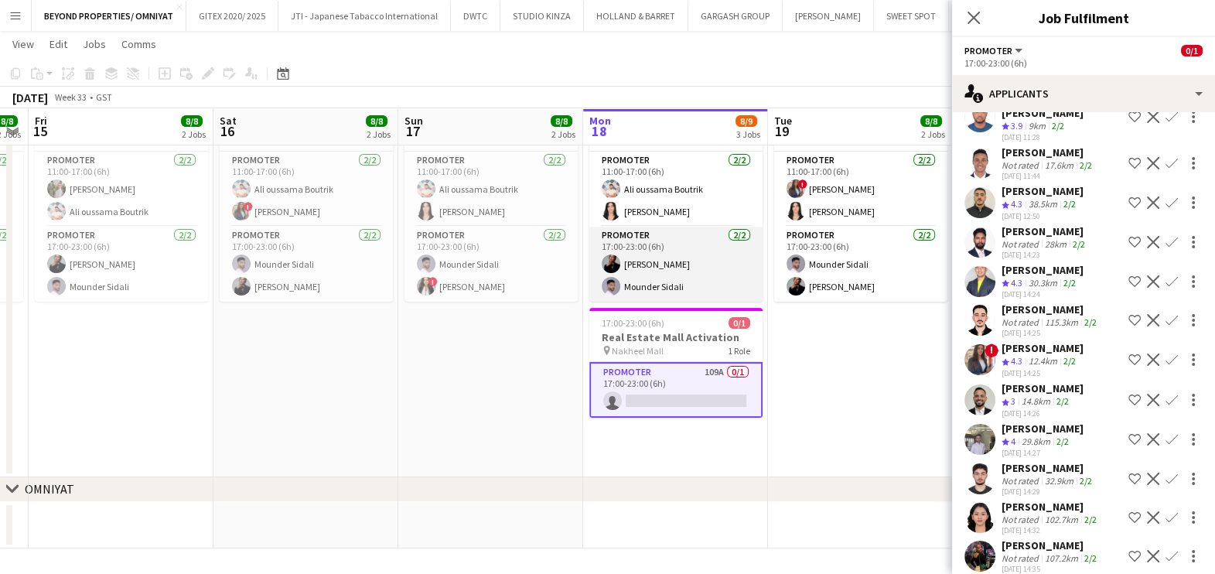
click at [692, 250] on app-card-role "Promoter 2/2 17:00-23:00 (6h) Mey Nory Mounder Sidali" at bounding box center [675, 264] width 173 height 75
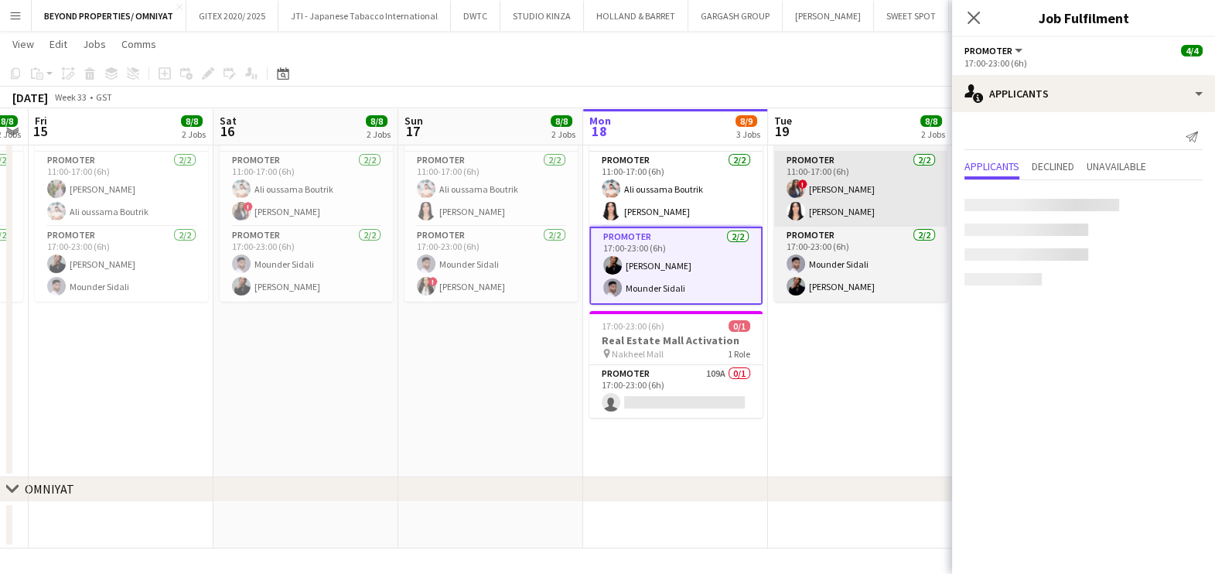
scroll to position [0, 0]
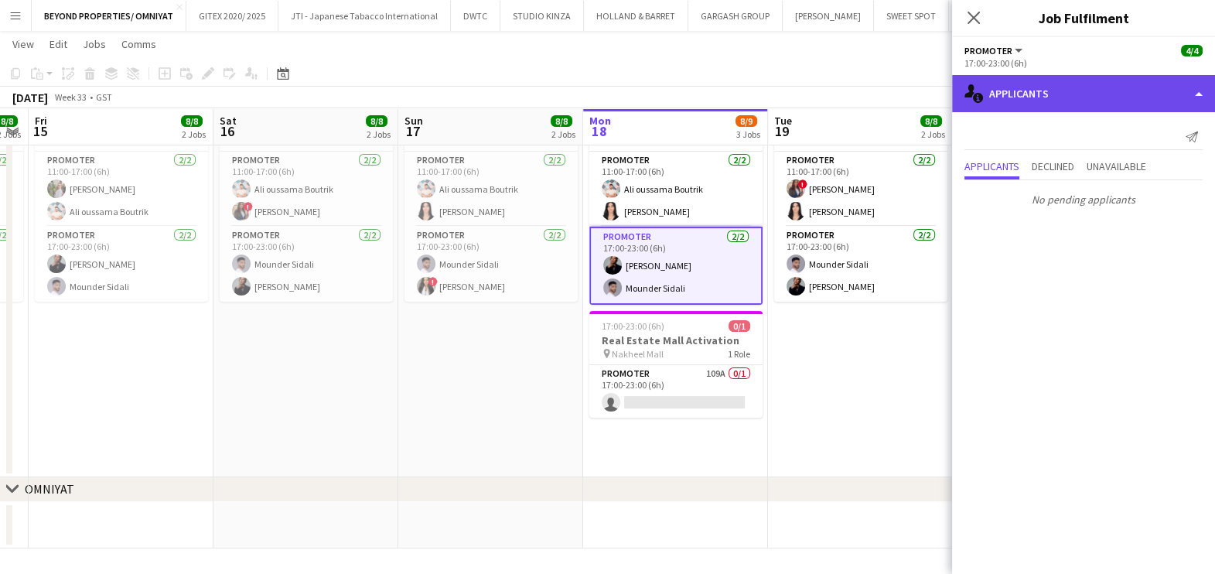
click at [1023, 104] on div "single-neutral-actions-information Applicants" at bounding box center [1083, 93] width 263 height 37
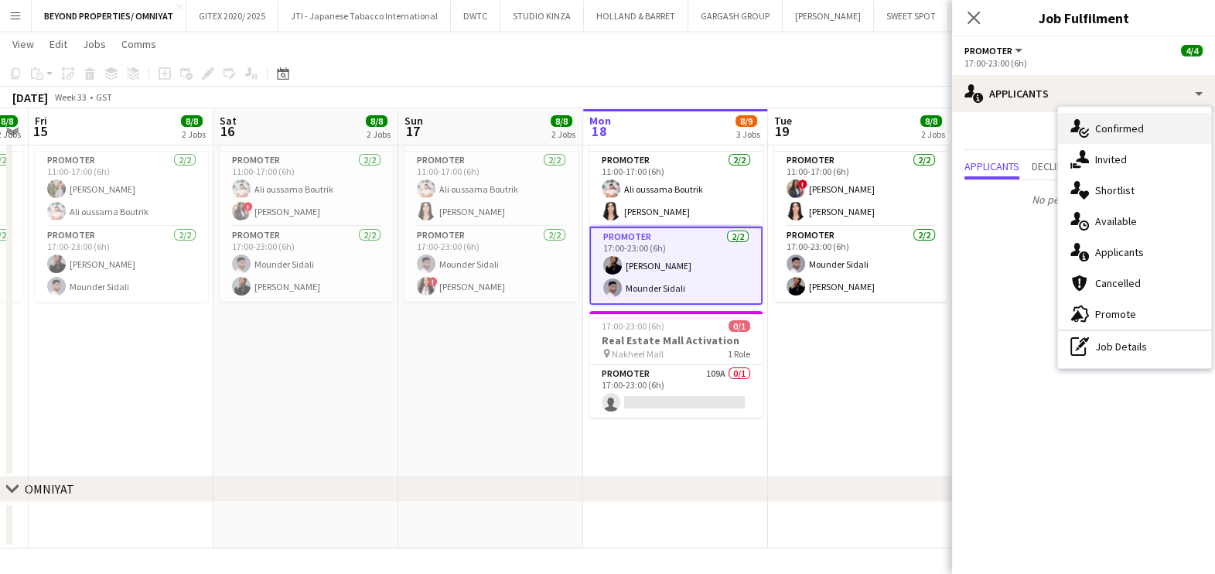
click at [1077, 128] on icon at bounding box center [1075, 125] width 10 height 13
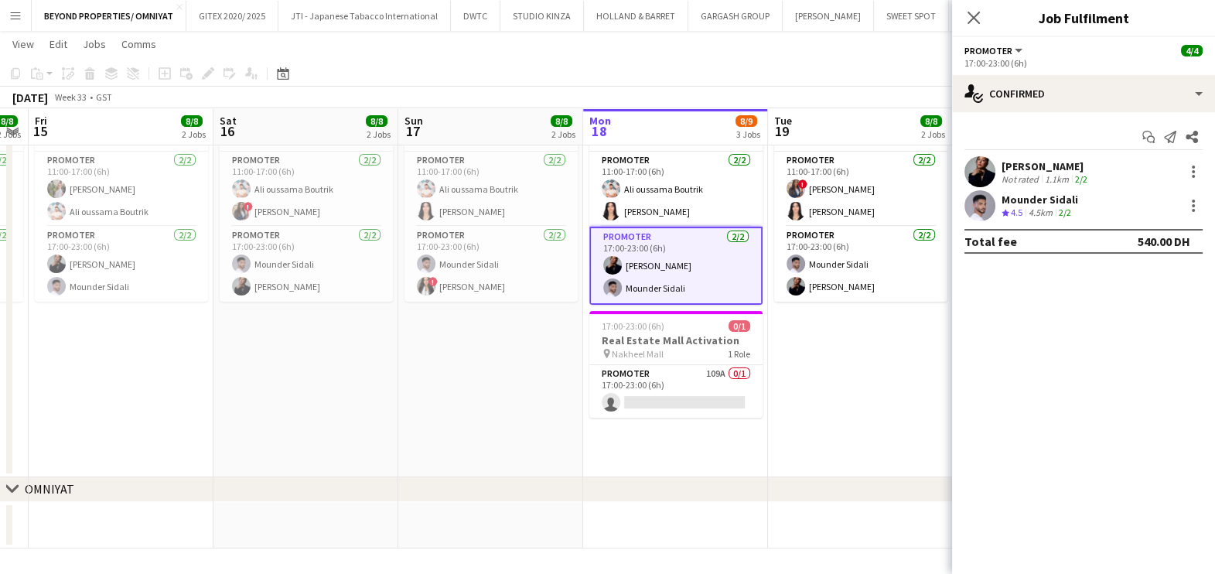
click at [1031, 163] on div "Mey Nory" at bounding box center [1045, 166] width 89 height 14
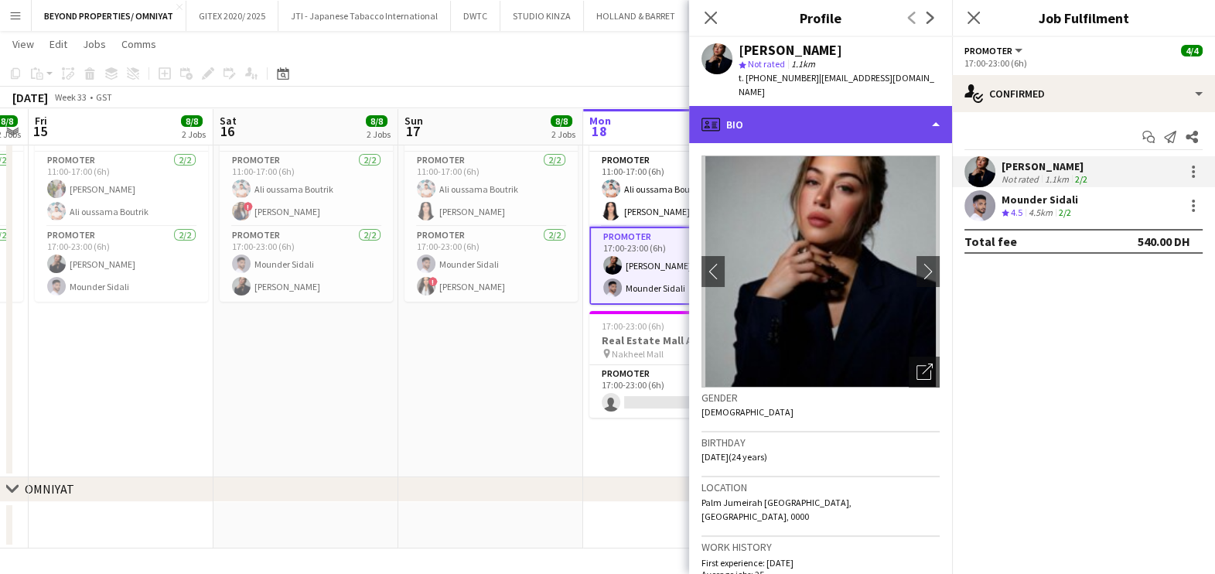
click at [862, 110] on div "profile Bio" at bounding box center [820, 124] width 263 height 37
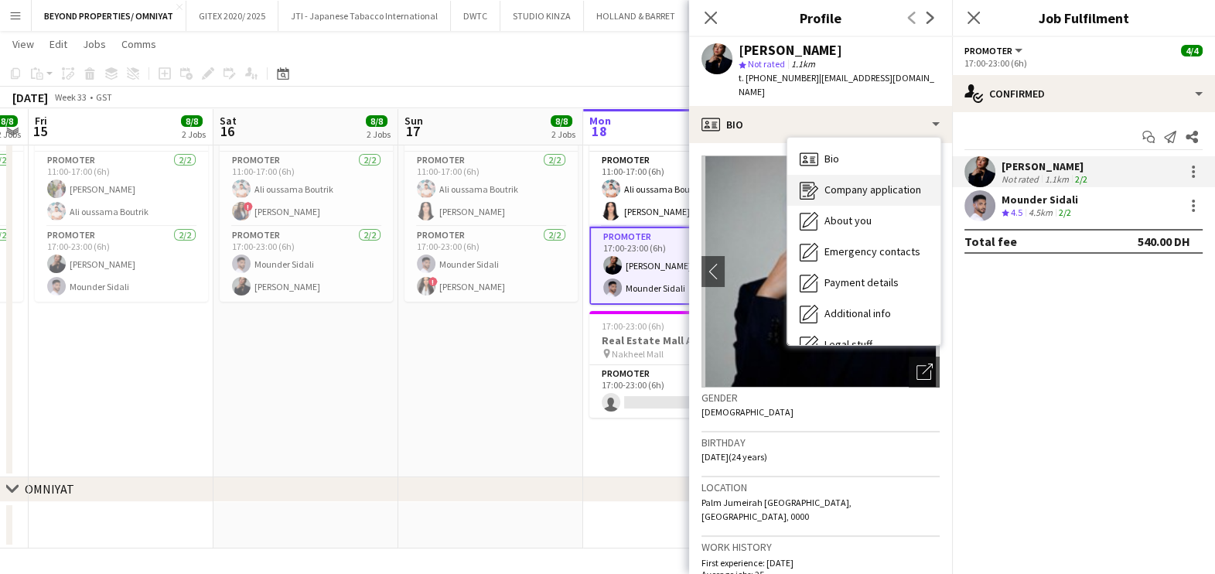
click at [861, 182] on span "Company application" at bounding box center [872, 189] width 97 height 14
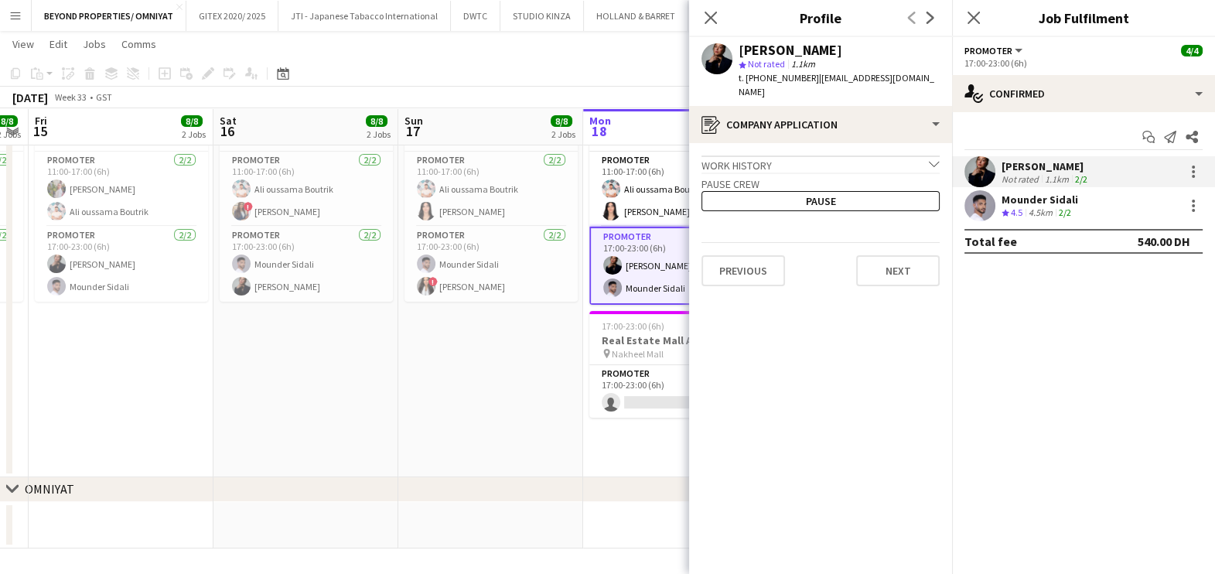
click at [1015, 210] on span "4.5" at bounding box center [1017, 212] width 12 height 12
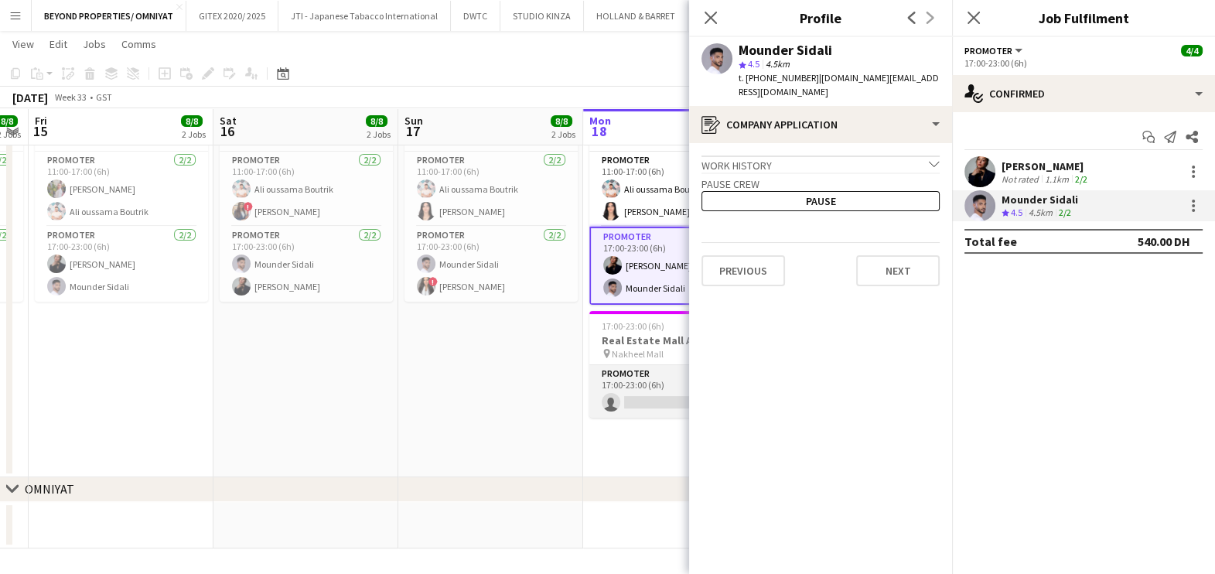
click at [635, 390] on app-card-role "Promoter 109A 0/1 17:00-23:00 (6h) single-neutral-actions" at bounding box center [675, 391] width 173 height 53
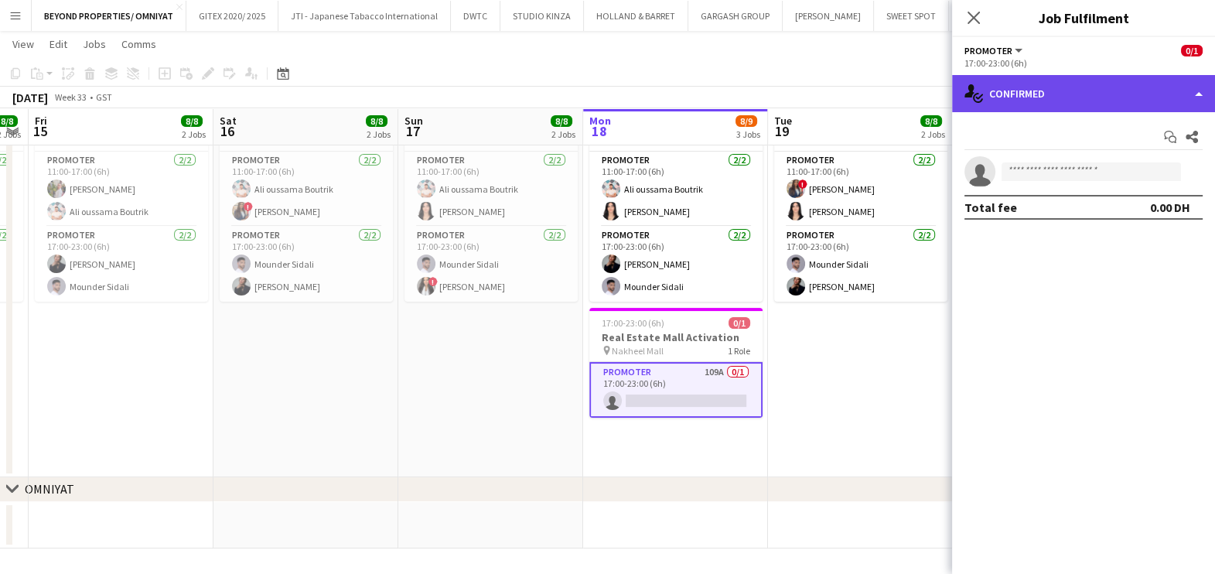
click at [1079, 103] on div "single-neutral-actions-check-2 Confirmed" at bounding box center [1083, 93] width 263 height 37
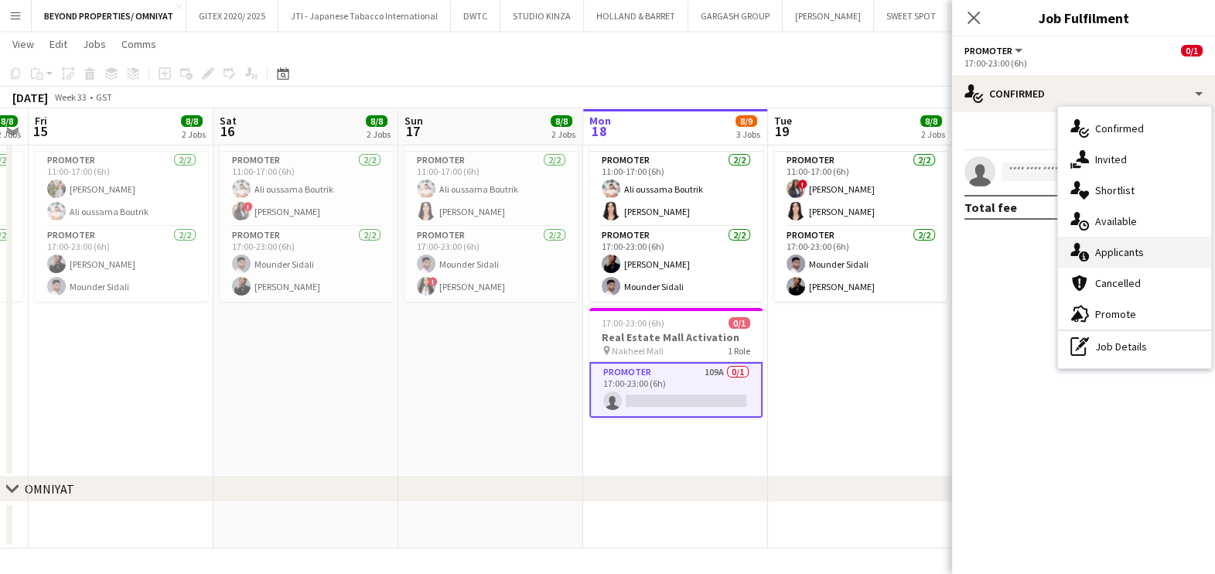
click at [1130, 259] on div "single-neutral-actions-information Applicants" at bounding box center [1134, 252] width 153 height 31
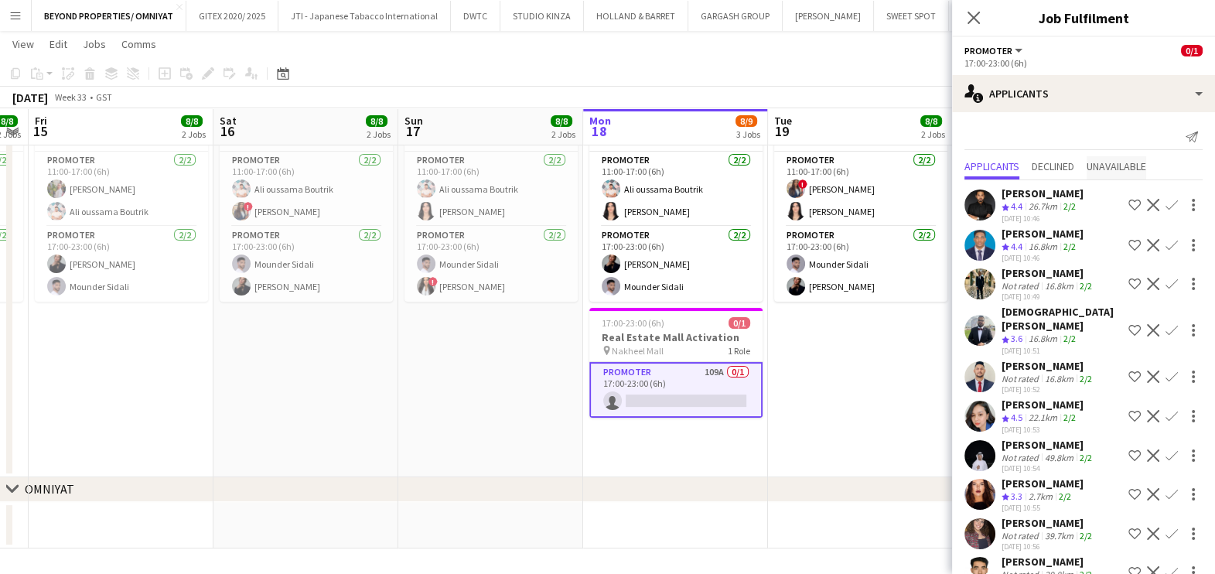
click at [1112, 163] on span "Unavailable" at bounding box center [1116, 166] width 60 height 11
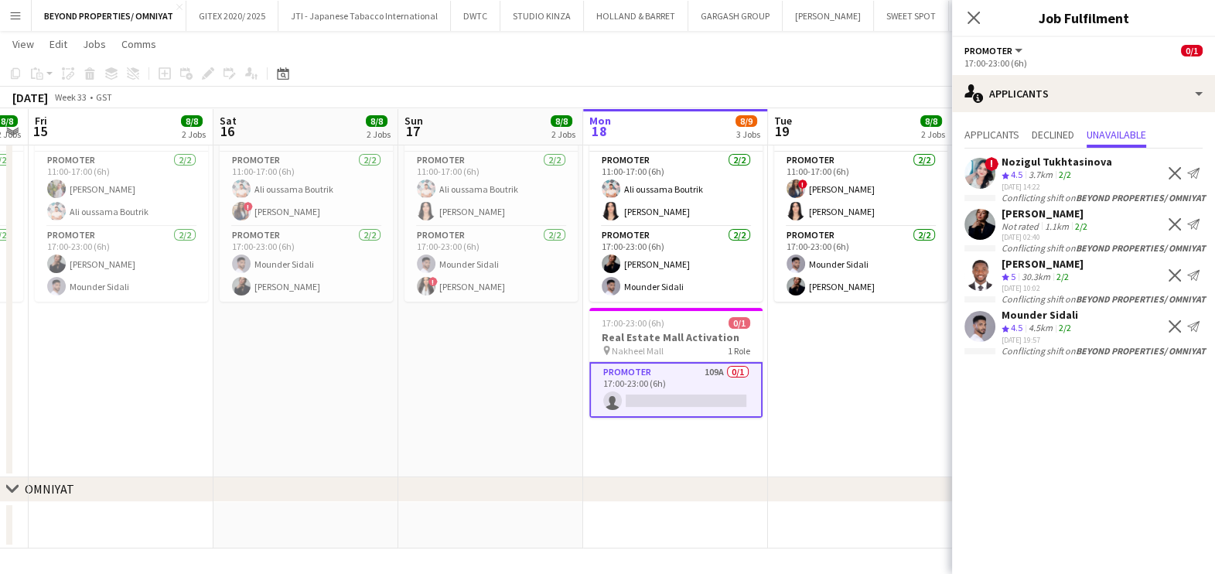
click at [1039, 169] on div "3.7km" at bounding box center [1040, 175] width 30 height 13
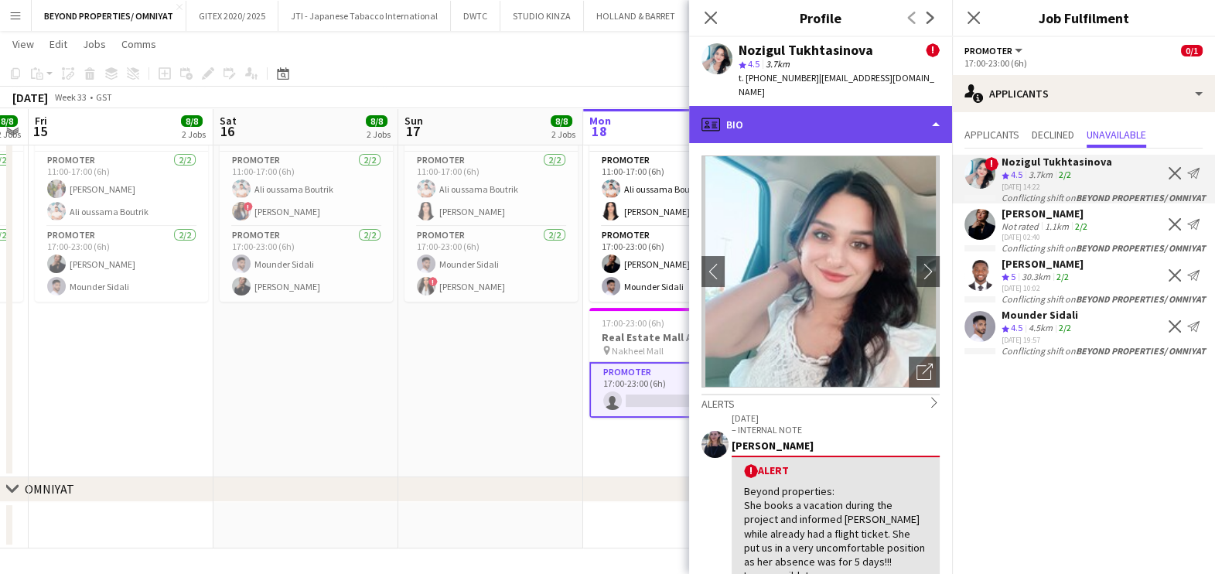
click at [838, 107] on div "profile Bio" at bounding box center [820, 124] width 263 height 37
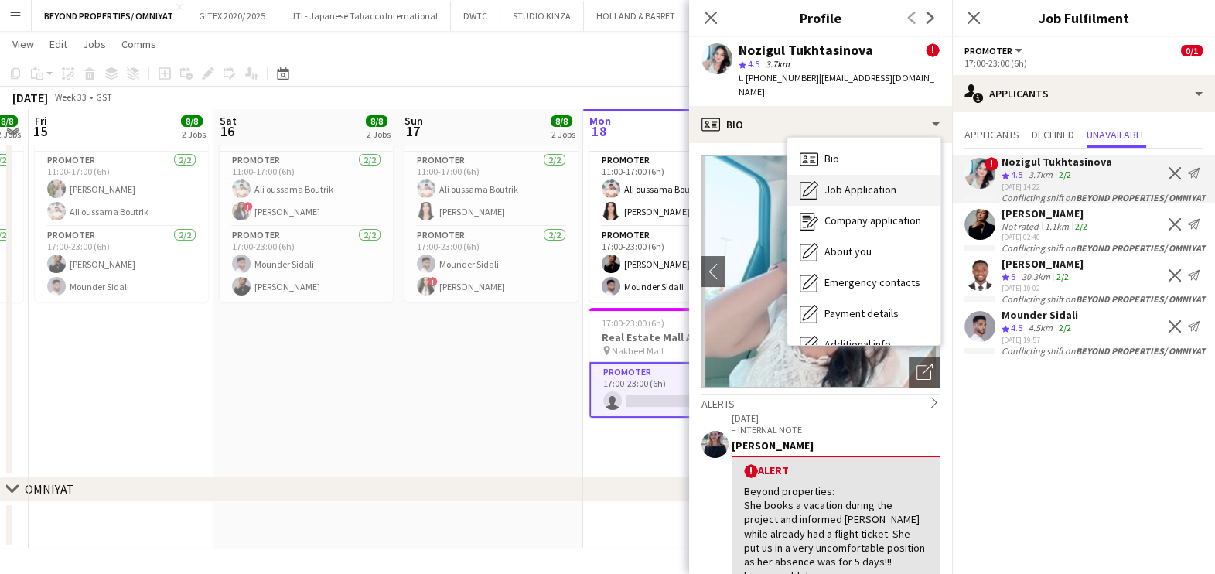
click at [875, 182] on span "Job Application" at bounding box center [860, 189] width 72 height 14
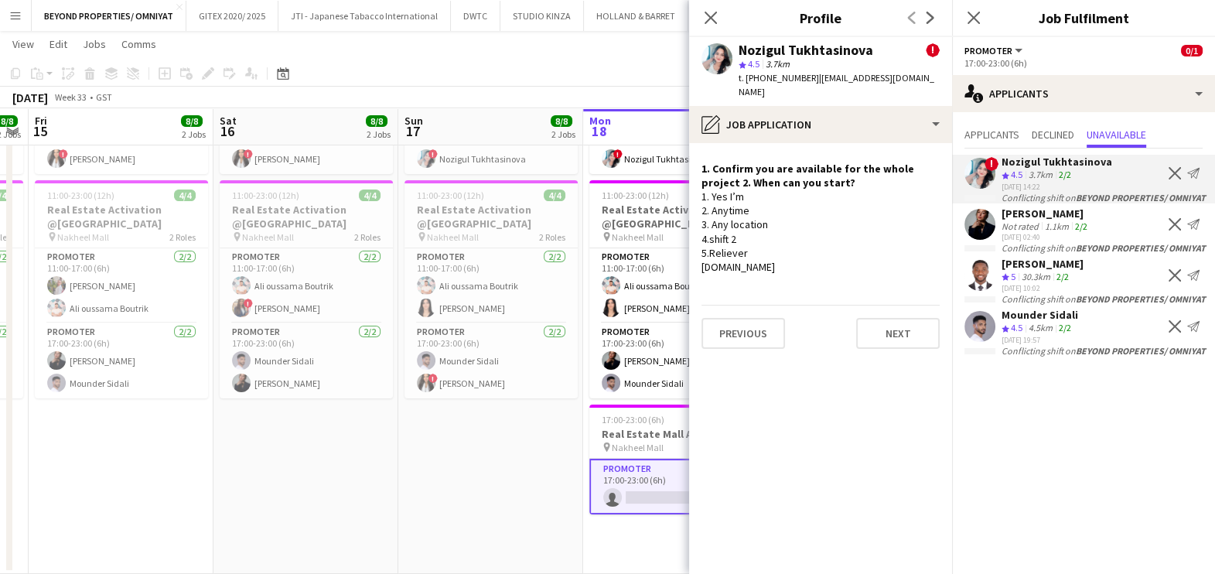
scroll to position [0, 340]
click at [451, 455] on app-date-cell "11:00-23:00 (12h) 4/4 Real Estate Activation @MOE pin Mall of Emirates 2 Roles …" at bounding box center [491, 269] width 185 height 610
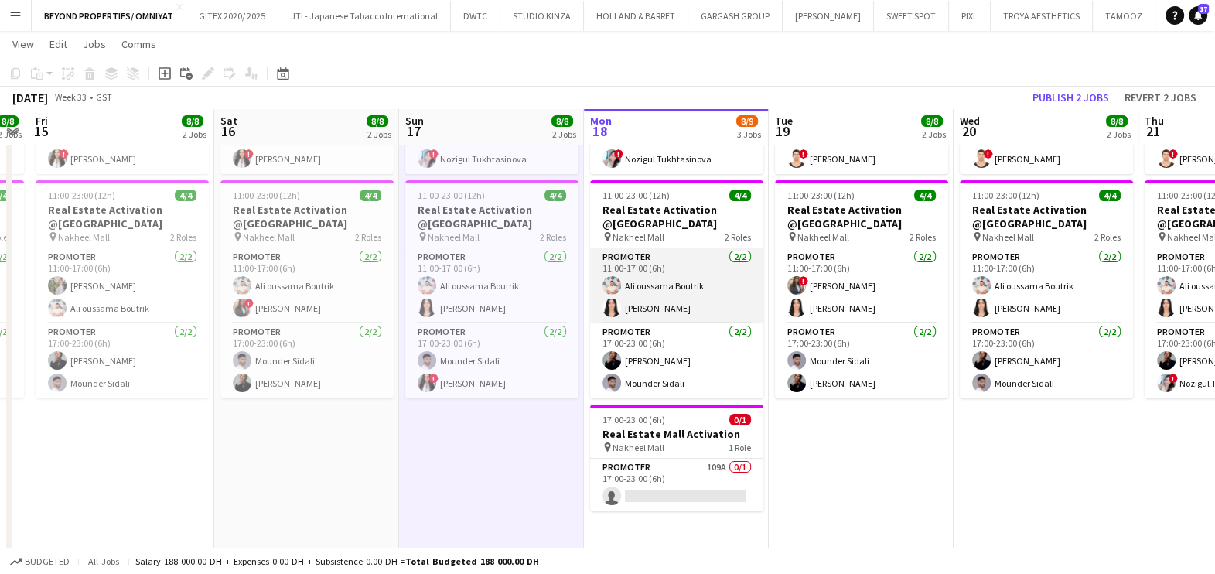
click at [634, 291] on app-card-role "Promoter 2/2 11:00-17:00 (6h) Ali oussama Boutrik Mariam Ammary" at bounding box center [676, 285] width 173 height 75
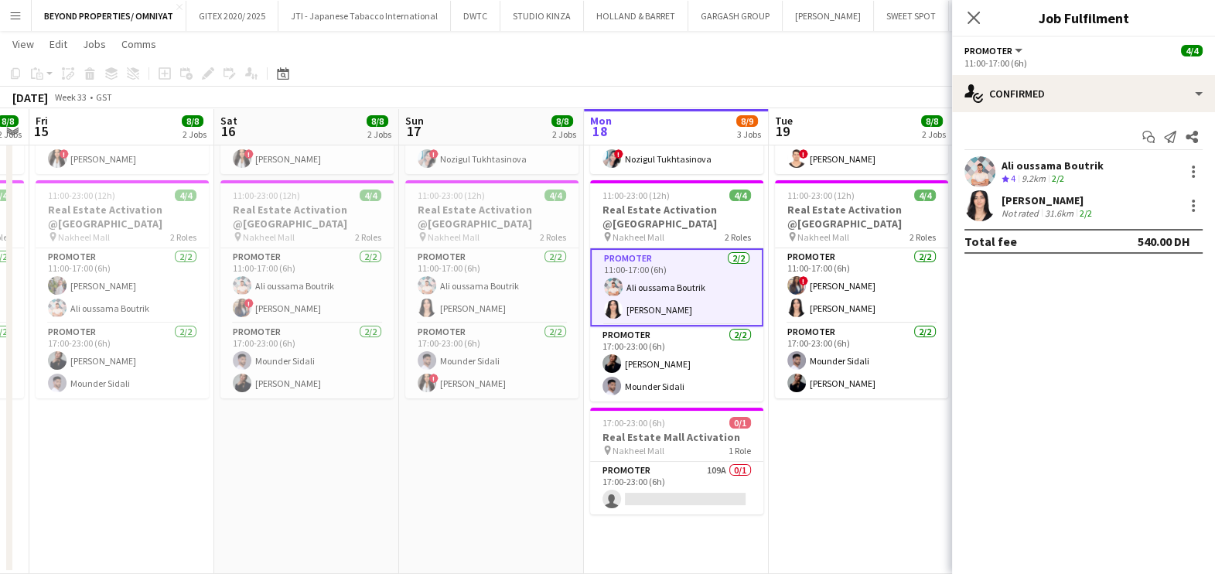
click at [1023, 170] on div "Ali oussama Boutrik" at bounding box center [1052, 165] width 102 height 14
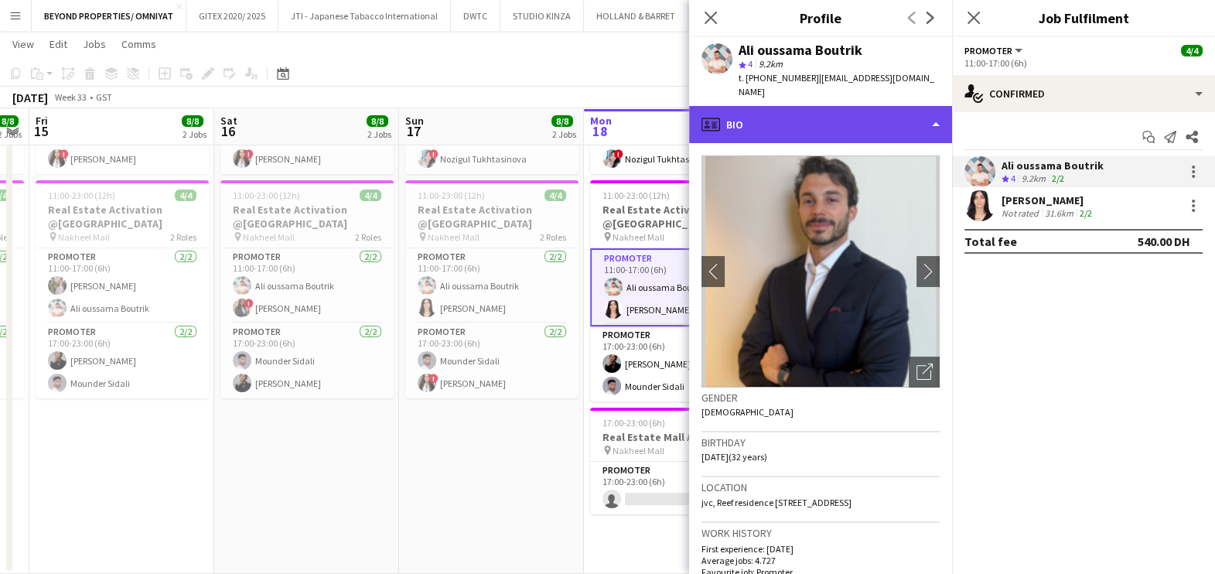
click at [874, 106] on div "profile Bio" at bounding box center [820, 124] width 263 height 37
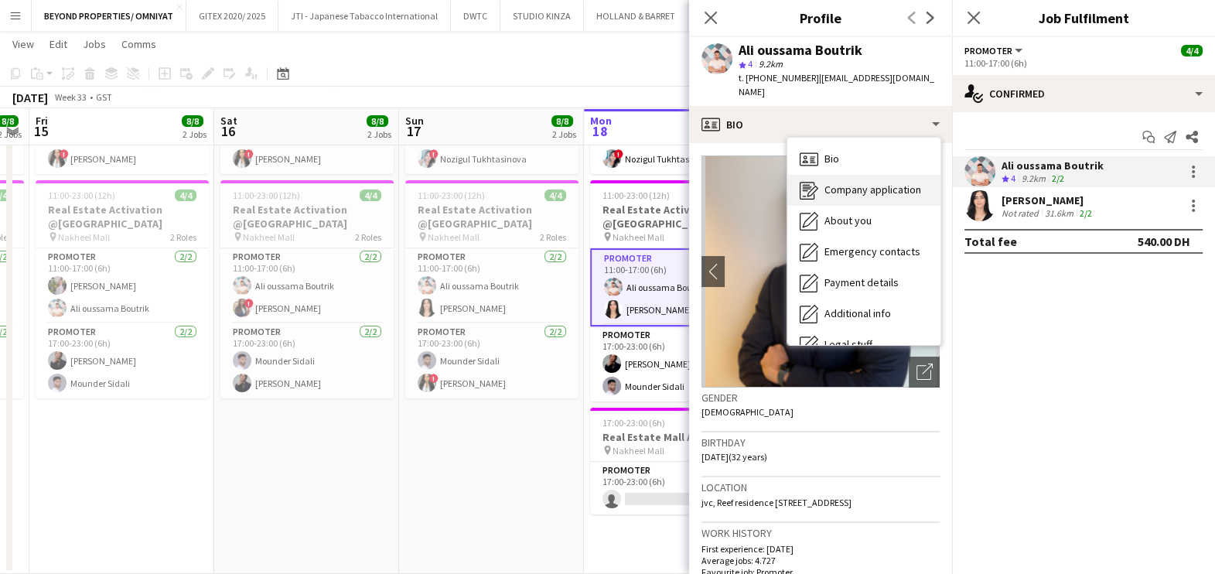
click at [885, 182] on span "Company application" at bounding box center [872, 189] width 97 height 14
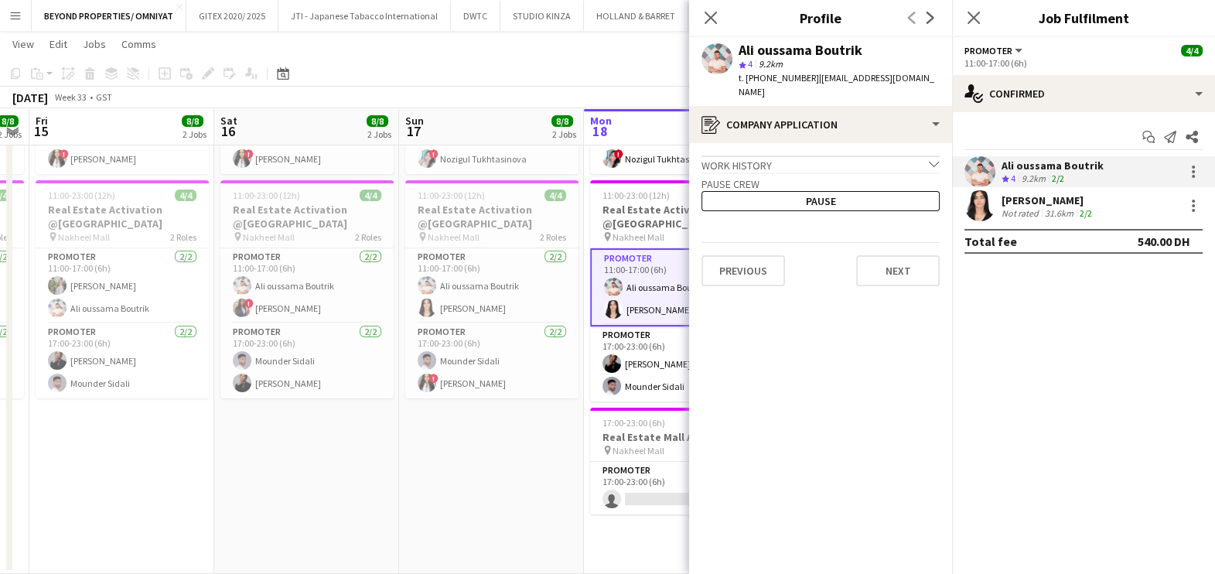
click at [852, 77] on span "| boutrik.ali.oussama@gmail.com" at bounding box center [836, 85] width 196 height 26
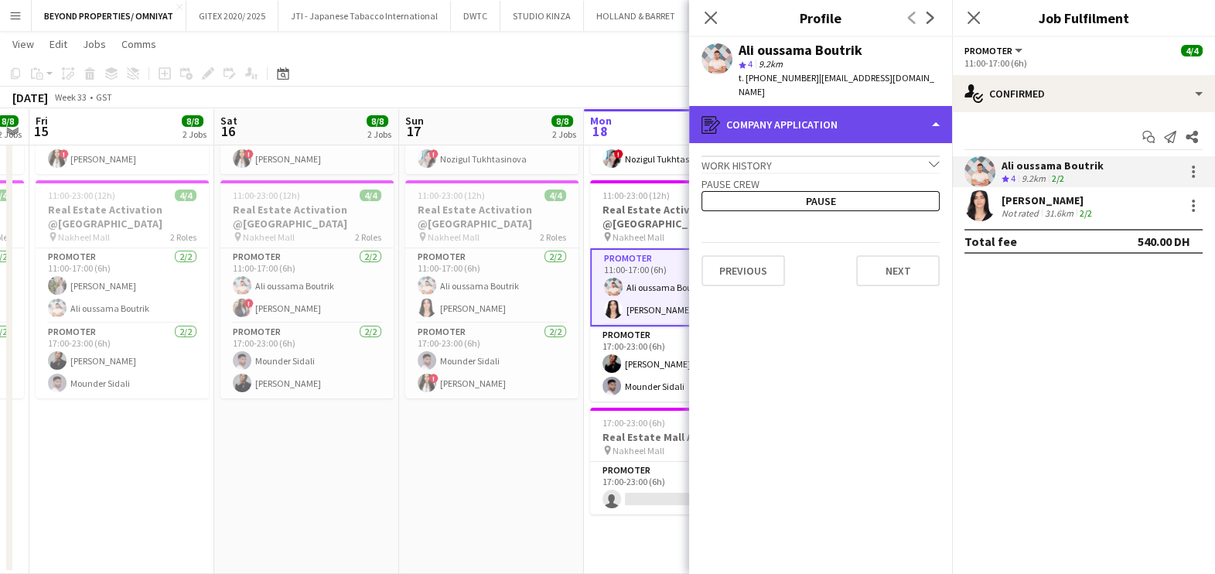
click at [845, 106] on div "register Company application" at bounding box center [820, 124] width 263 height 37
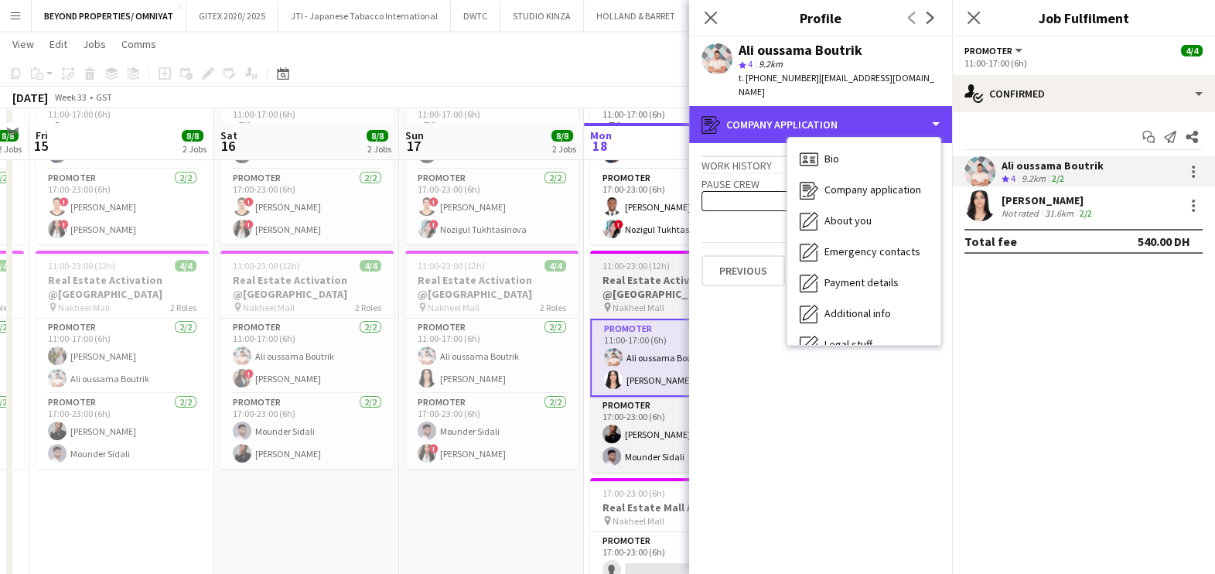
scroll to position [184, 0]
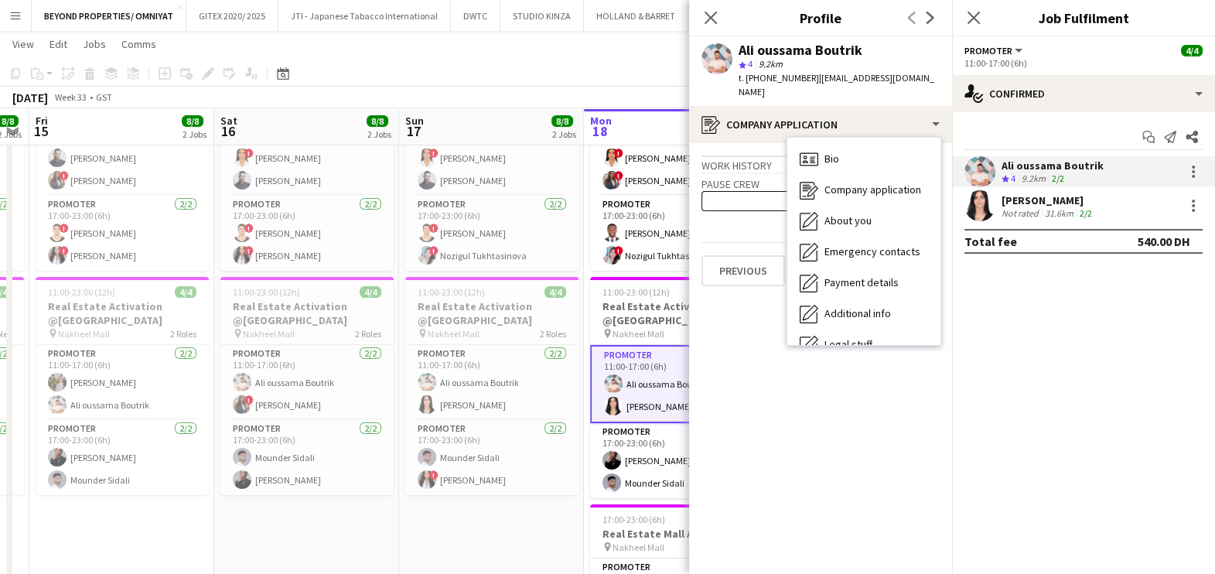
click at [548, 521] on app-date-cell "11:00-23:00 (12h) 4/4 Real Estate Activation @MOE pin Mall of Emirates 2 Roles …" at bounding box center [491, 365] width 185 height 610
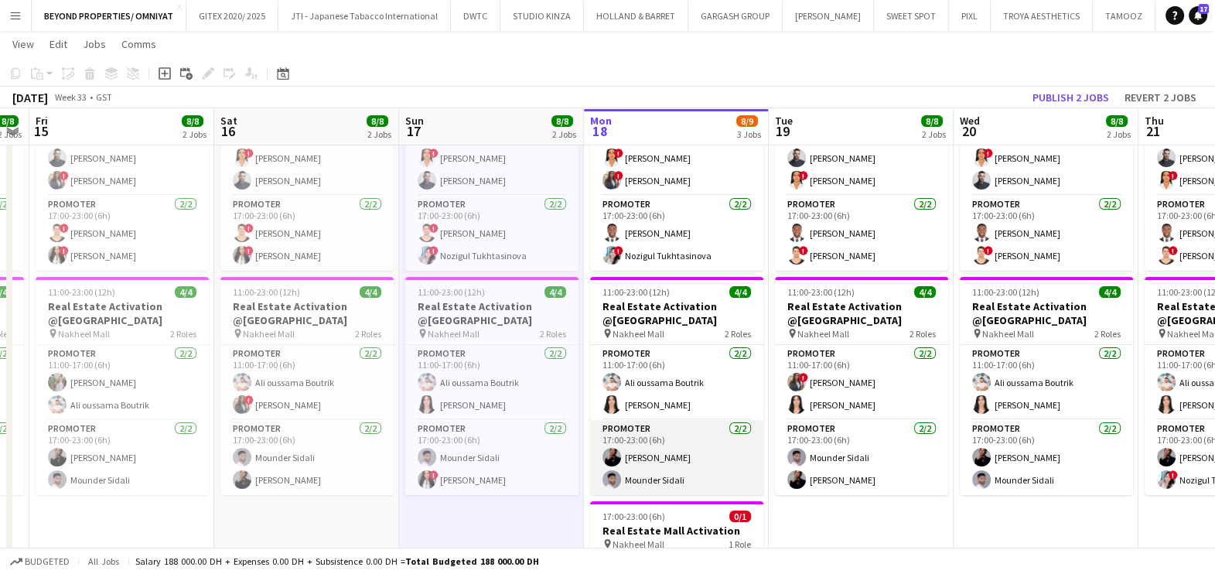
click at [646, 465] on app-card-role "Promoter 2/2 17:00-23:00 (6h) Mey Nory Mounder Sidali" at bounding box center [676, 457] width 173 height 75
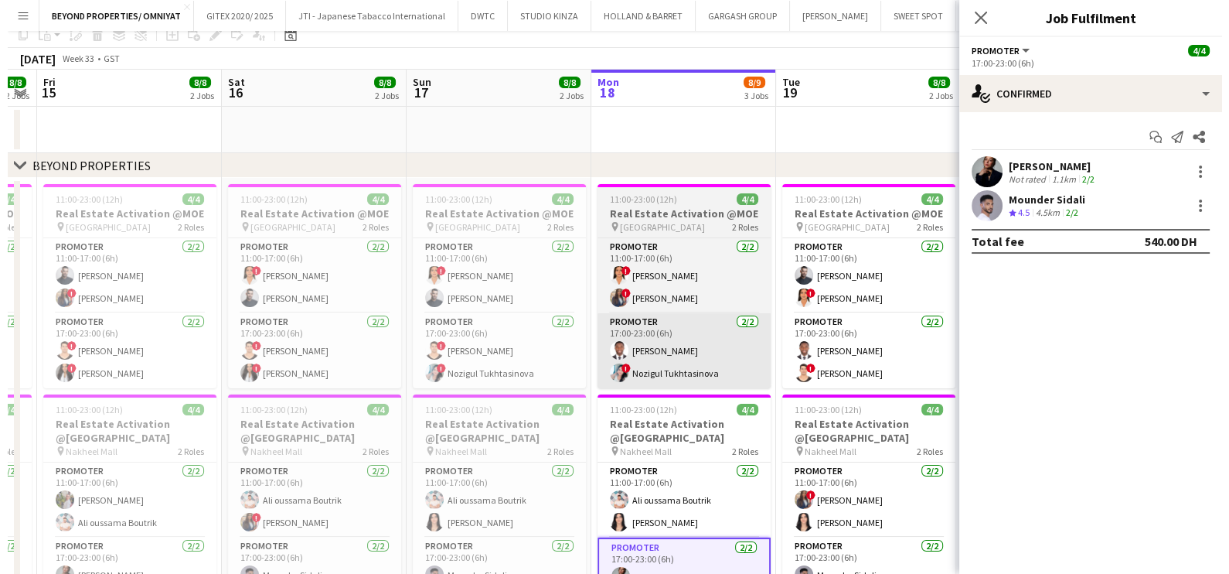
scroll to position [0, 0]
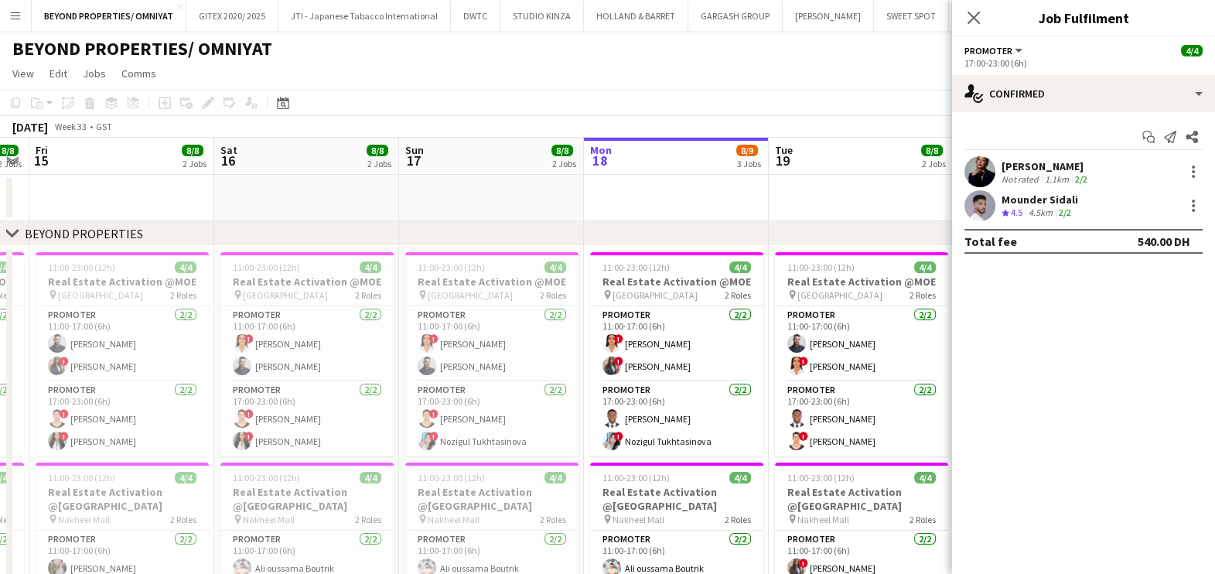
click at [725, 184] on app-date-cell at bounding box center [676, 198] width 185 height 46
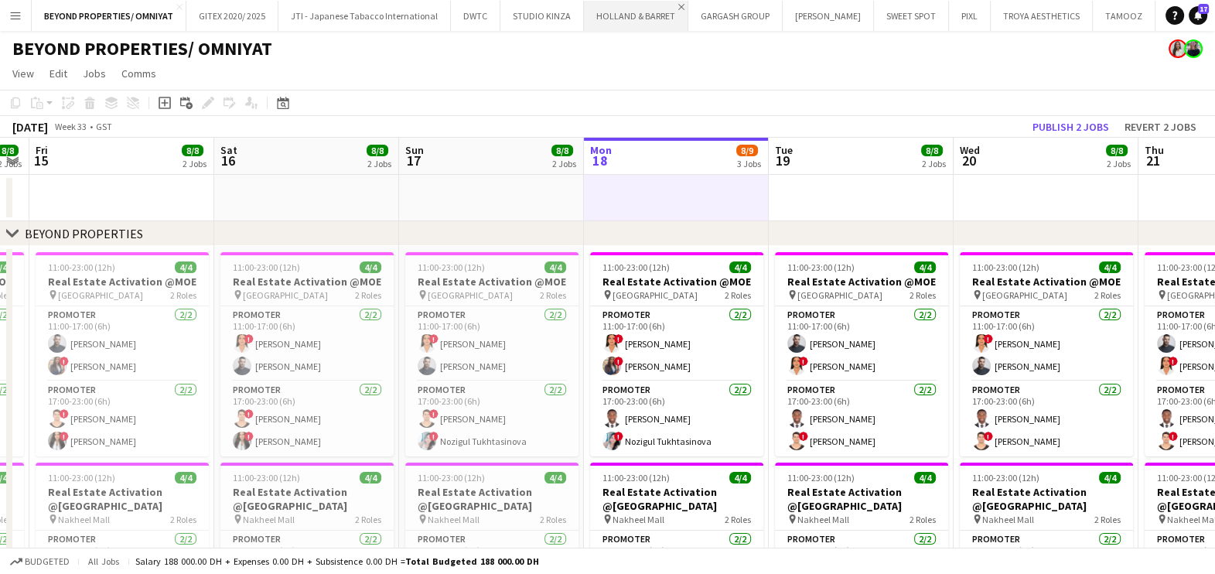
click at [678, 4] on app-icon "Close" at bounding box center [681, 7] width 6 height 6
click at [1051, 8] on button "SALATA Close" at bounding box center [1096, 16] width 91 height 30
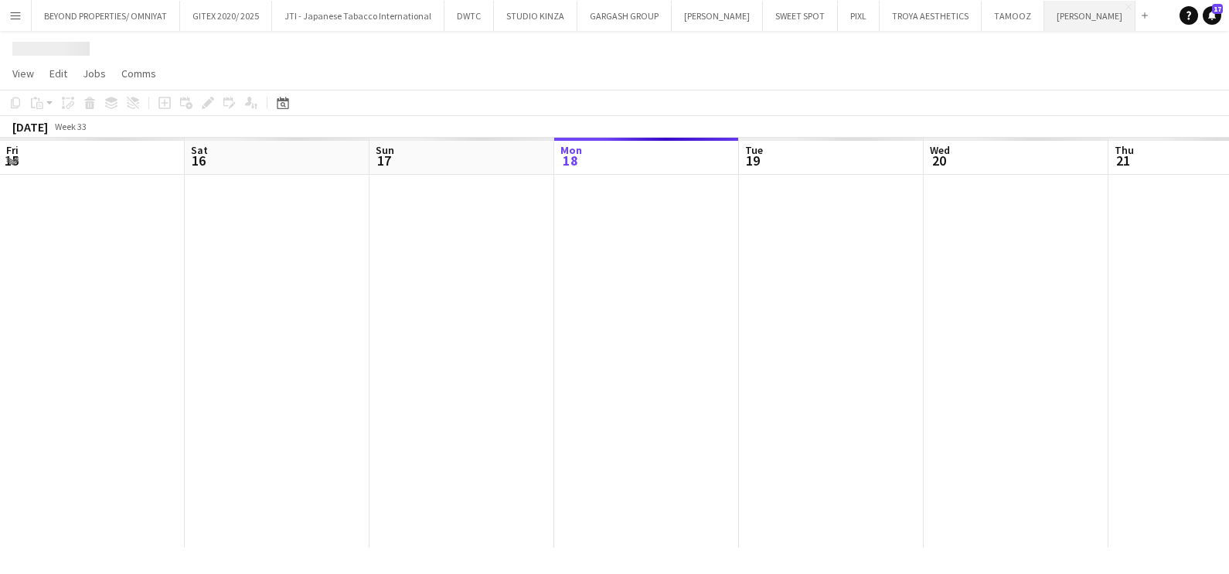
scroll to position [0, 370]
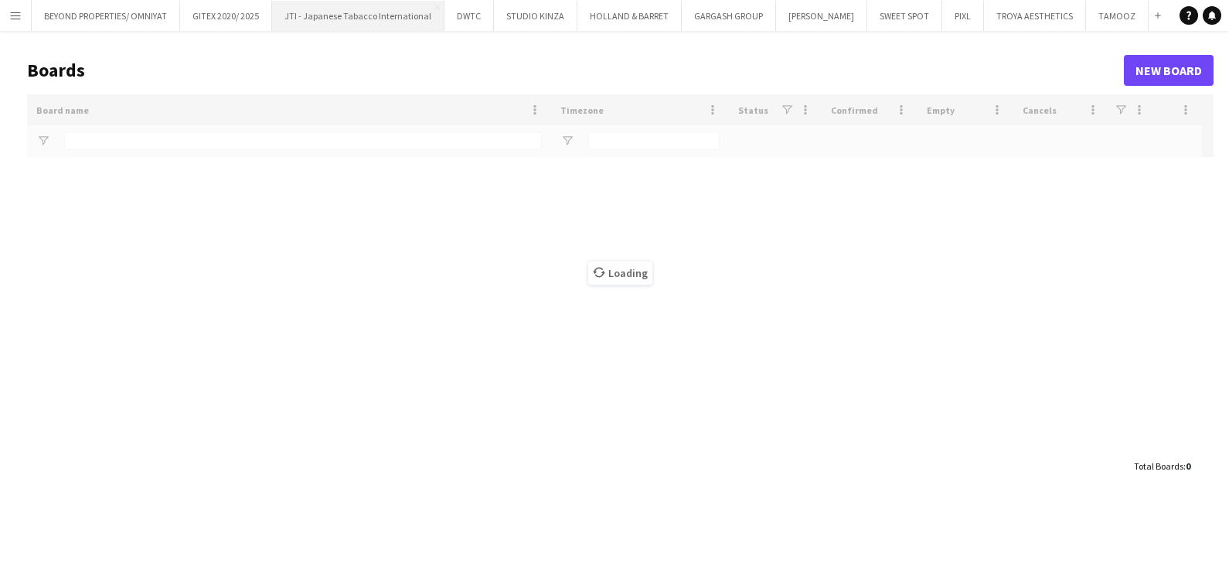
type input "*****"
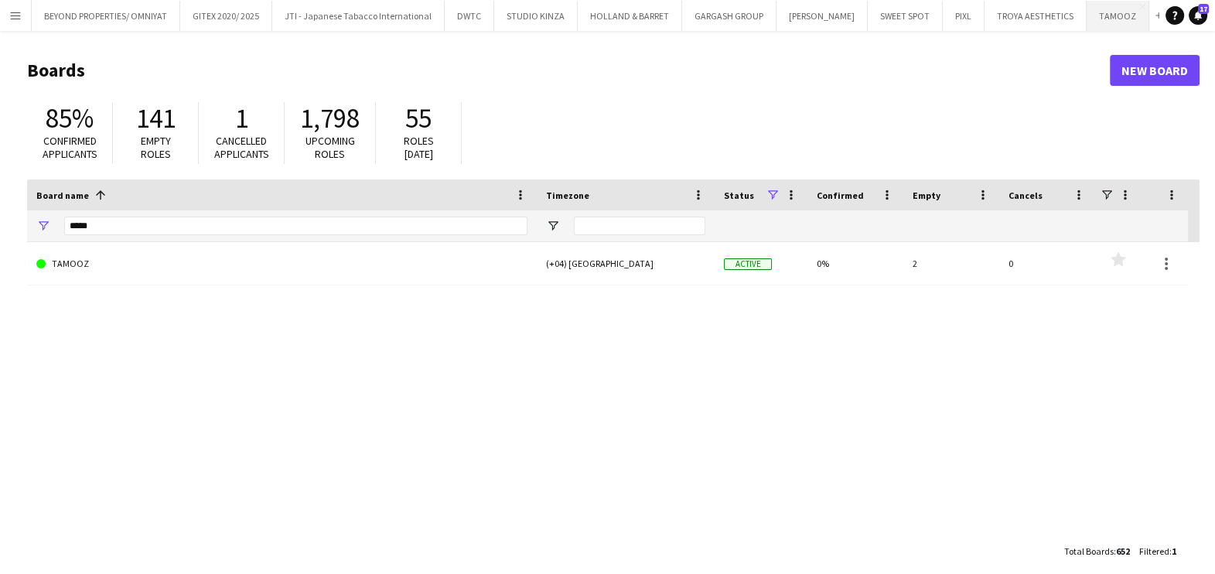
click at [1091, 17] on button "TAMOOZ Close" at bounding box center [1117, 16] width 63 height 30
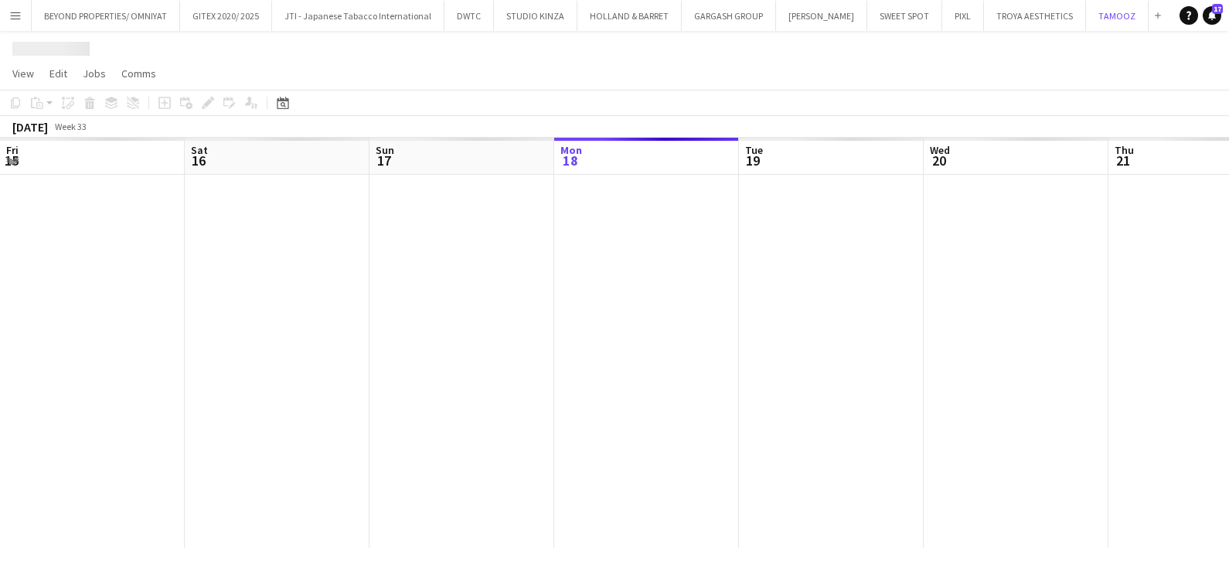
scroll to position [0, 370]
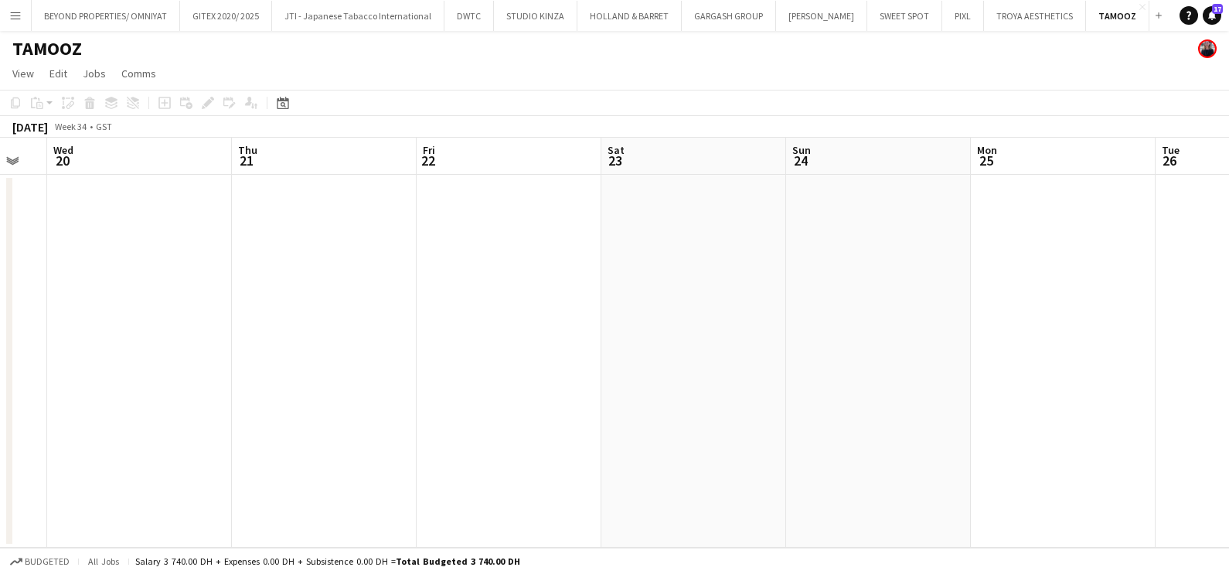
drag, startPoint x: 735, startPoint y: 387, endPoint x: 284, endPoint y: 390, distance: 451.5
click at [167, 387] on app-calendar-viewport "Sun 17 Mon 18 Tue 19 Wed 20 Thu 21 Fri 22 Sat 23 Sun 24 Mon 25 Tue 26 Wed 27 Th…" at bounding box center [614, 343] width 1229 height 410
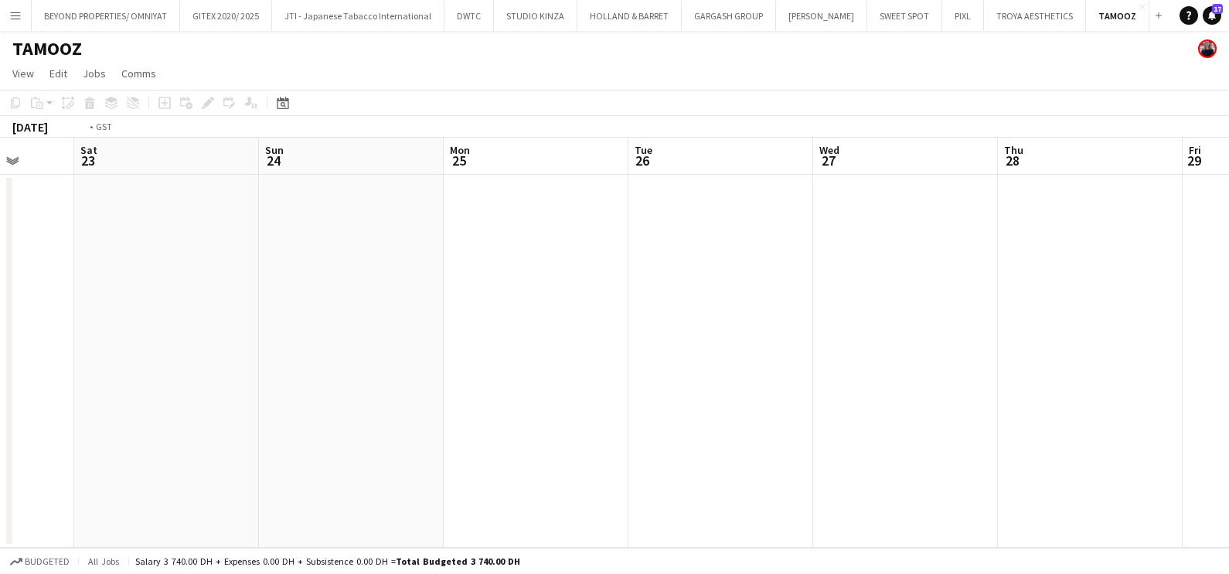
drag, startPoint x: 1035, startPoint y: 390, endPoint x: 199, endPoint y: 390, distance: 836.5
click at [196, 390] on app-calendar-viewport "Tue 19 Wed 20 Thu 21 Fri 22 Sat 23 Sun 24 Mon 25 Tue 26 Wed 27 Thu 28 Fri 29 Sa…" at bounding box center [614, 343] width 1229 height 410
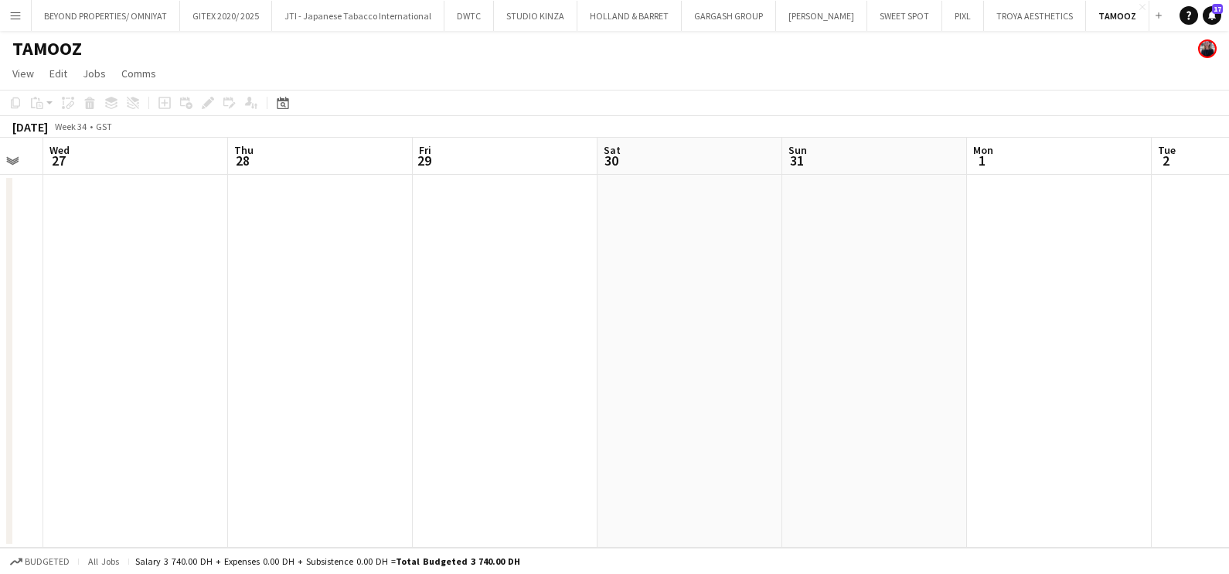
click at [0, 390] on html "Menu Boards Boards Boards All jobs Status Workforce Workforce My Workforce Recr…" at bounding box center [614, 287] width 1229 height 574
drag, startPoint x: 526, startPoint y: 390, endPoint x: 59, endPoint y: 390, distance: 467.0
click at [59, 390] on app-calendar-viewport "Sat 30 Sun 31 Mon 1 Tue 2 Wed 3 Thu 4 Fri 5 Sat 6 Sun 7 Mon 8 Tue 9 Wed 10" at bounding box center [614, 343] width 1229 height 410
drag, startPoint x: 17, startPoint y: 373, endPoint x: 233, endPoint y: 335, distance: 219.8
click at [0, 377] on html "Menu Boards Boards Boards All jobs Status Workforce Workforce My Workforce Recr…" at bounding box center [614, 287] width 1229 height 574
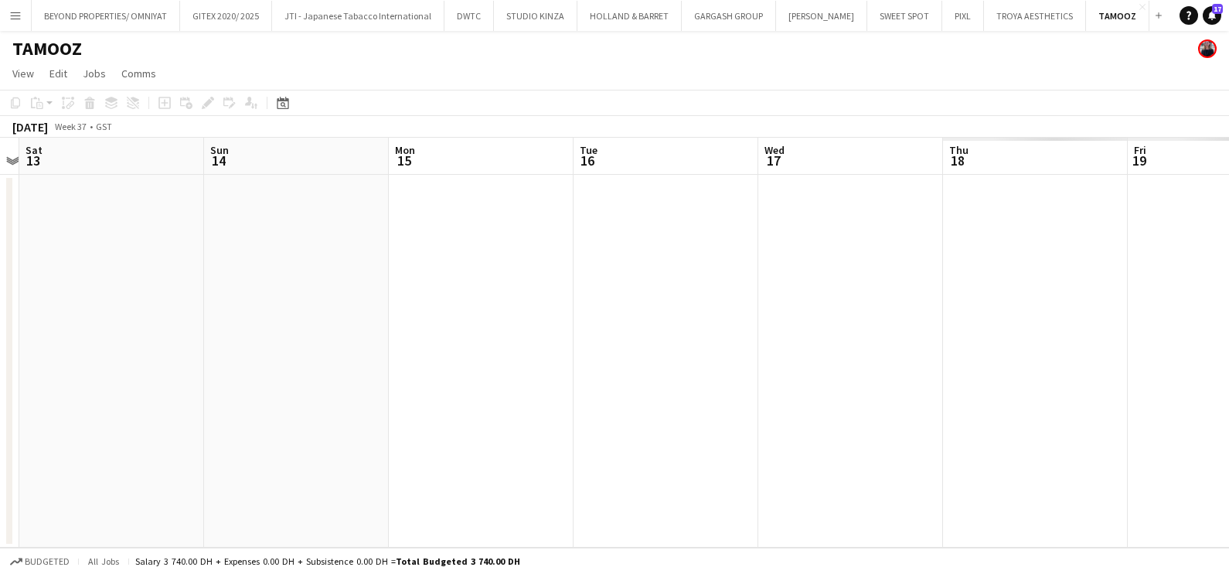
drag, startPoint x: 402, startPoint y: 271, endPoint x: 236, endPoint y: 284, distance: 166.7
click at [23, 282] on app-calendar-viewport "Wed 10 Thu 11 Fri 12 Sat 13 Sun 14 Mon 15 Tue 16 Wed 17 Thu 18 Fri 19 Sat 20 Su…" at bounding box center [614, 343] width 1229 height 410
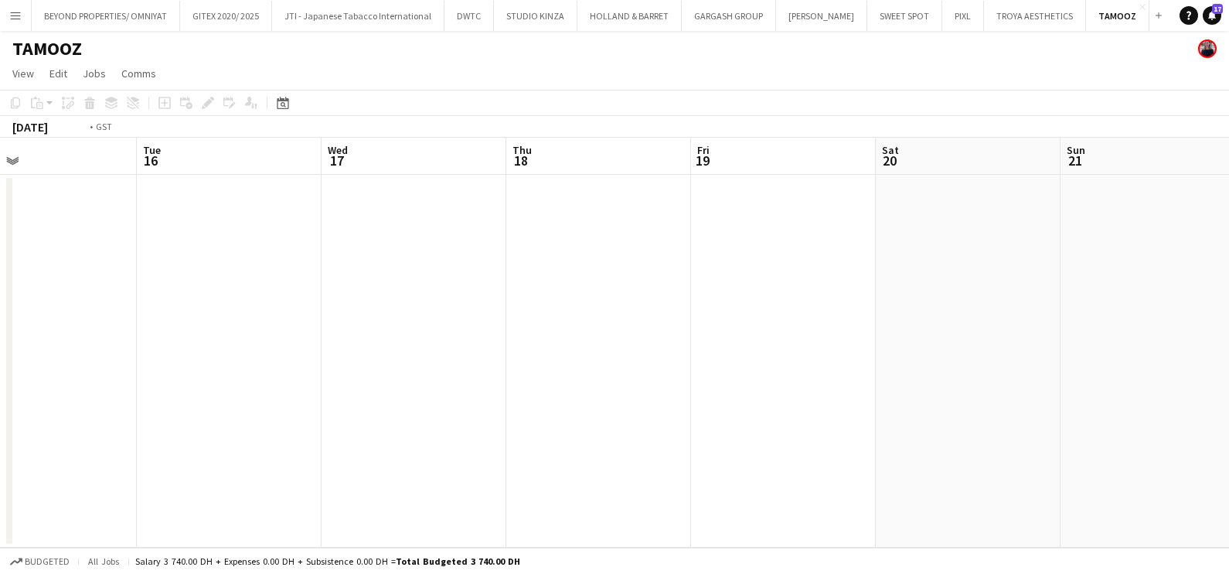
drag, startPoint x: 922, startPoint y: 287, endPoint x: 0, endPoint y: 298, distance: 922.4
click at [0, 298] on html "Menu Boards Boards Boards All jobs Status Workforce Workforce My Workforce Recr…" at bounding box center [614, 287] width 1229 height 574
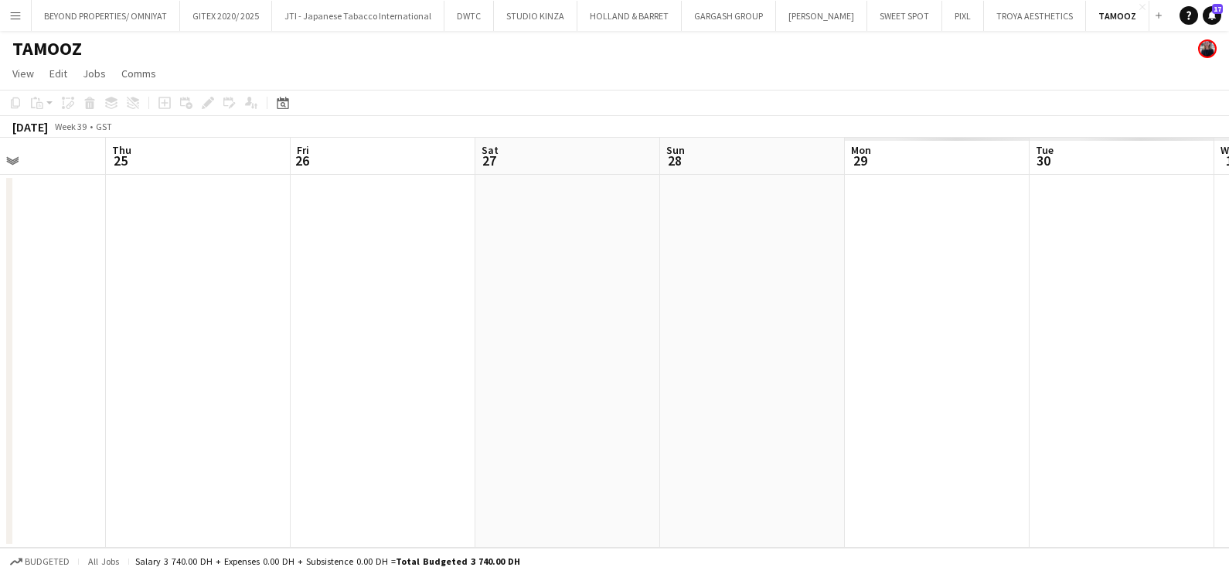
drag, startPoint x: -4, startPoint y: 285, endPoint x: 839, endPoint y: 263, distance: 843.0
click at [0, 288] on html "Menu Boards Boards Boards All jobs Status Workforce Workforce My Workforce Recr…" at bounding box center [614, 287] width 1229 height 574
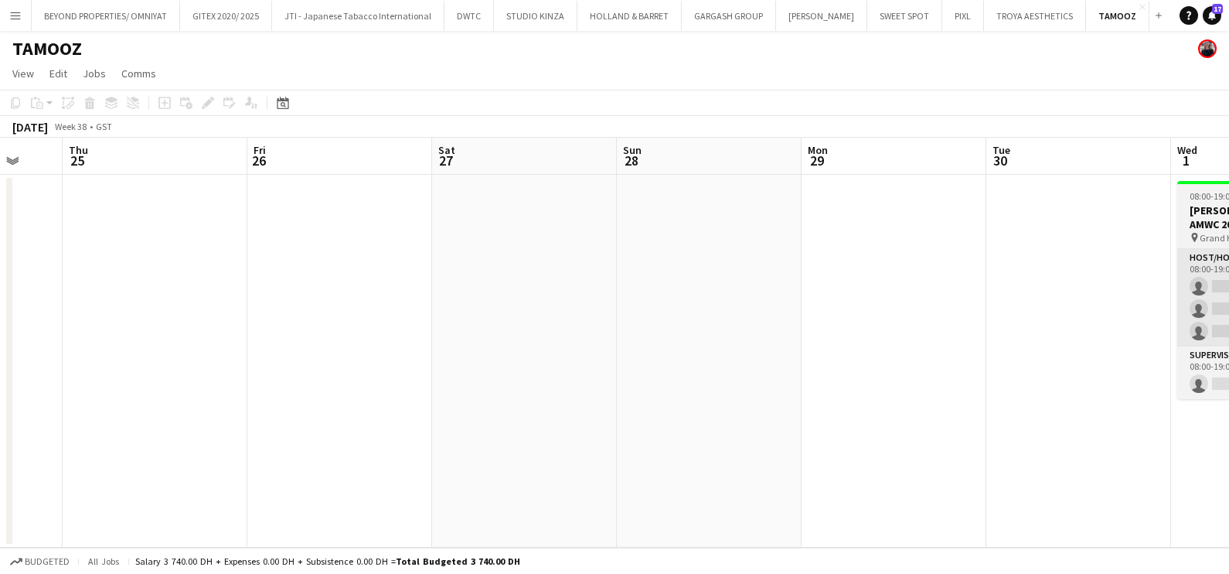
drag, startPoint x: 168, startPoint y: 264, endPoint x: 479, endPoint y: 271, distance: 311.7
click at [23, 267] on app-calendar-viewport "Sun 21 Mon 22 Tue 23 Wed 24 Thu 25 Fri 26 Sat 27 Sun 28 Mon 29 Tue 30 Wed 1 0/4…" at bounding box center [614, 343] width 1229 height 410
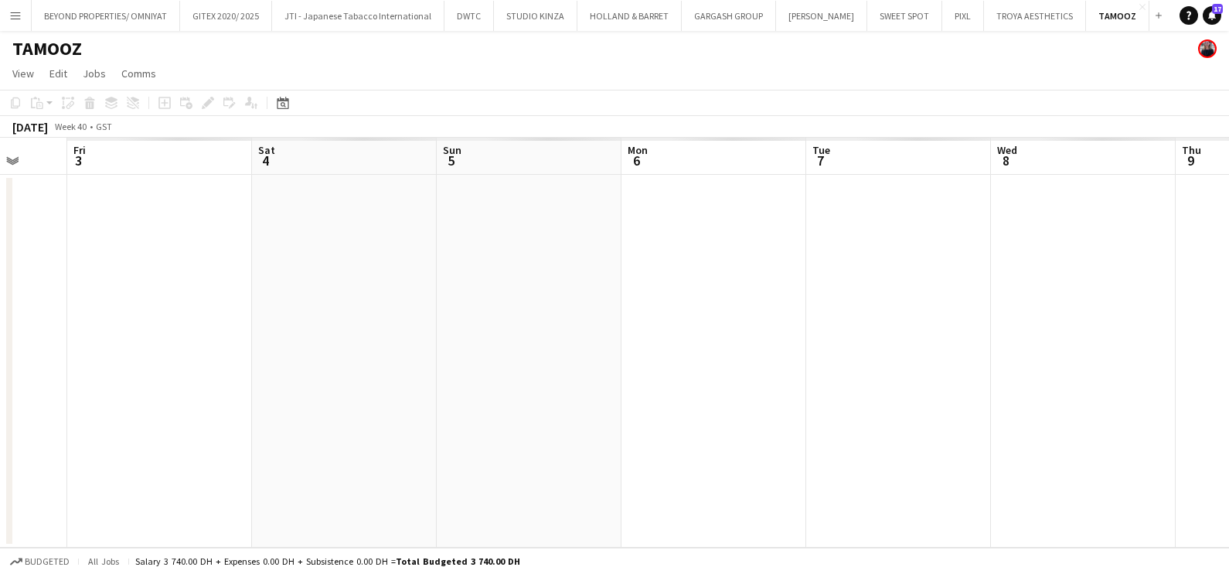
drag, startPoint x: 549, startPoint y: 271, endPoint x: 53, endPoint y: 274, distance: 495.6
click at [47, 273] on app-calendar-viewport "Mon 29 Tue 30 Wed 1 0/4 1 Job Thu 2 Fri 3 Sat 4 Sun 5 Mon 6 Tue 7 Wed 8 Thu 9 F…" at bounding box center [614, 343] width 1229 height 410
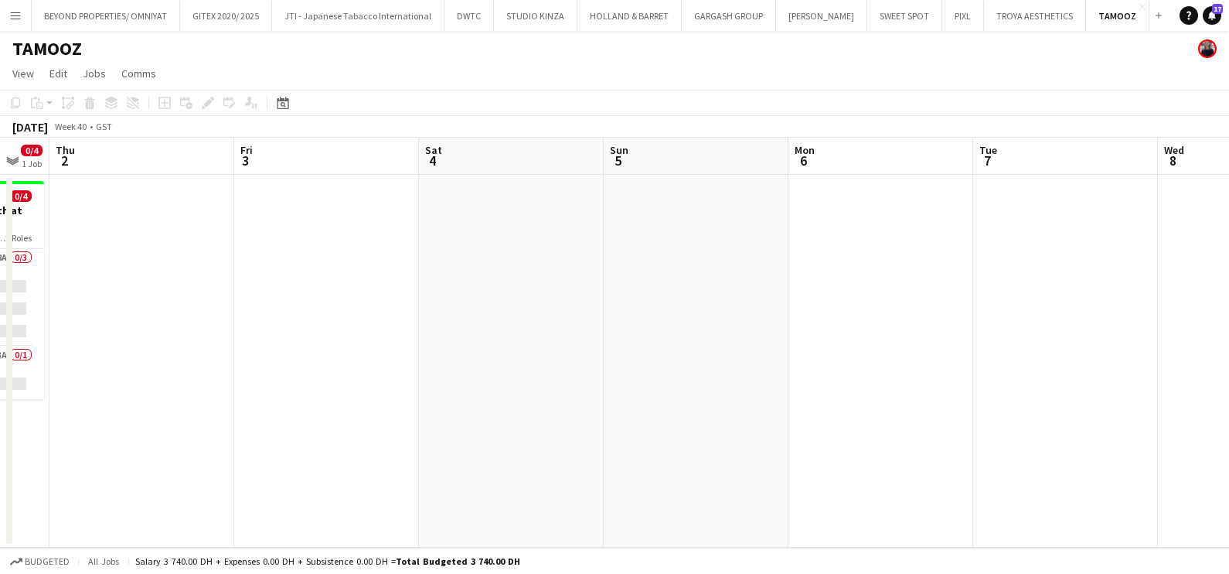
scroll to position [0, 489]
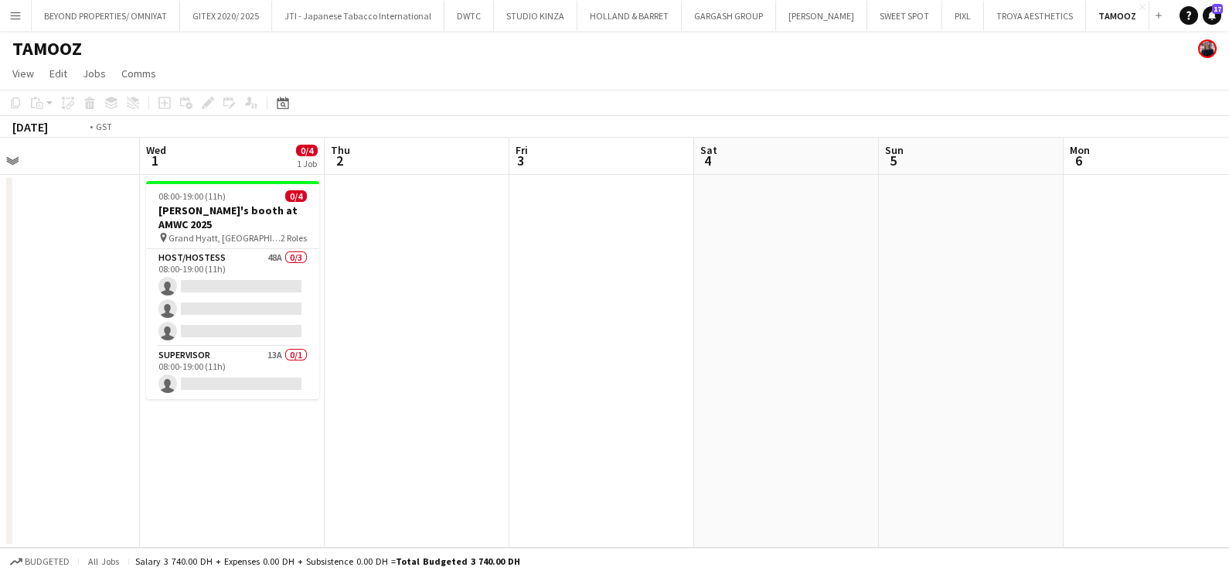
drag, startPoint x: 778, startPoint y: 255, endPoint x: 953, endPoint y: 256, distance: 175.5
click at [983, 259] on app-calendar-viewport "Sun 28 Mon 29 Tue 30 Wed 1 0/4 1 Job Thu 2 Fri 3 Sat 4 Sun 5 Mon 6 Tue 7 Wed 8 …" at bounding box center [614, 343] width 1229 height 410
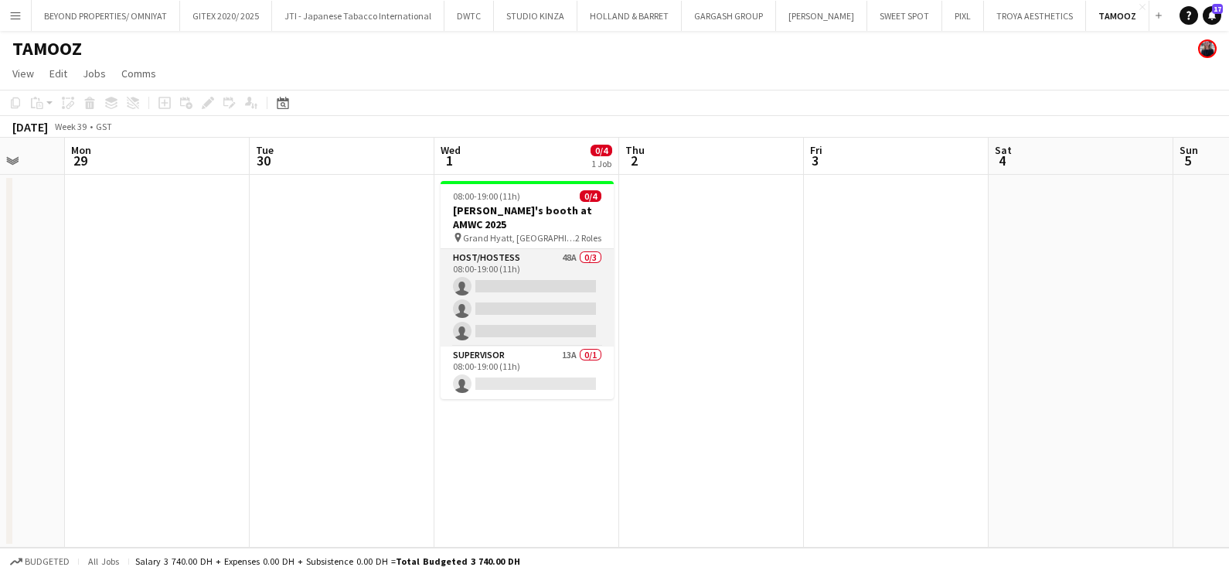
click at [549, 273] on app-card-role "Host/Hostess 48A 0/3 08:00-19:00 (11h) single-neutral-actions single-neutral-ac…" at bounding box center [527, 297] width 173 height 97
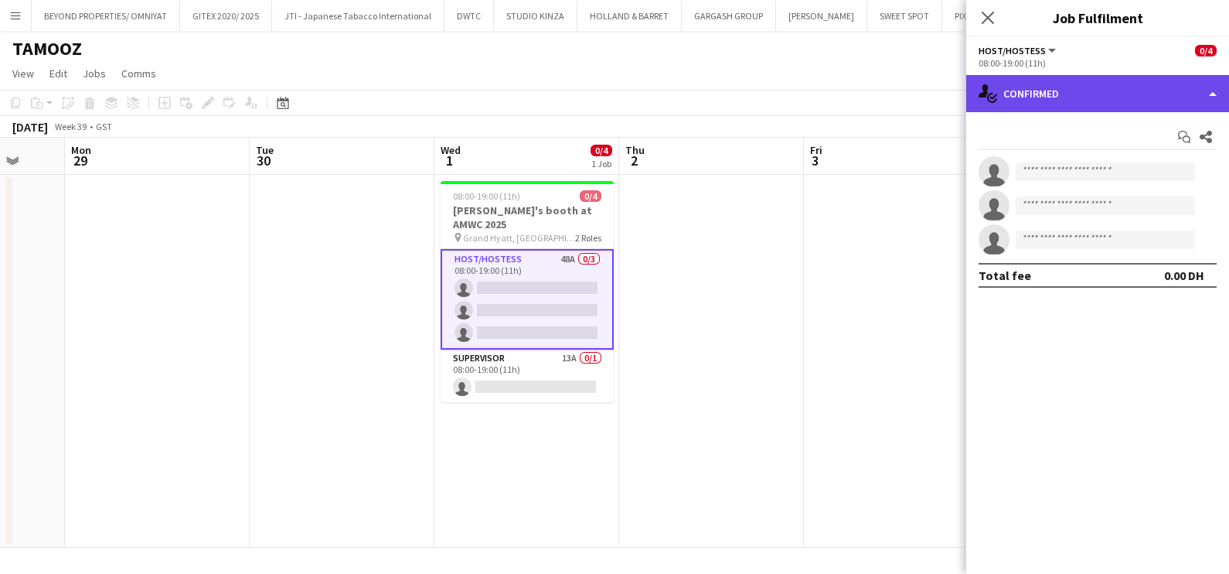
click at [1073, 104] on div "single-neutral-actions-check-2 Confirmed" at bounding box center [1097, 93] width 263 height 37
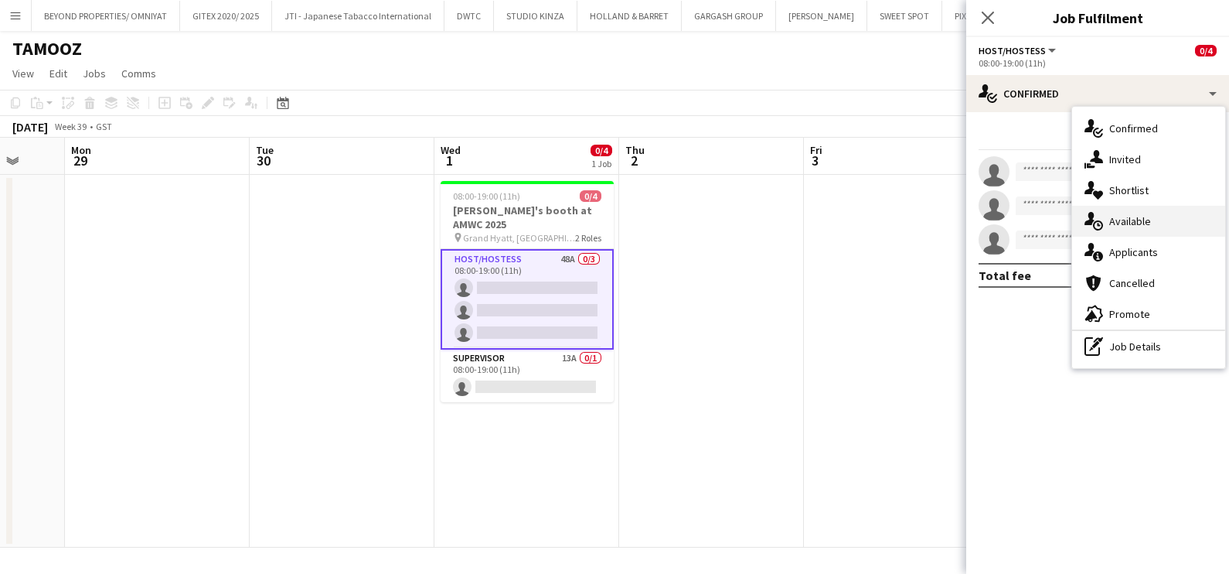
click at [1160, 233] on div "single-neutral-actions-upload Available" at bounding box center [1148, 221] width 153 height 31
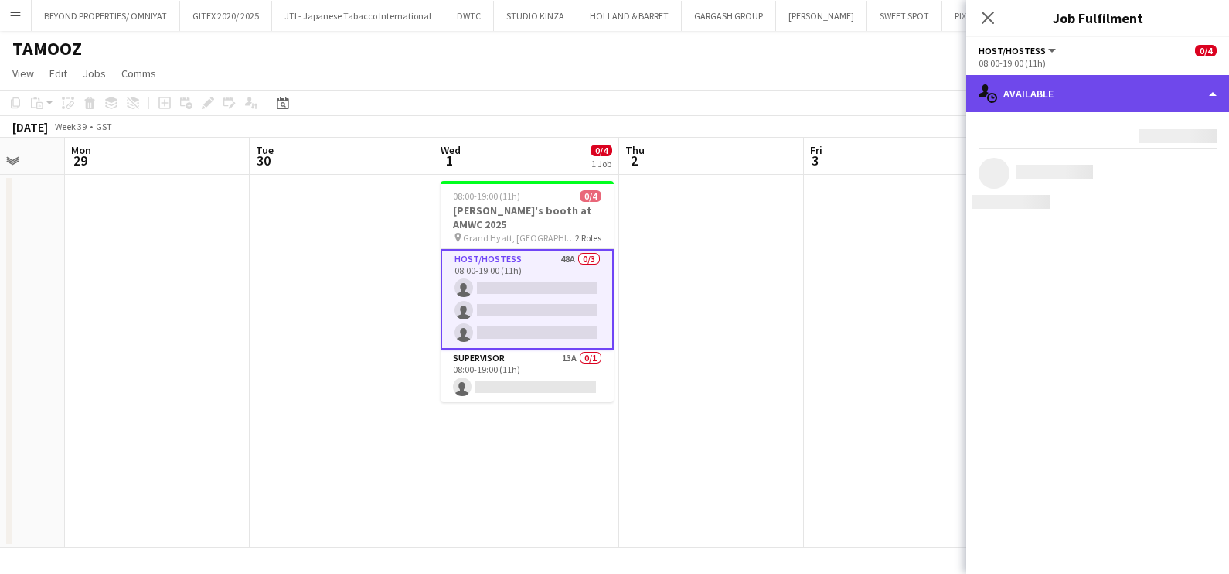
click at [1082, 89] on div "single-neutral-actions-upload Available" at bounding box center [1097, 93] width 263 height 37
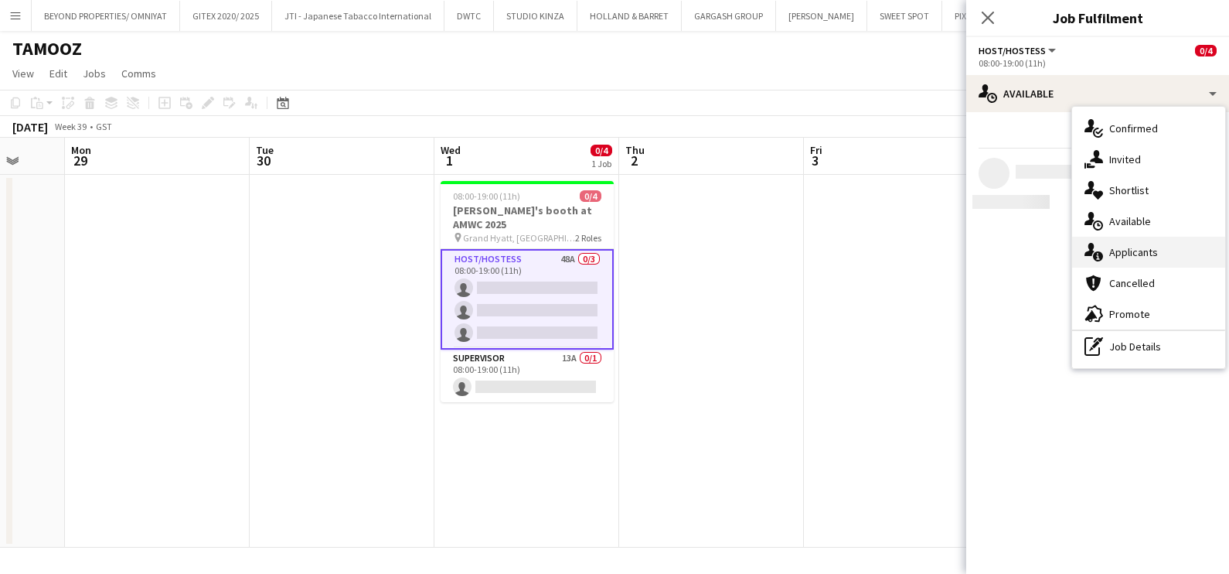
click at [1116, 247] on div "single-neutral-actions-information Applicants" at bounding box center [1148, 252] width 153 height 31
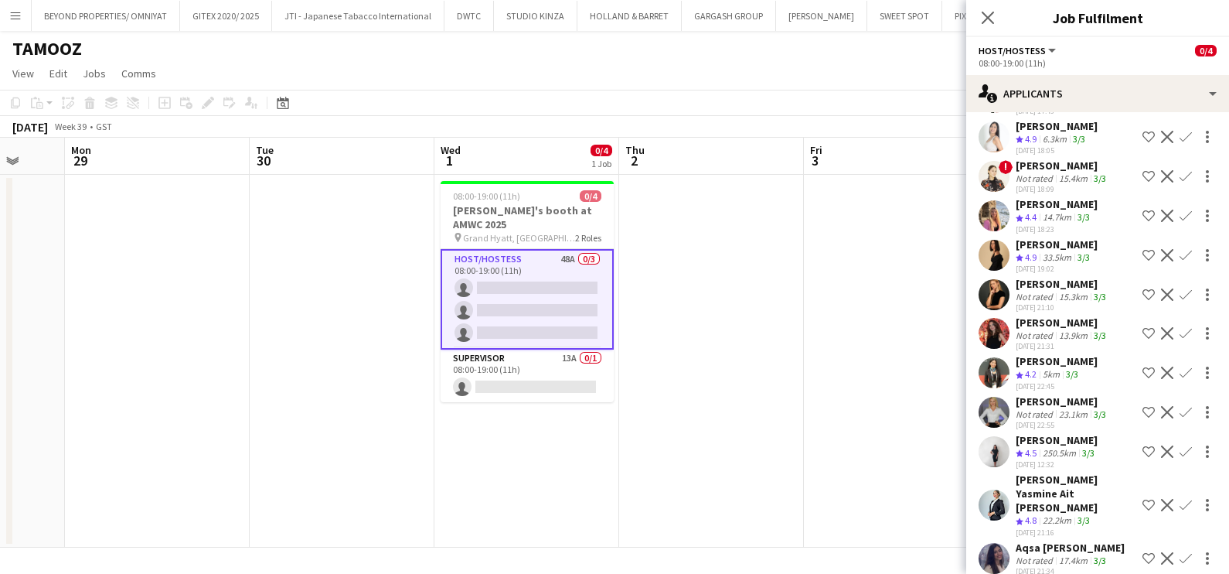
scroll to position [1556, 0]
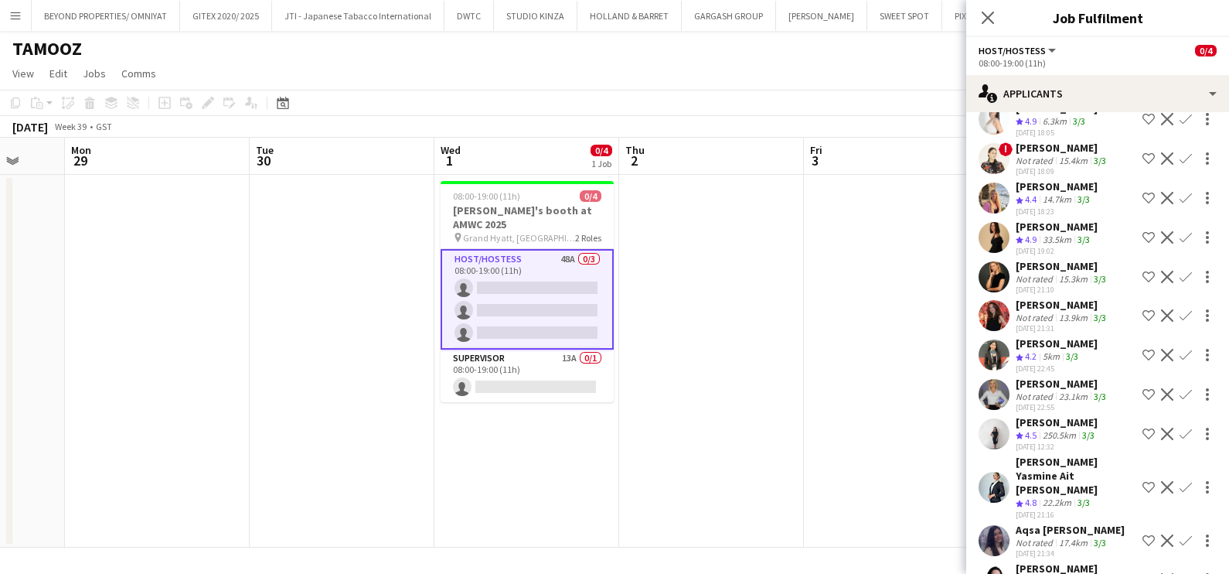
click at [1143, 481] on app-icon "Shortlist crew" at bounding box center [1149, 487] width 12 height 12
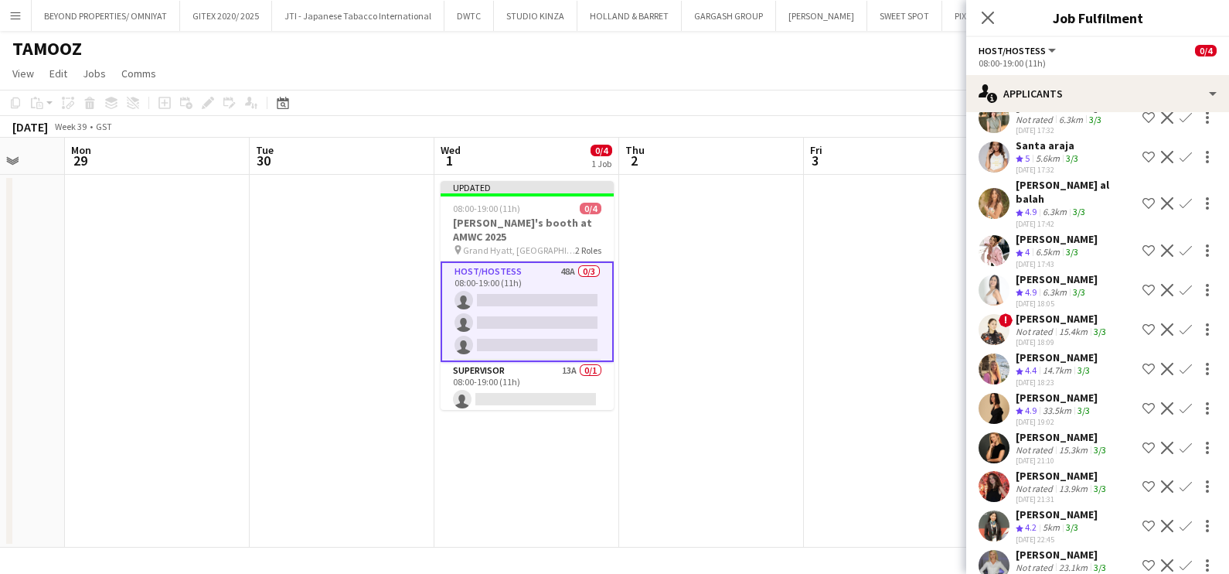
scroll to position [1169, 0]
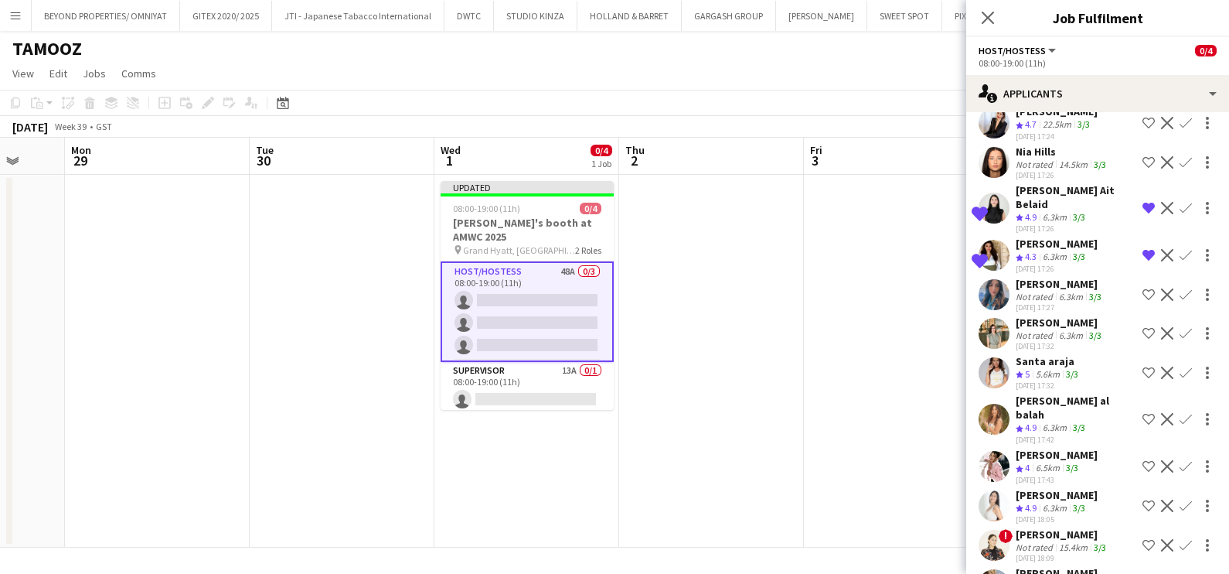
click at [1051, 240] on div "Yanina Taleb" at bounding box center [1057, 244] width 82 height 14
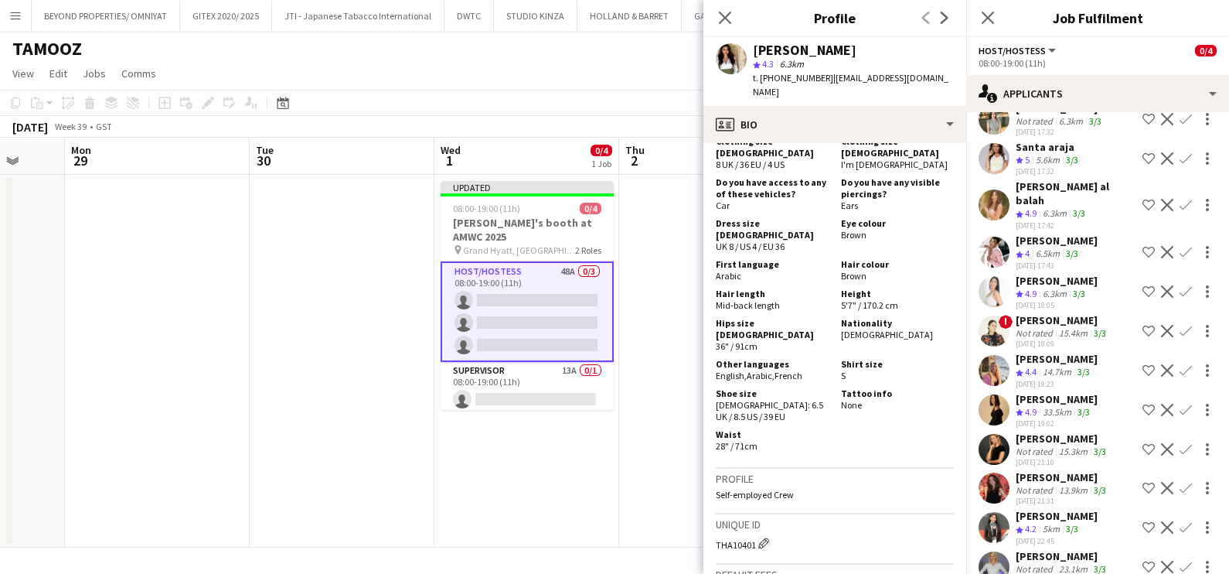
scroll to position [1362, 0]
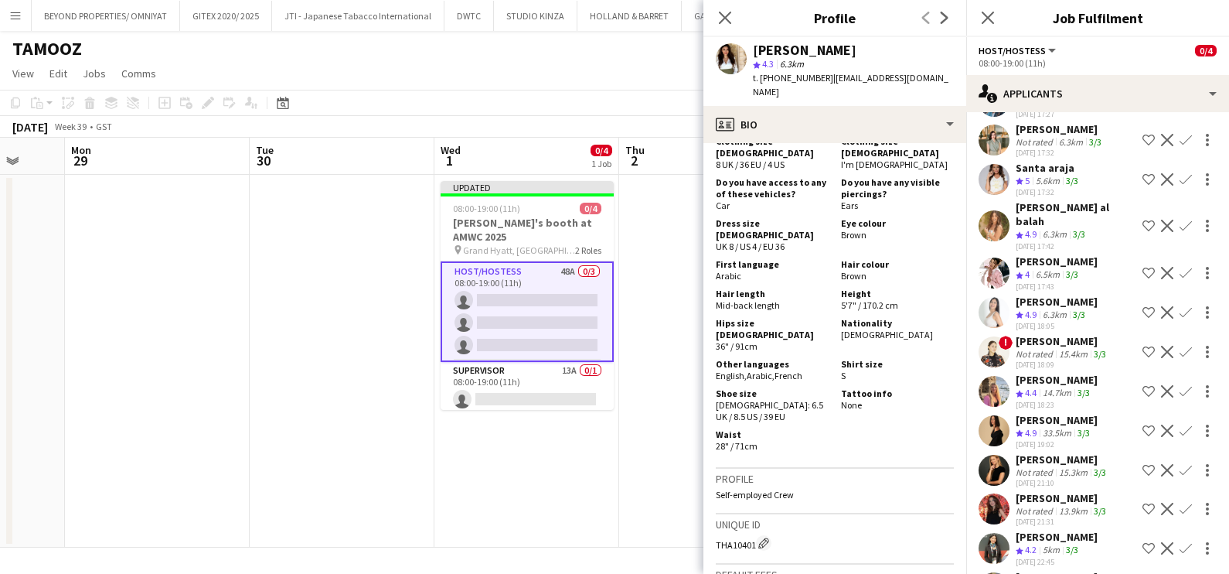
click at [1051, 268] on div "6.5km" at bounding box center [1048, 274] width 30 height 13
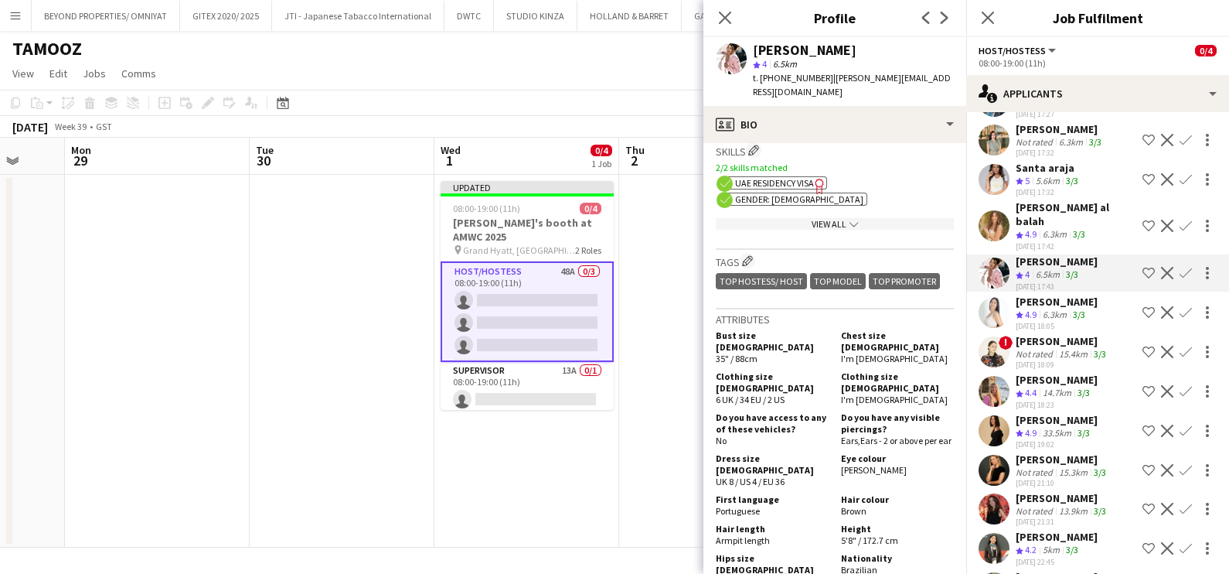
scroll to position [676, 0]
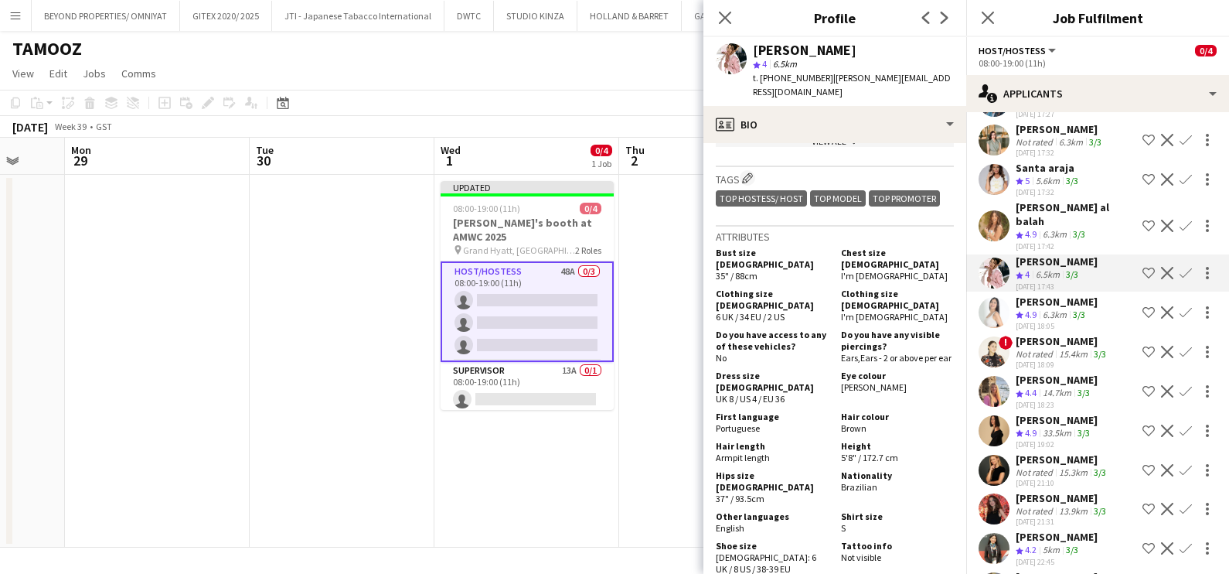
click at [1140, 264] on button "Shortlist crew" at bounding box center [1149, 273] width 19 height 19
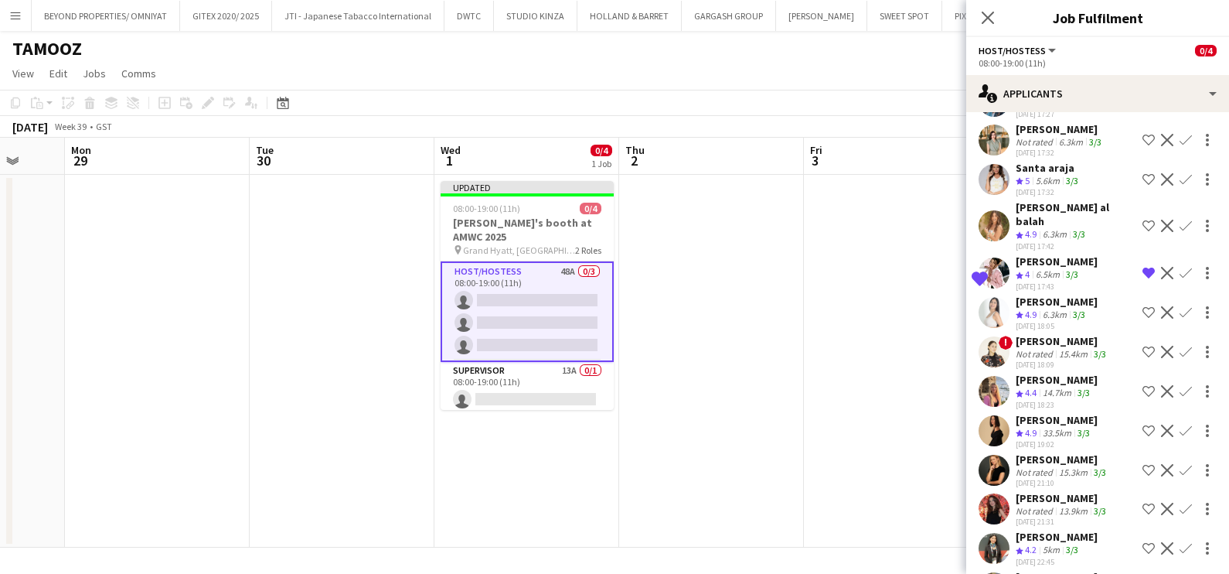
click at [1044, 203] on div "Maha Rawda al balah" at bounding box center [1076, 214] width 121 height 28
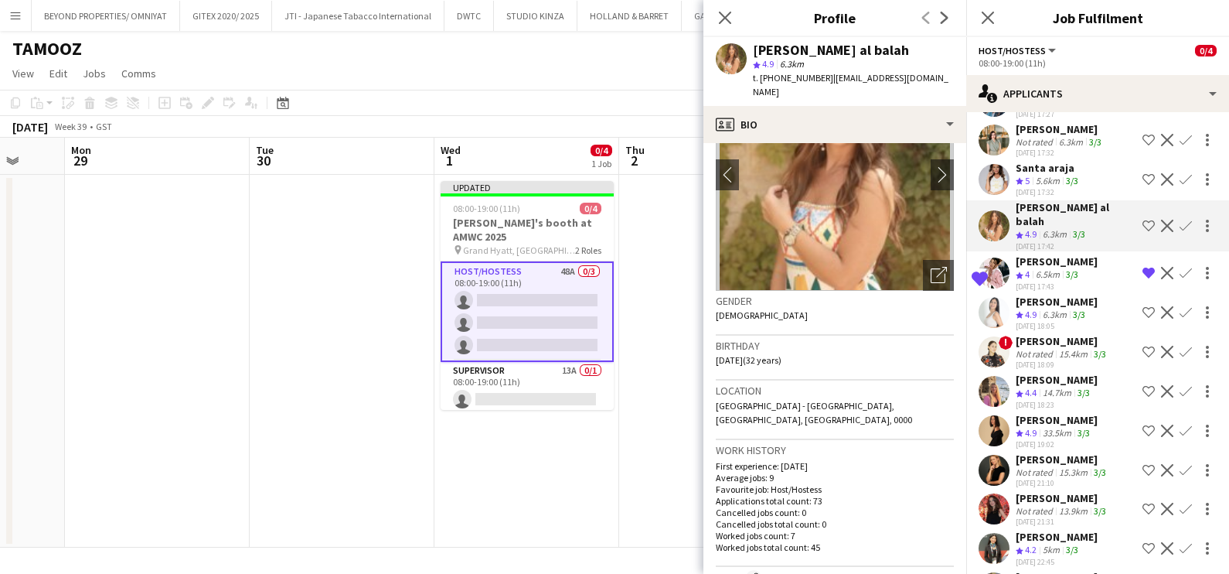
scroll to position [96, 0]
click at [1073, 427] on div "33.5km" at bounding box center [1057, 433] width 35 height 13
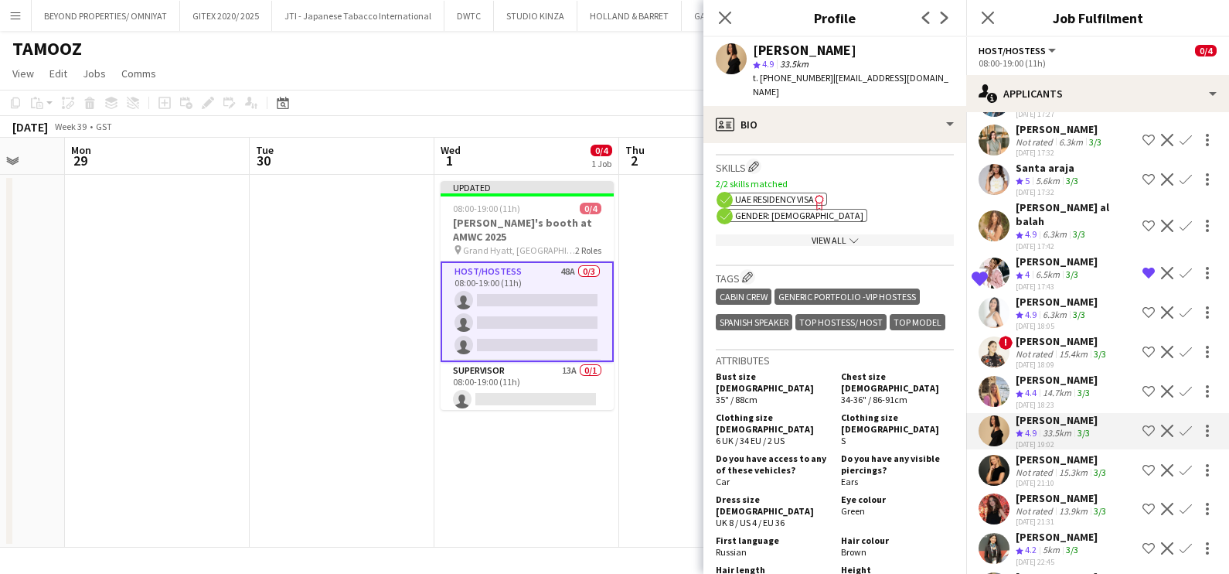
scroll to position [870, 0]
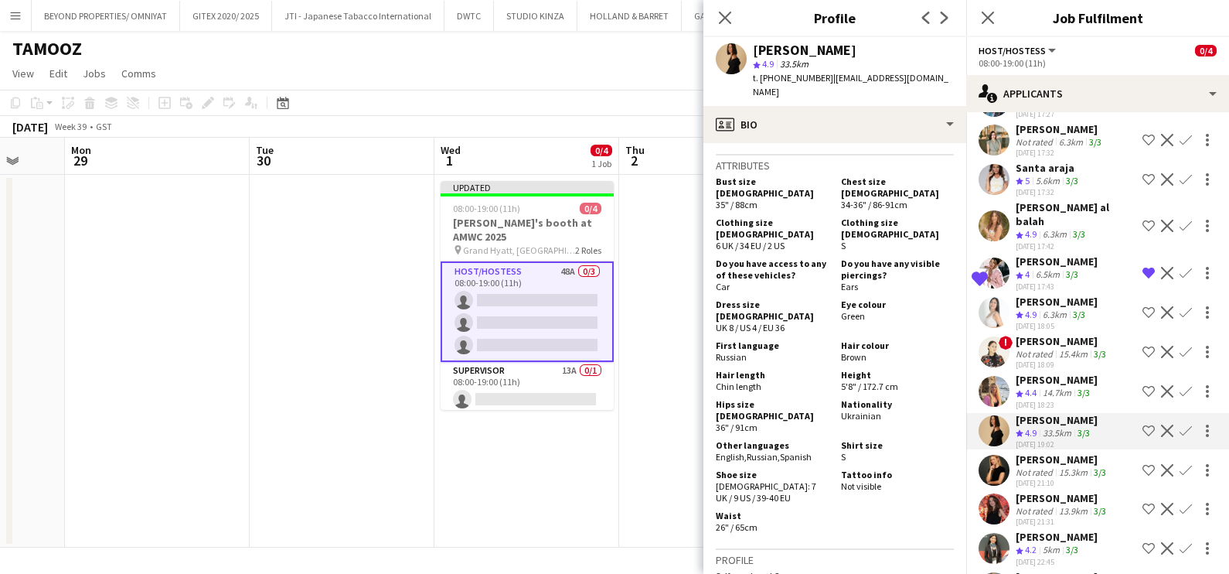
click at [1143, 424] on app-icon "Shortlist crew" at bounding box center [1149, 430] width 12 height 12
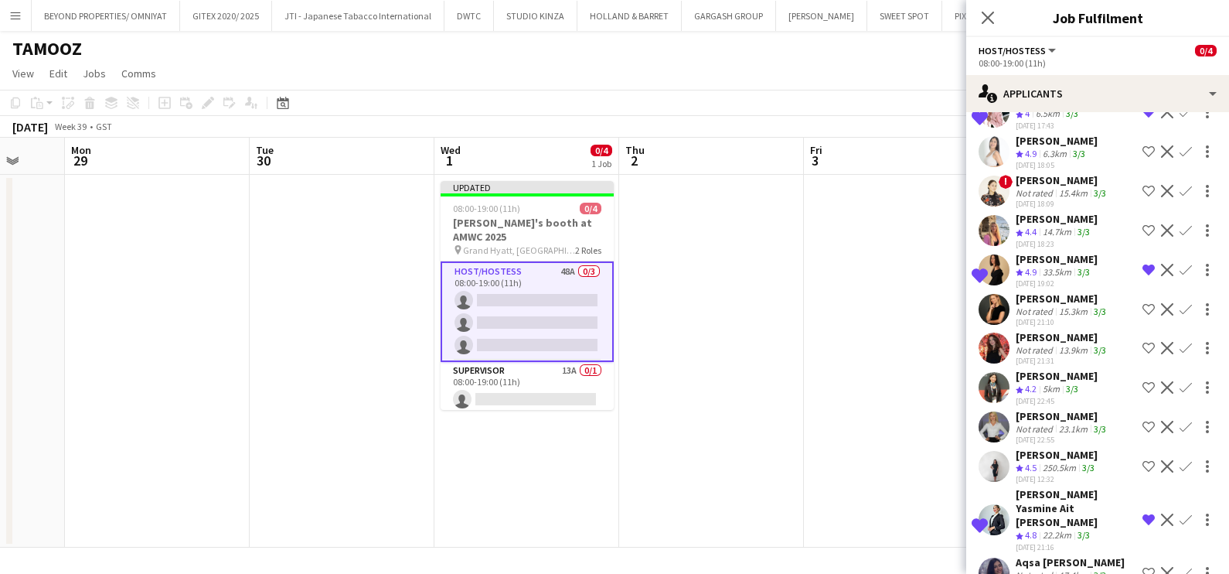
scroll to position [1556, 0]
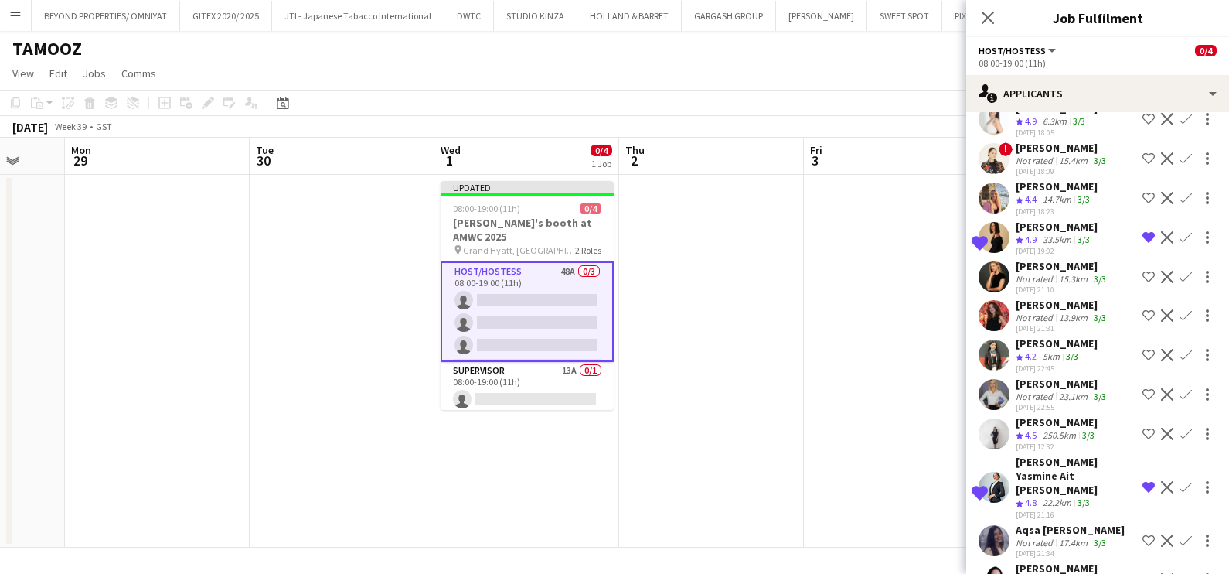
click at [789, 378] on app-date-cell at bounding box center [711, 361] width 185 height 373
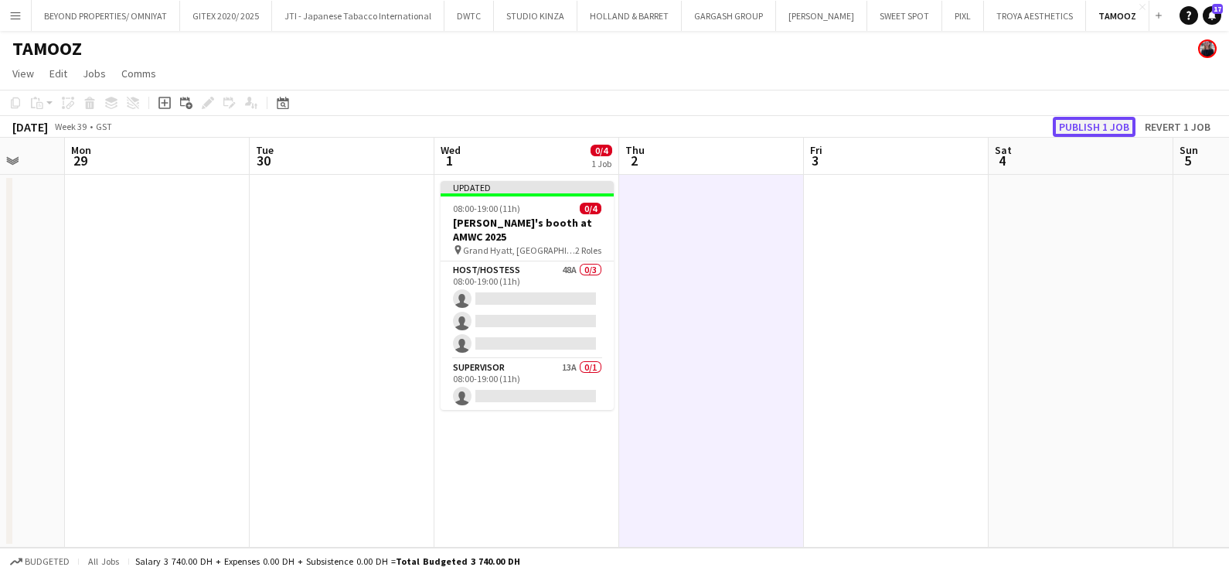
click at [1079, 118] on button "Publish 1 job" at bounding box center [1094, 127] width 83 height 20
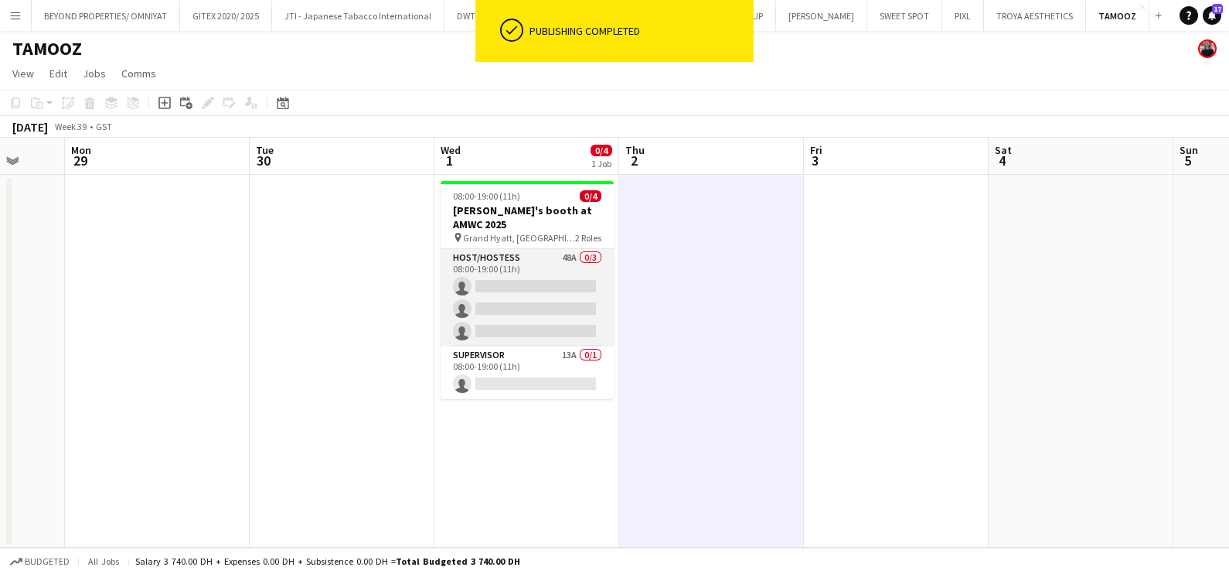
click at [511, 268] on app-card-role "Host/Hostess 48A 0/3 08:00-19:00 (11h) single-neutral-actions single-neutral-ac…" at bounding box center [527, 297] width 173 height 97
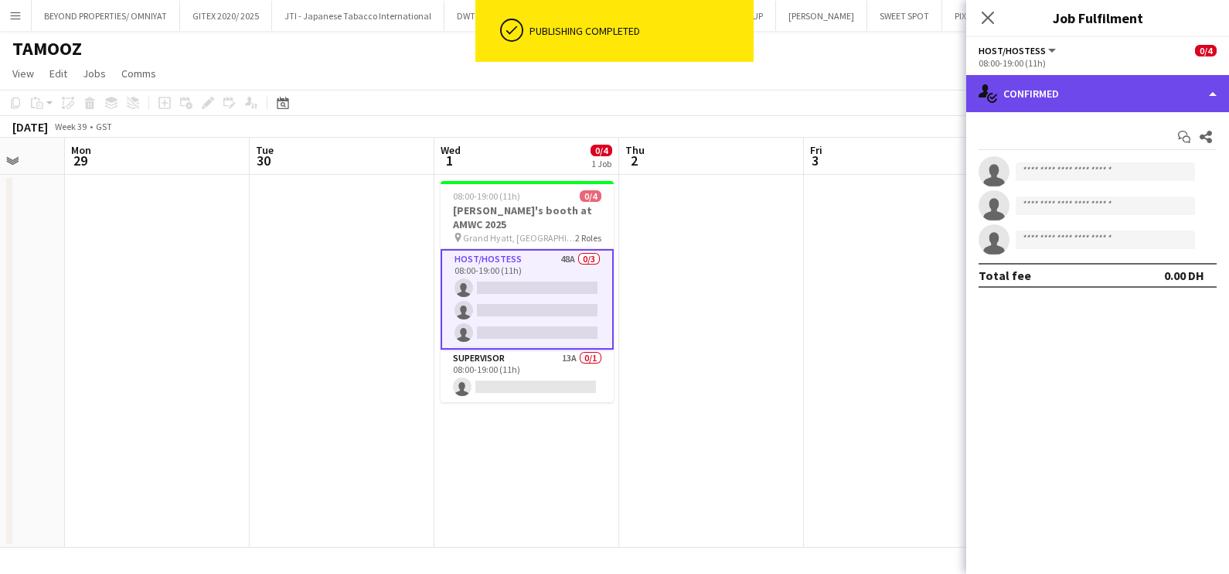
click at [1039, 89] on div "single-neutral-actions-check-2 Confirmed" at bounding box center [1097, 93] width 263 height 37
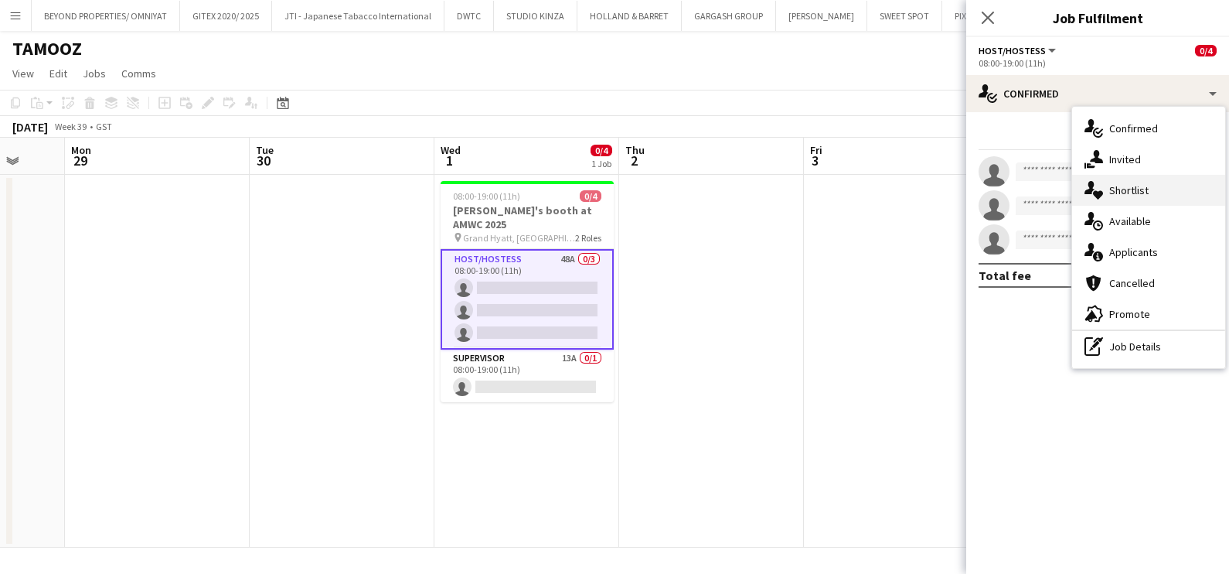
click at [1117, 202] on div "single-neutral-actions-heart Shortlist" at bounding box center [1148, 190] width 153 height 31
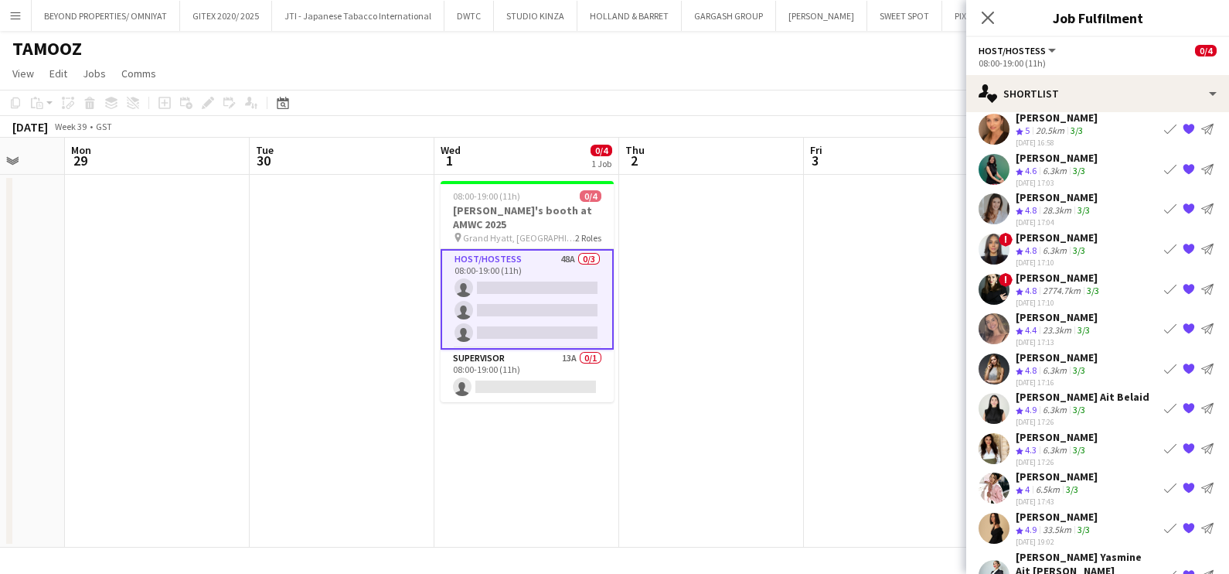
scroll to position [83, 0]
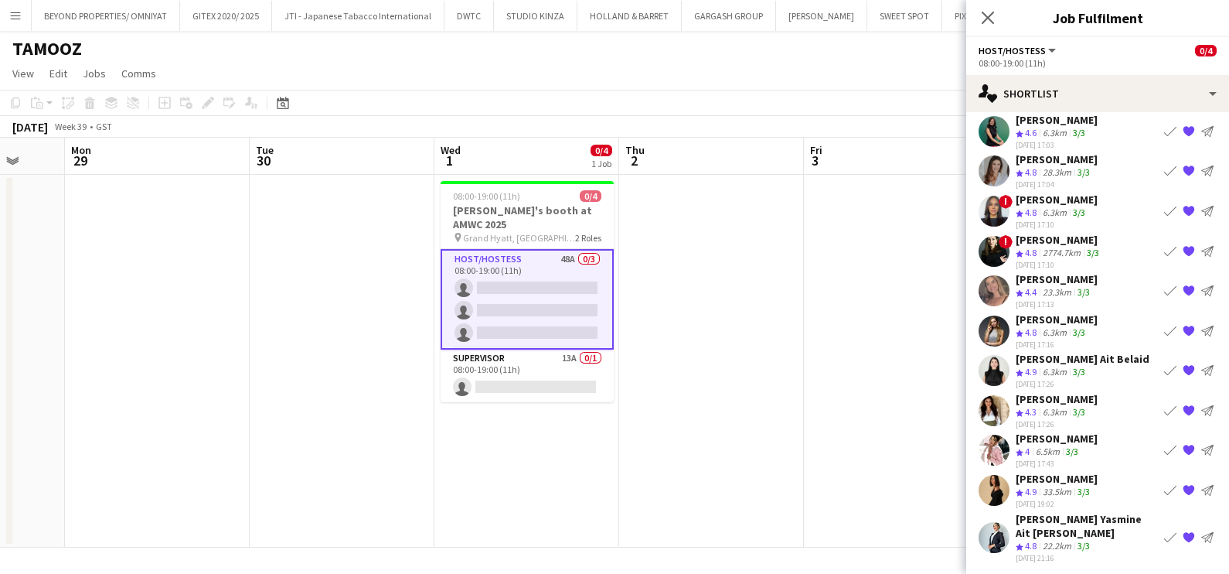
click at [839, 297] on app-date-cell at bounding box center [896, 361] width 185 height 373
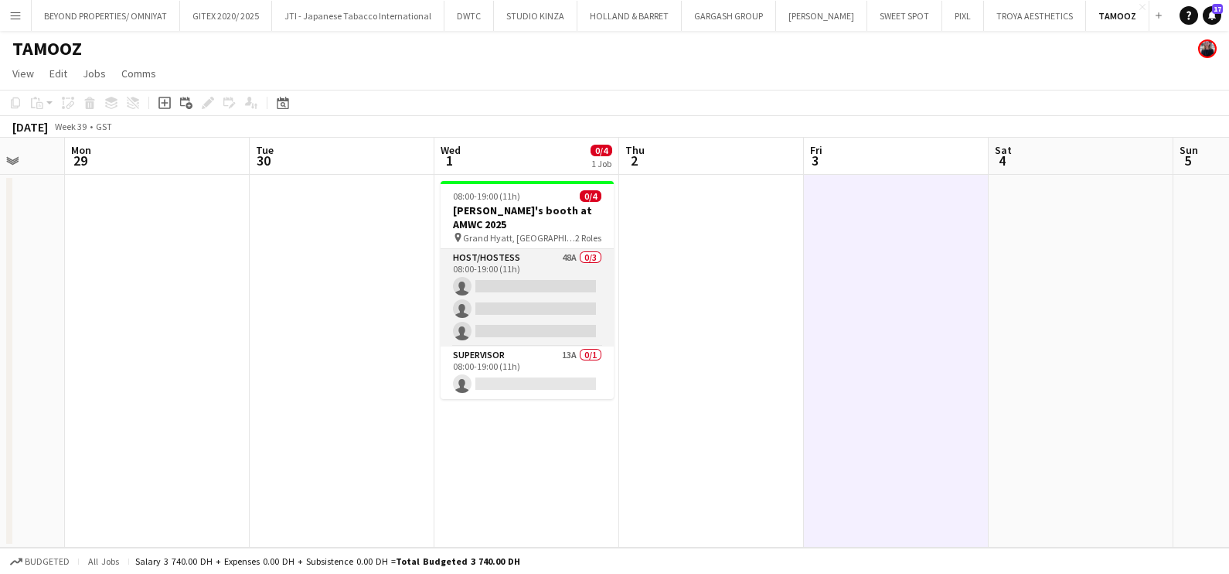
drag, startPoint x: 510, startPoint y: 302, endPoint x: 507, endPoint y: 294, distance: 9.0
click at [510, 302] on app-card-role "Host/Hostess 48A 0/3 08:00-19:00 (11h) single-neutral-actions single-neutral-ac…" at bounding box center [527, 297] width 173 height 97
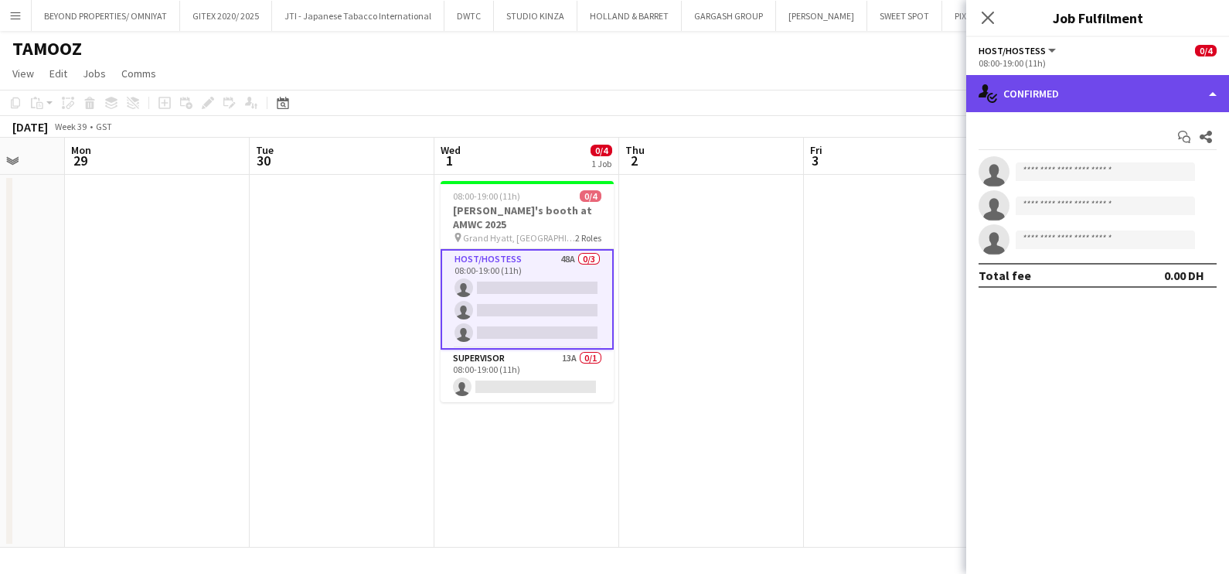
click at [1044, 92] on div "single-neutral-actions-check-2 Confirmed" at bounding box center [1097, 93] width 263 height 37
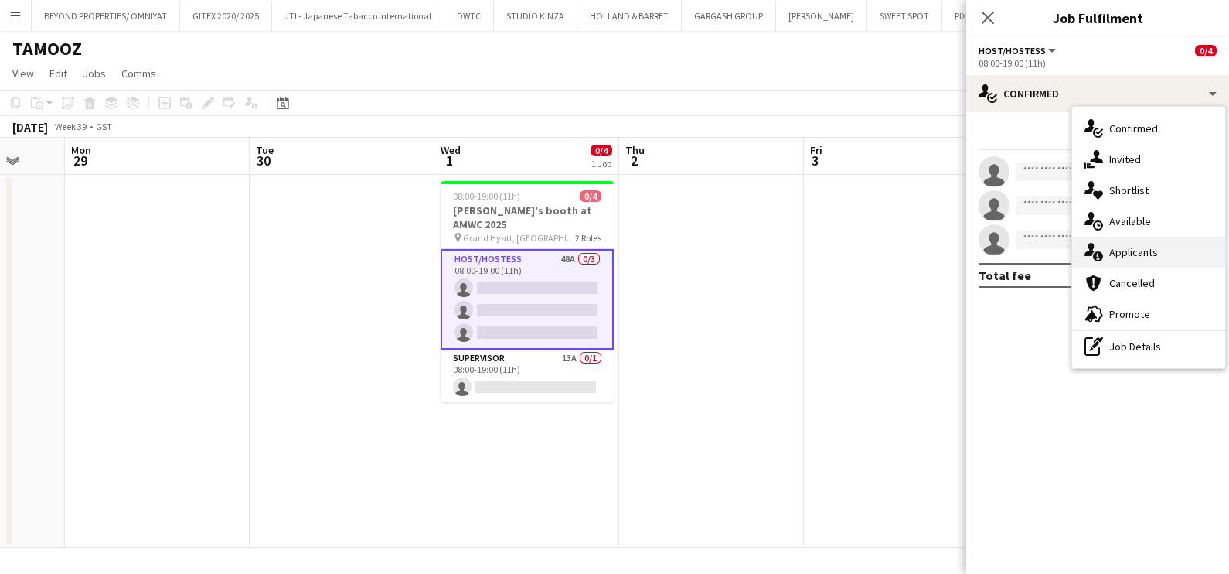
click at [1108, 262] on div "single-neutral-actions-information Applicants" at bounding box center [1148, 252] width 153 height 31
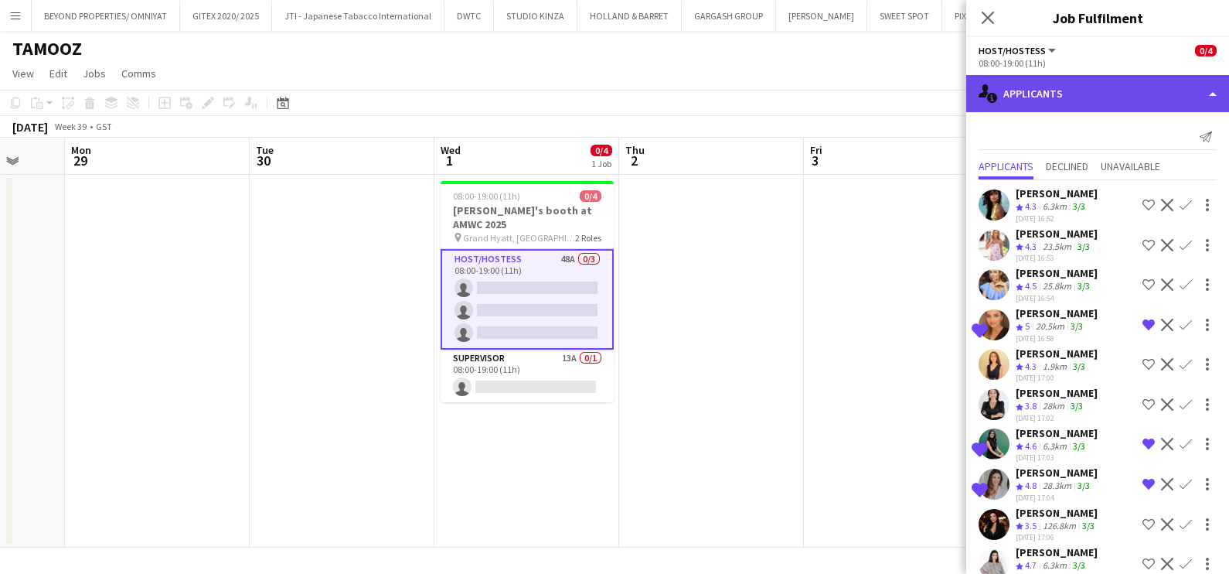
click at [1117, 97] on div "single-neutral-actions-information Applicants" at bounding box center [1097, 93] width 263 height 37
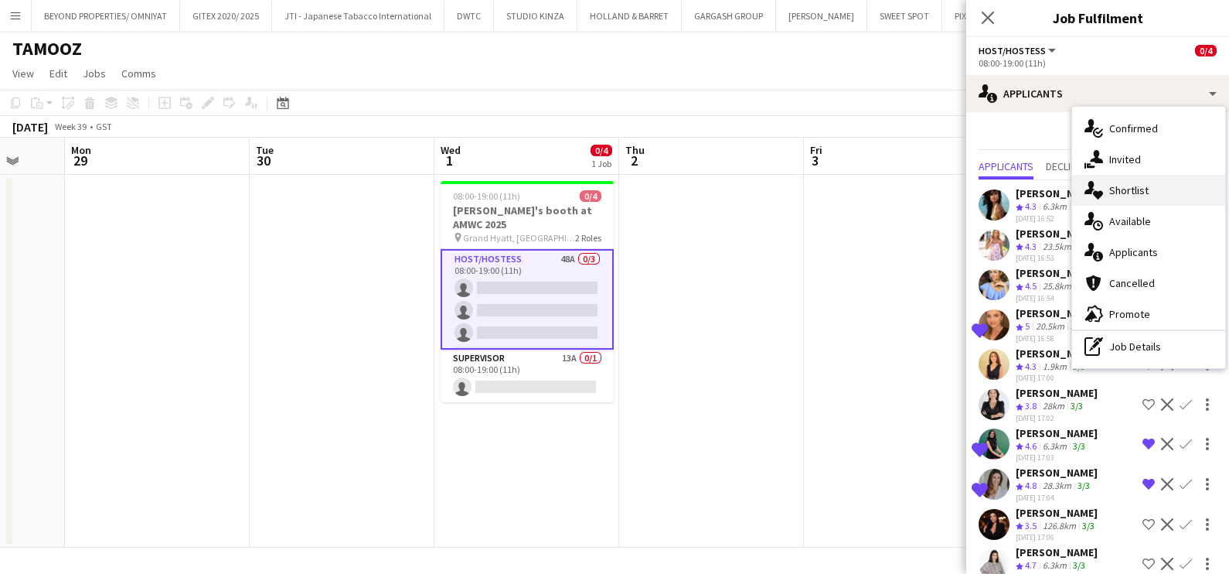
click at [1124, 186] on div "single-neutral-actions-heart Shortlist" at bounding box center [1148, 190] width 153 height 31
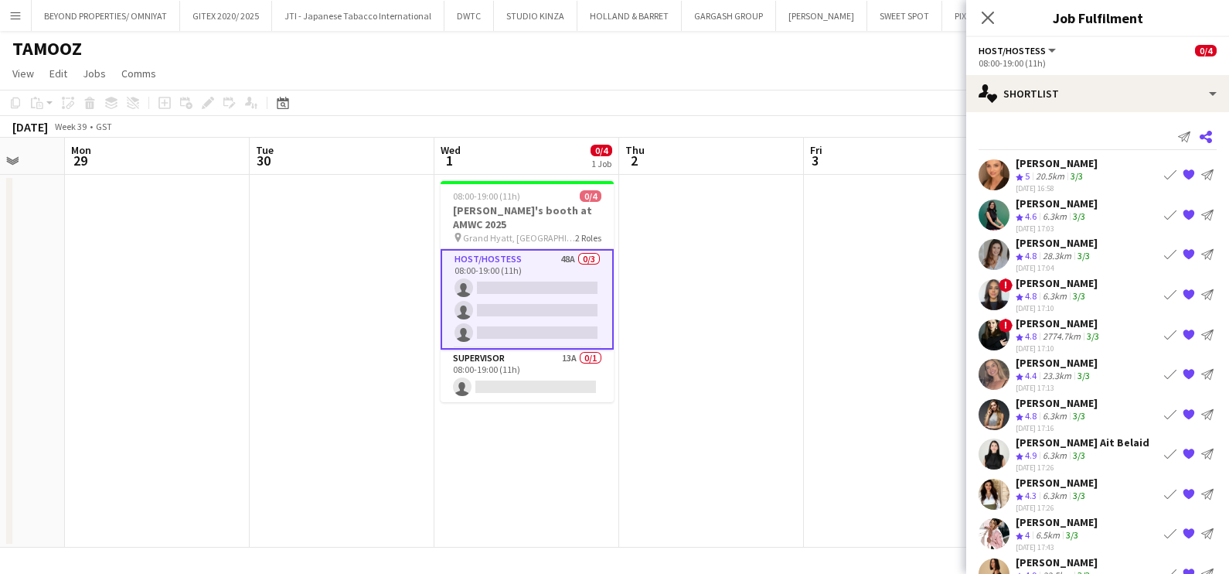
click at [1200, 131] on icon "Share" at bounding box center [1206, 137] width 12 height 12
